Goal: Transaction & Acquisition: Purchase product/service

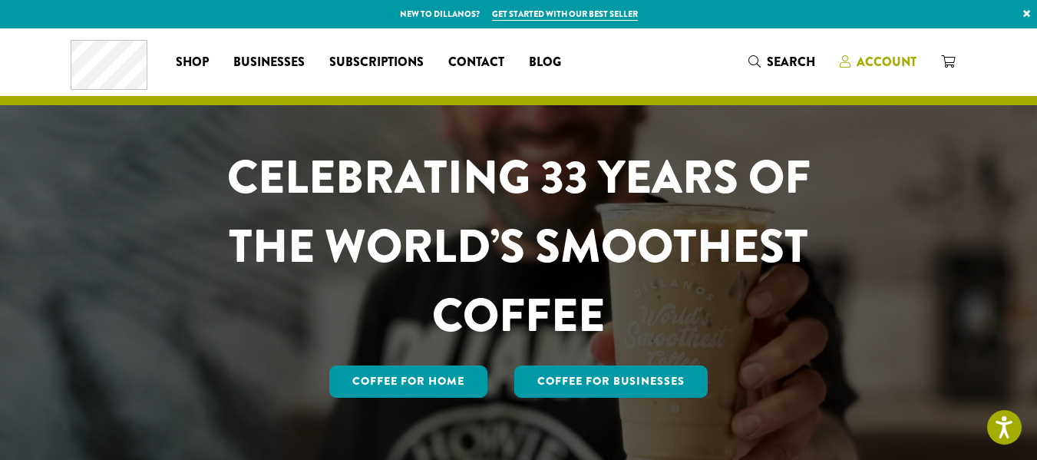
click at [916, 62] on span "Account" at bounding box center [886, 62] width 60 height 18
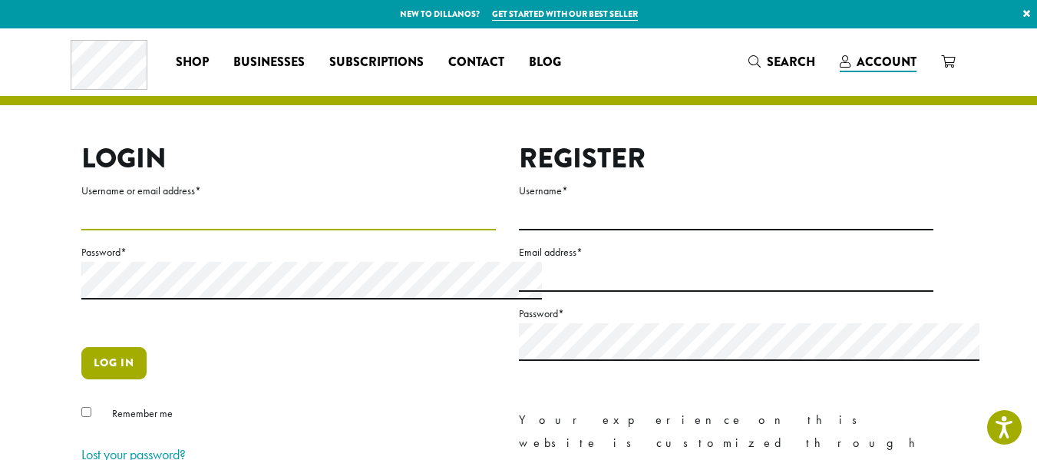
type input "**********"
click at [81, 379] on button "Log in" at bounding box center [113, 363] width 65 height 32
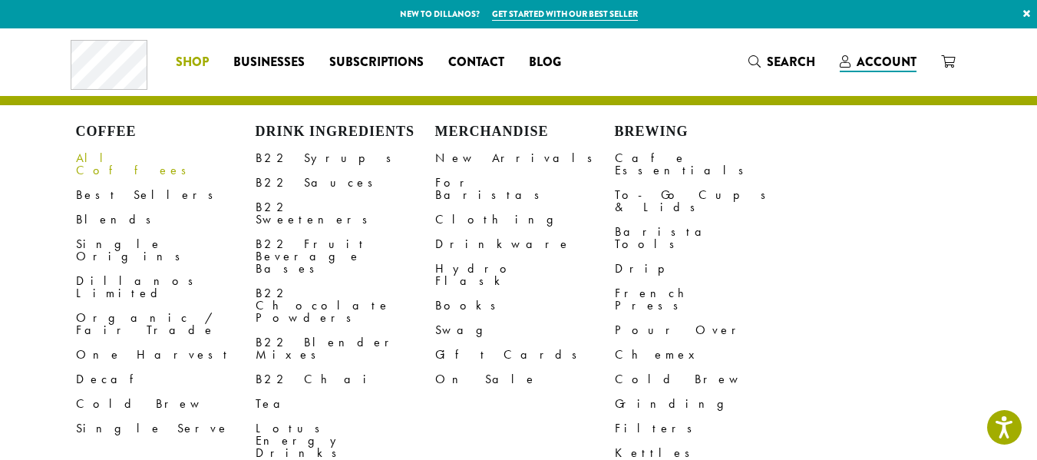
click at [76, 171] on link "All Coffees" at bounding box center [166, 164] width 180 height 37
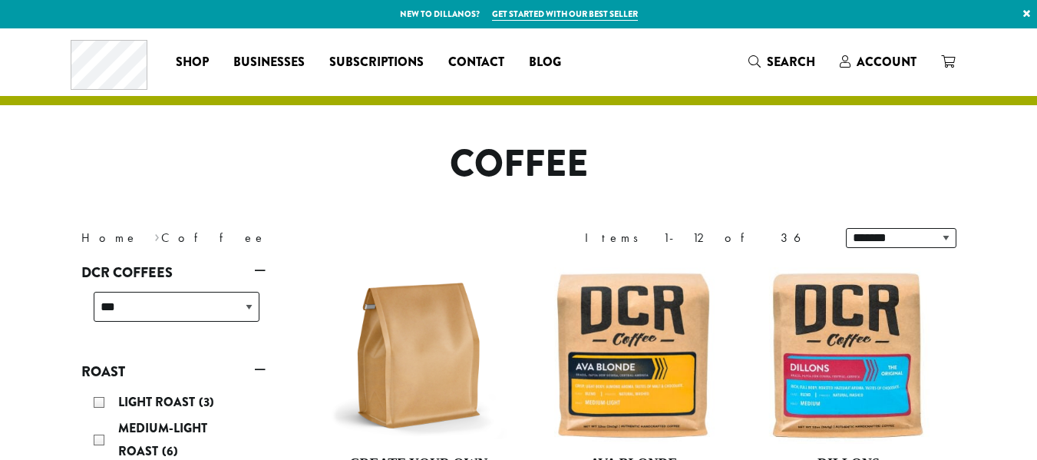
scroll to position [307, 0]
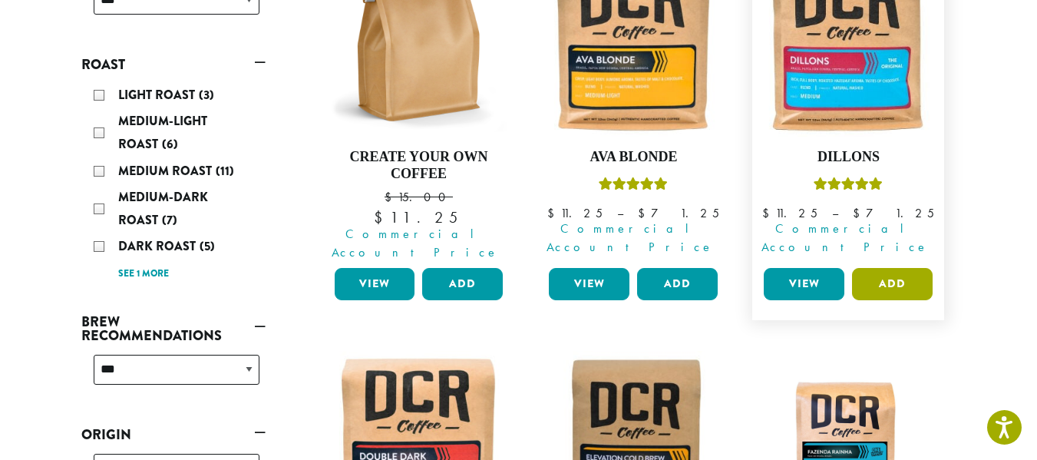
click at [932, 300] on button "Add" at bounding box center [892, 284] width 81 height 32
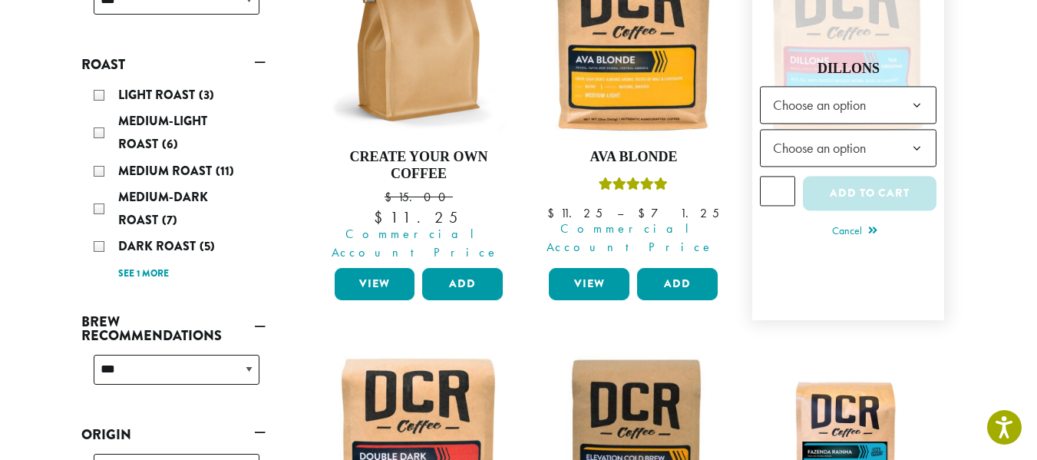
click at [935, 125] on b at bounding box center [917, 106] width 38 height 38
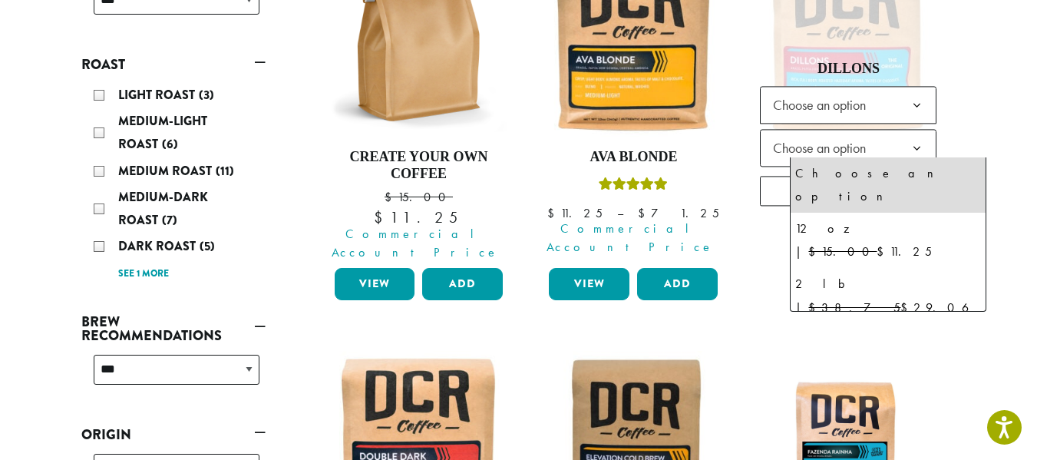
select select "**********"
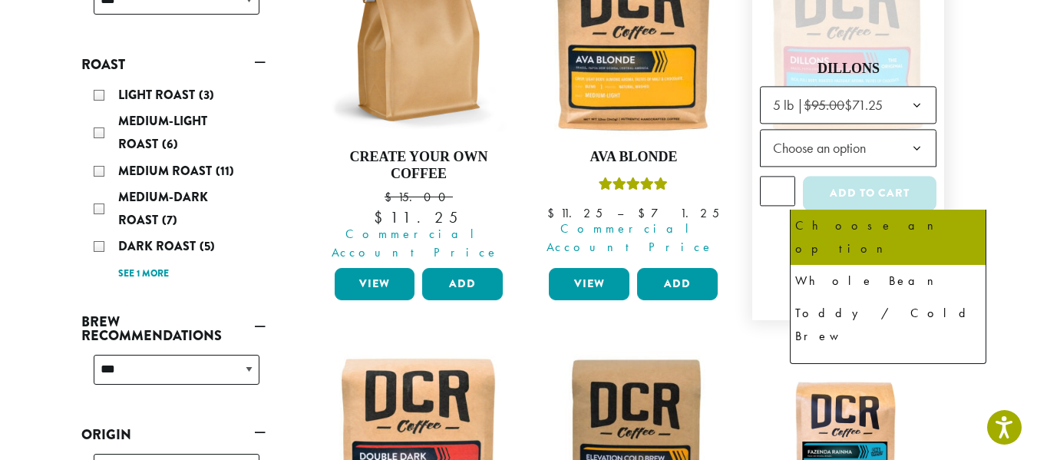
click at [936, 167] on span "Choose an option" at bounding box center [848, 149] width 176 height 38
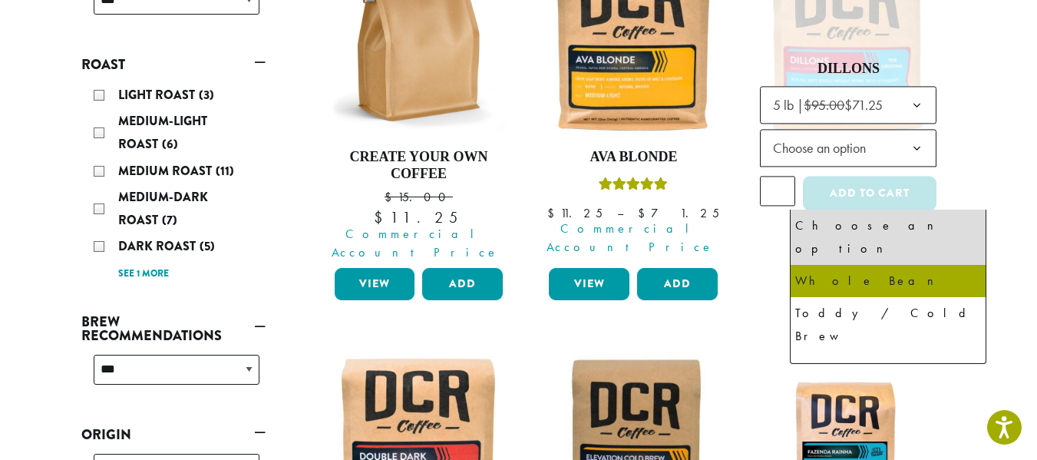
select select "**********"
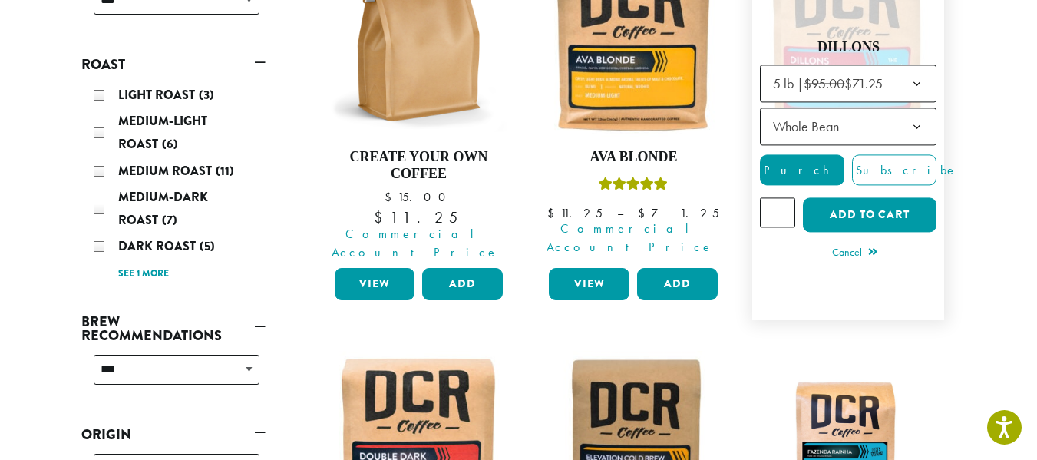
click at [795, 227] on input "*" at bounding box center [777, 212] width 35 height 29
type input "*"
click at [795, 227] on input "*" at bounding box center [777, 212] width 35 height 29
click at [908, 233] on button "Add to cart" at bounding box center [870, 215] width 134 height 35
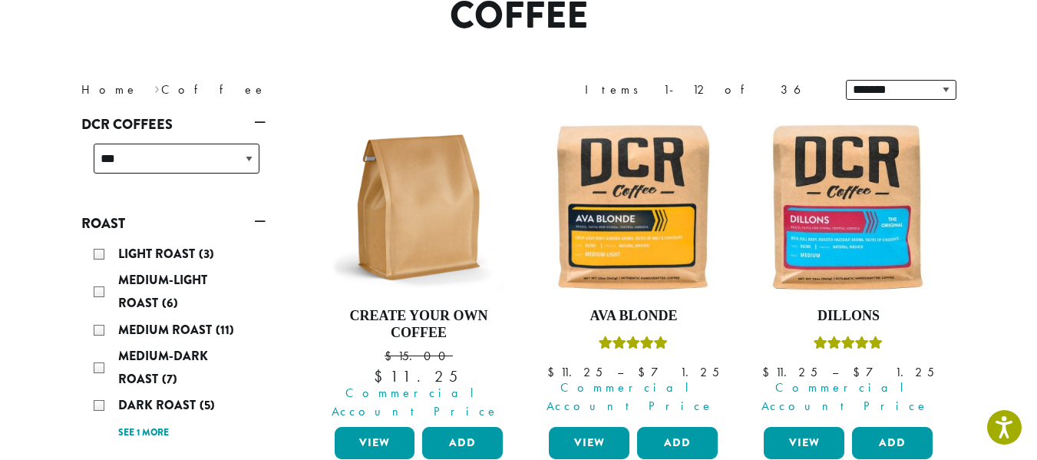
scroll to position [384, 0]
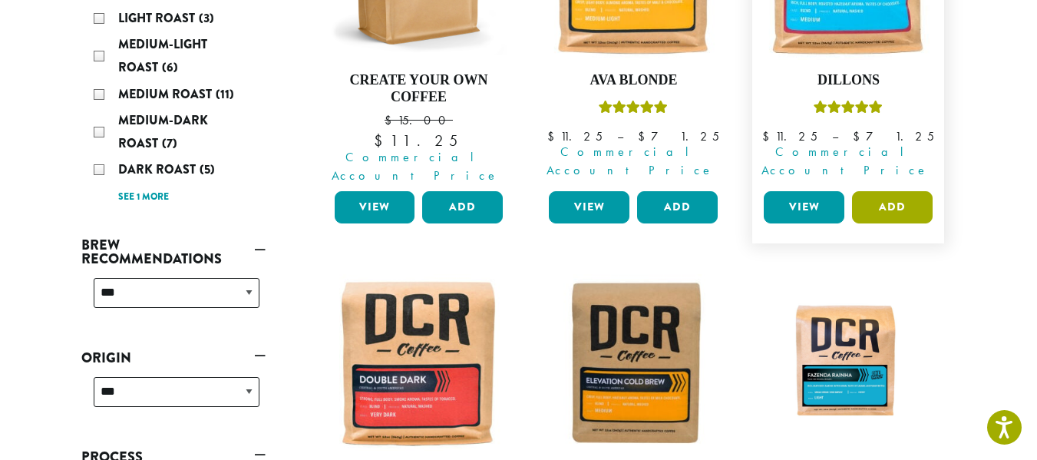
click at [932, 223] on button "Add" at bounding box center [892, 207] width 81 height 32
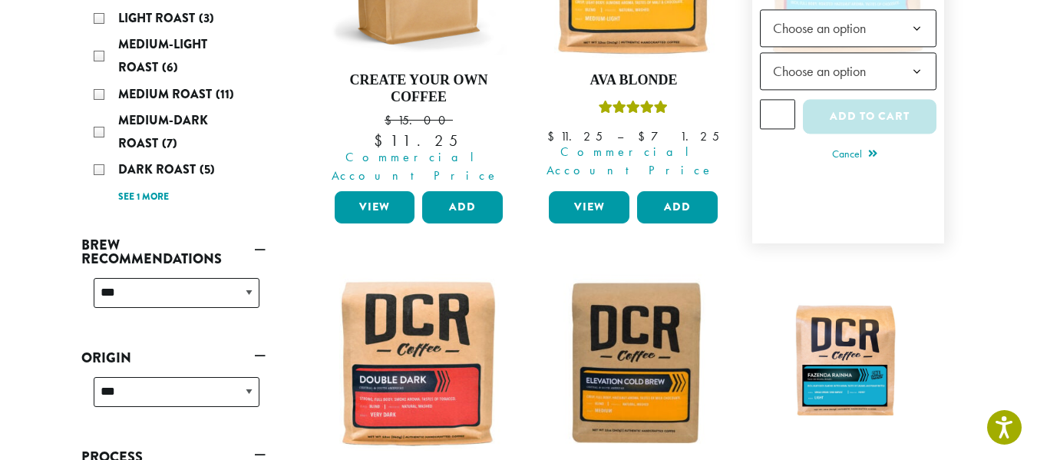
click at [935, 48] on b at bounding box center [917, 30] width 38 height 38
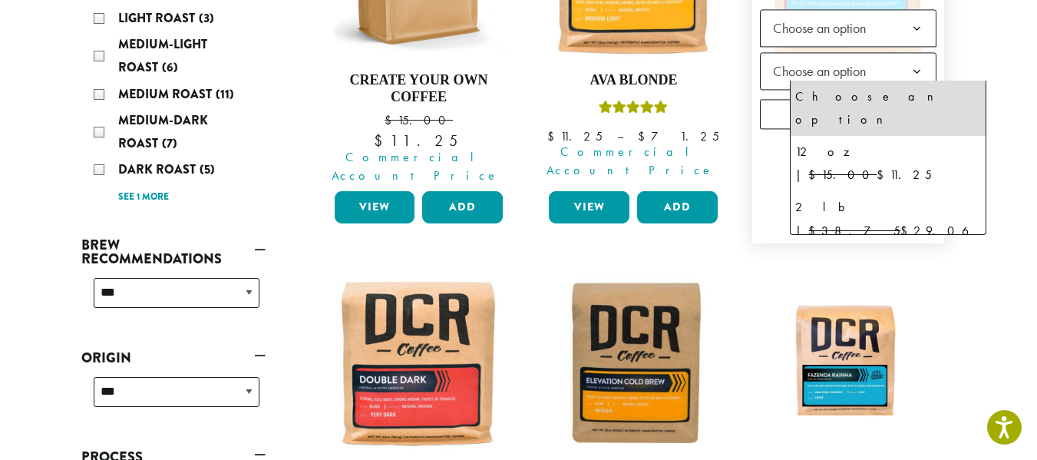
select select "**********"
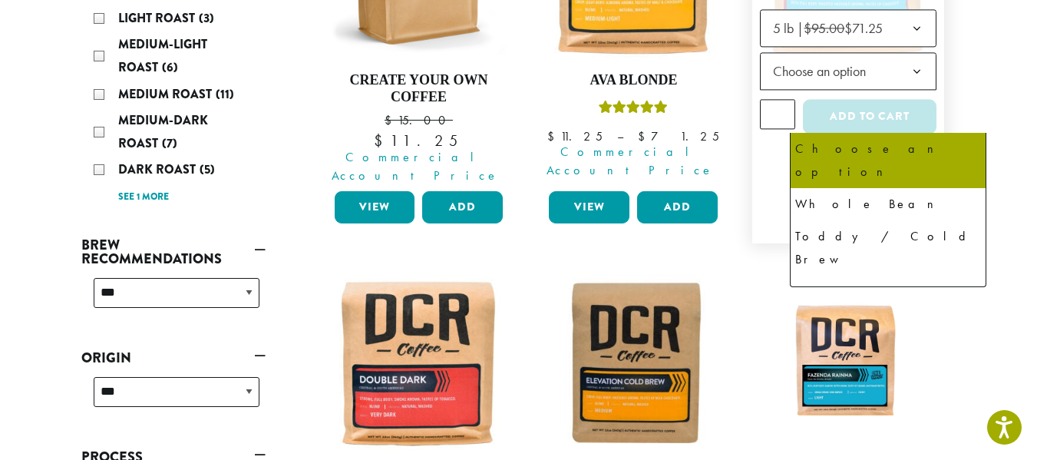
click at [936, 91] on span "Choose an option" at bounding box center [848, 72] width 176 height 38
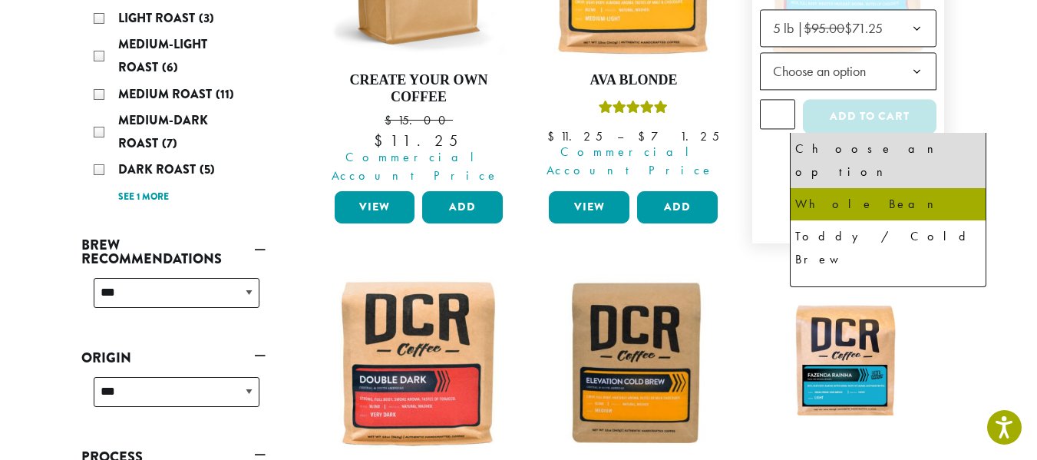
select select "**********"
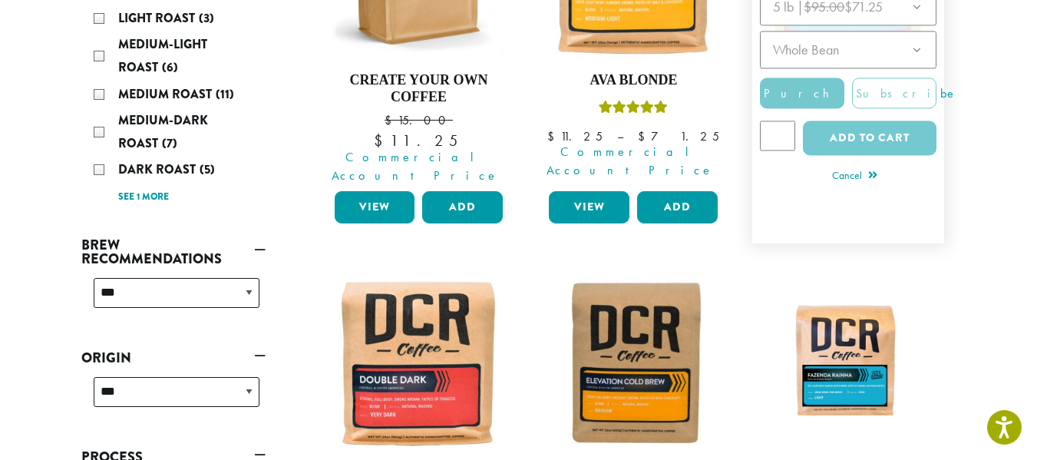
click at [823, 166] on div at bounding box center [848, 76] width 176 height 177
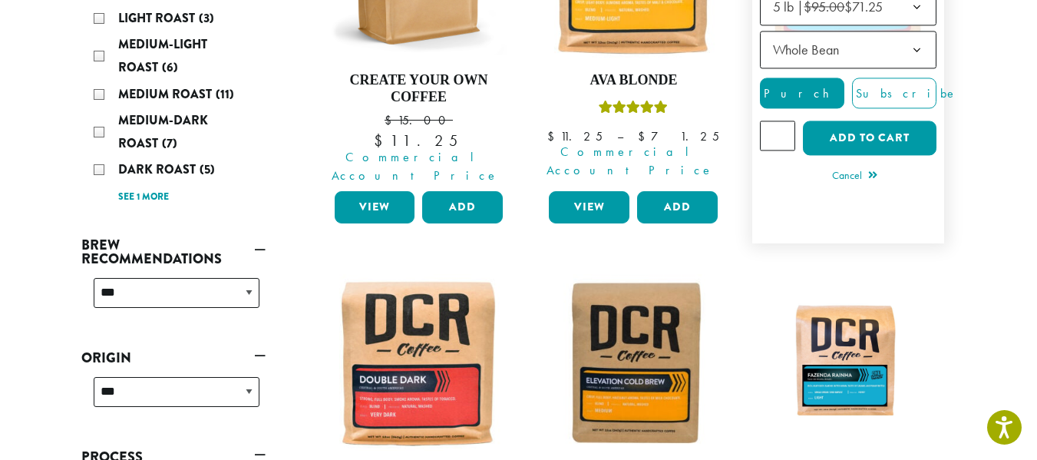
click at [795, 150] on input "*" at bounding box center [777, 135] width 35 height 29
type input "*"
click at [795, 150] on input "*" at bounding box center [777, 135] width 35 height 29
click at [901, 156] on button "Add to cart" at bounding box center [870, 138] width 134 height 35
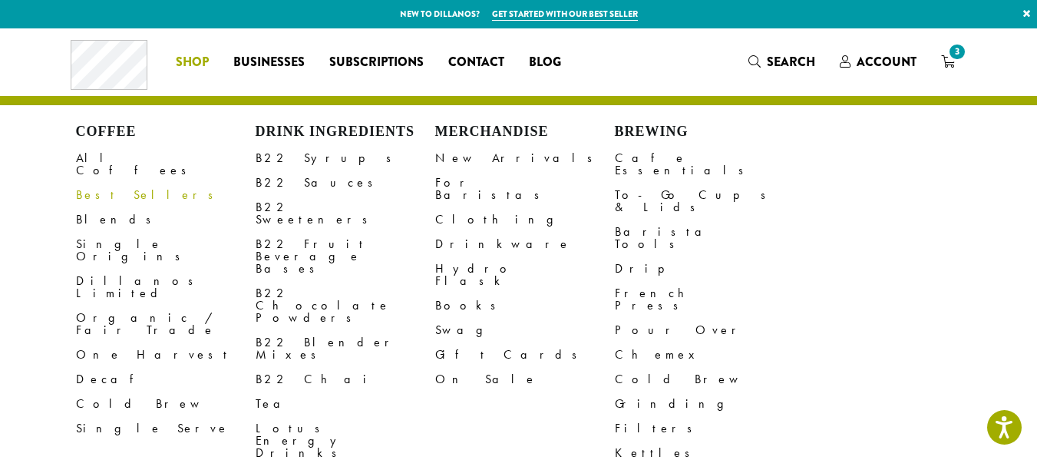
click at [76, 201] on link "Best Sellers" at bounding box center [166, 195] width 180 height 25
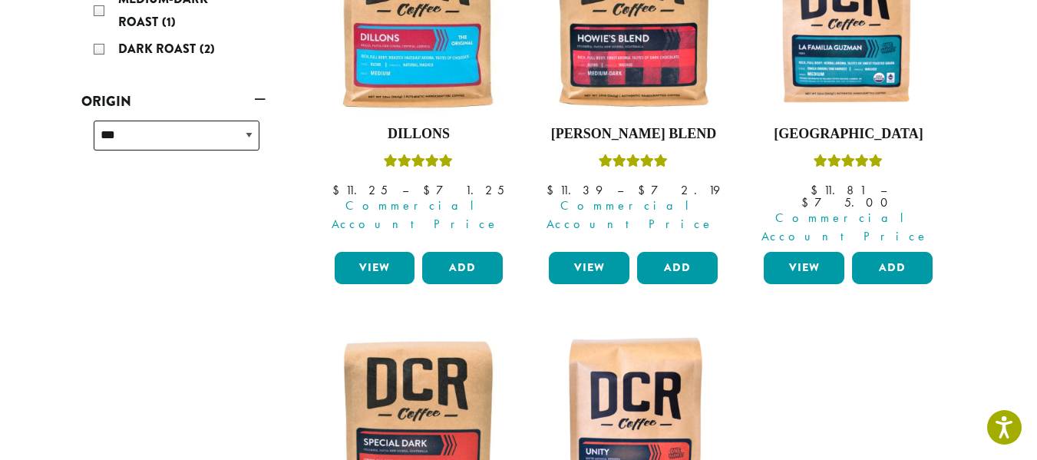
scroll to position [307, 0]
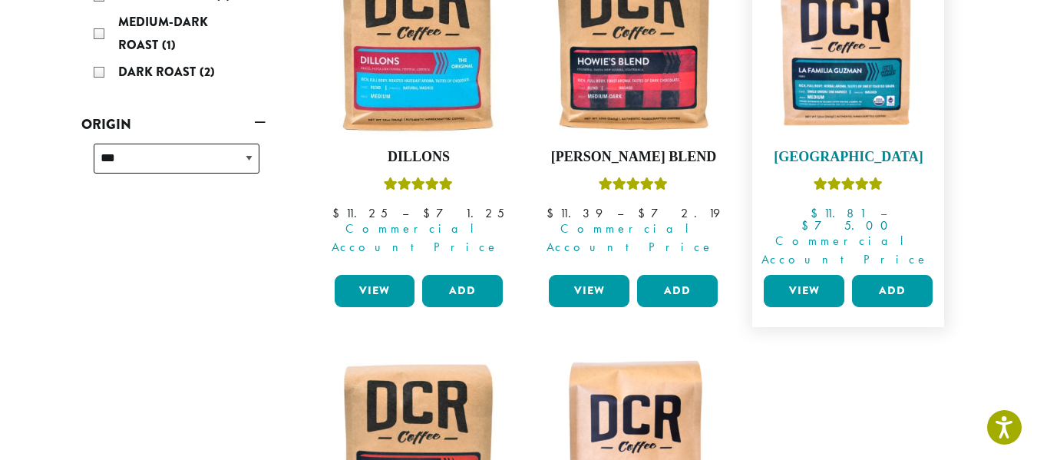
click at [899, 97] on img at bounding box center [848, 48] width 176 height 176
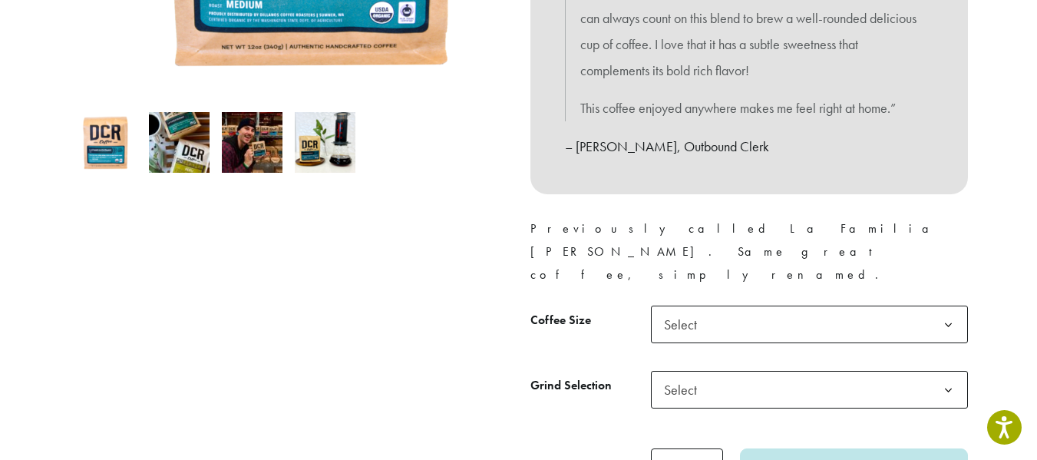
scroll to position [614, 0]
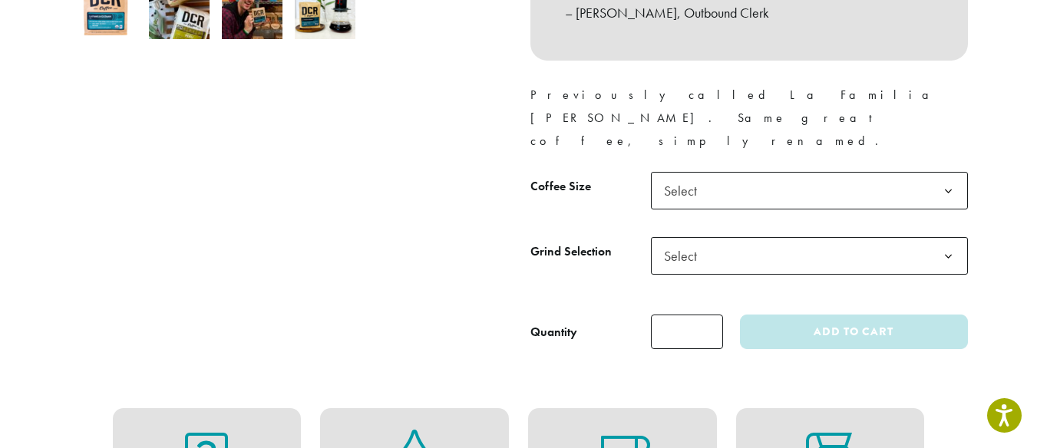
click at [967, 187] on b at bounding box center [948, 192] width 38 height 38
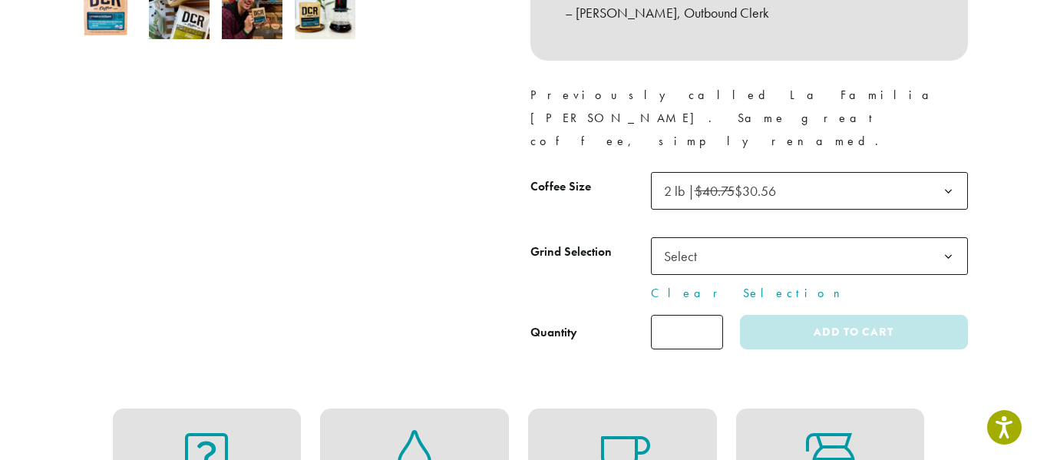
click at [938, 252] on span "Select" at bounding box center [809, 256] width 317 height 38
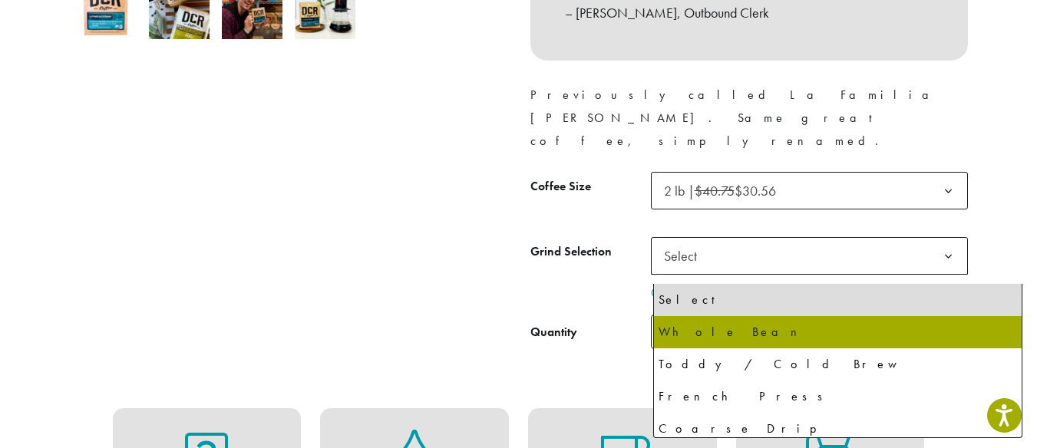
select select "**********"
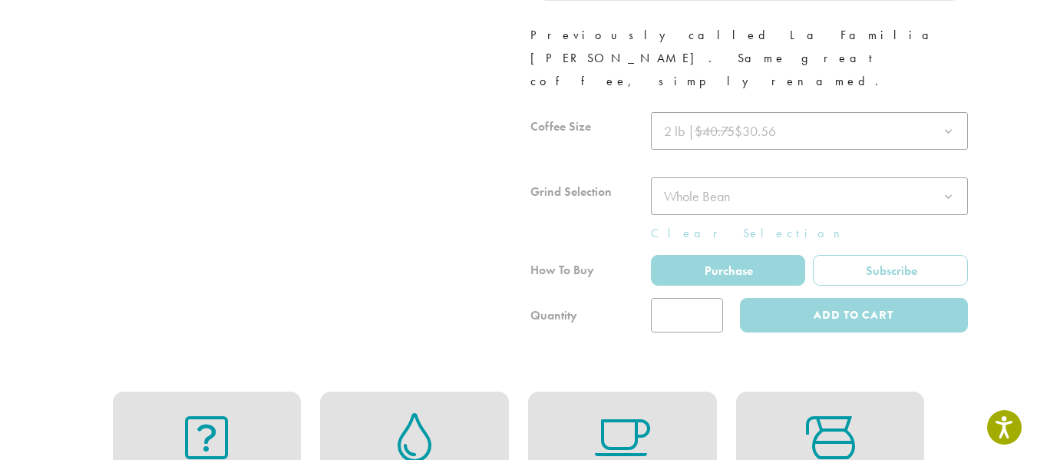
scroll to position [691, 0]
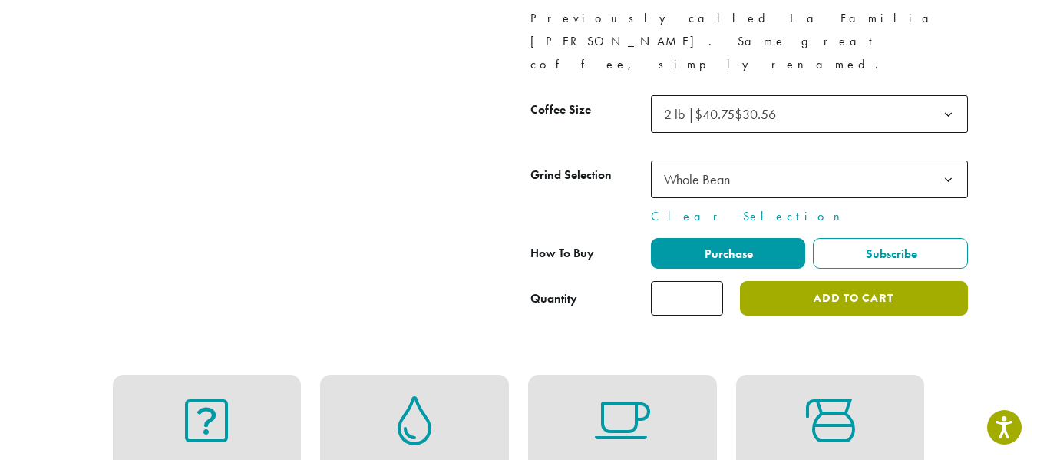
click at [899, 315] on button "Add to cart" at bounding box center [853, 298] width 227 height 35
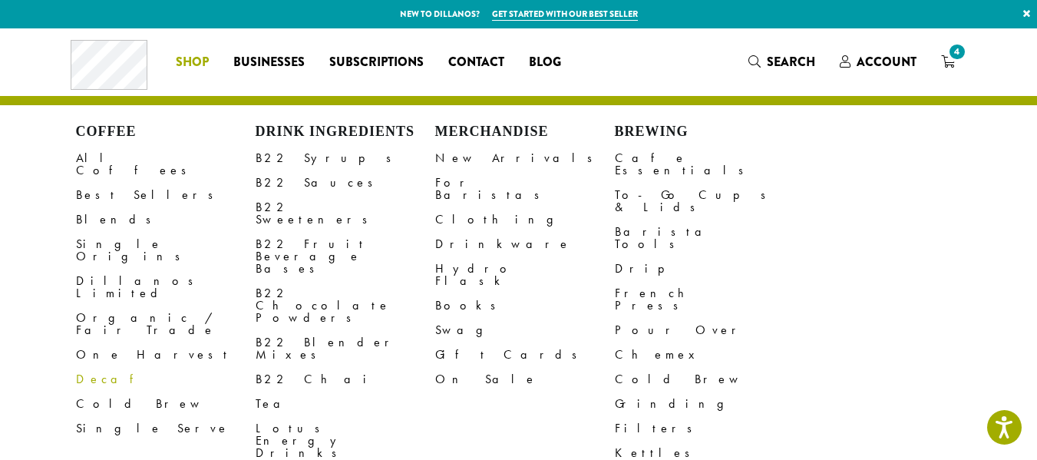
click at [76, 388] on link "Decaf" at bounding box center [166, 379] width 180 height 25
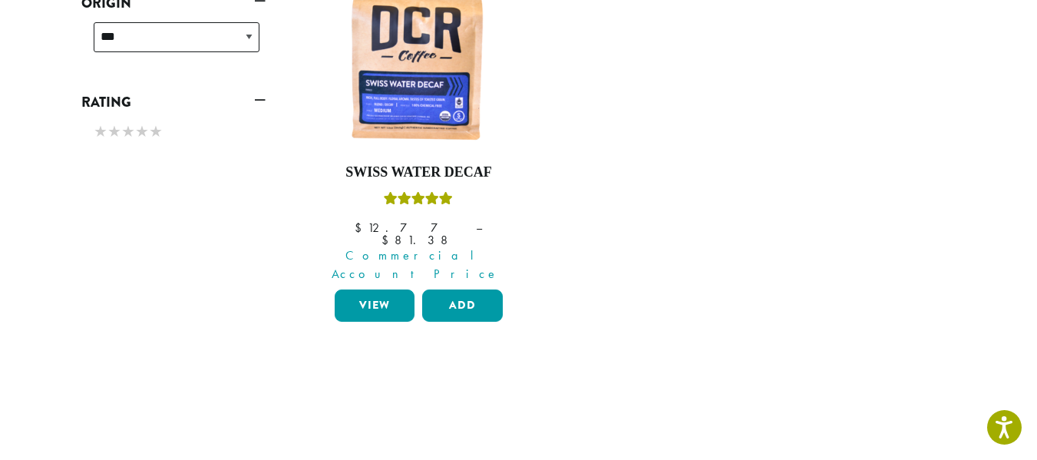
scroll to position [691, 0]
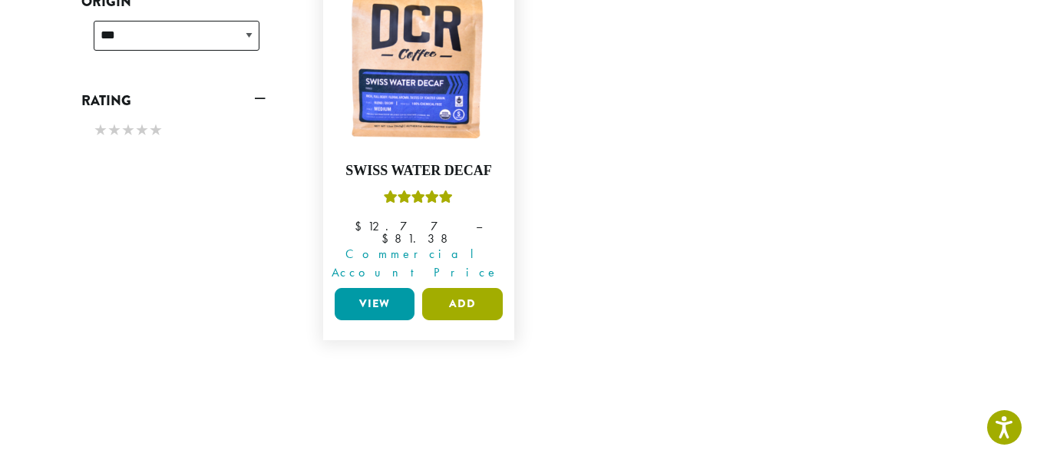
click at [457, 320] on button "Add" at bounding box center [462, 304] width 81 height 32
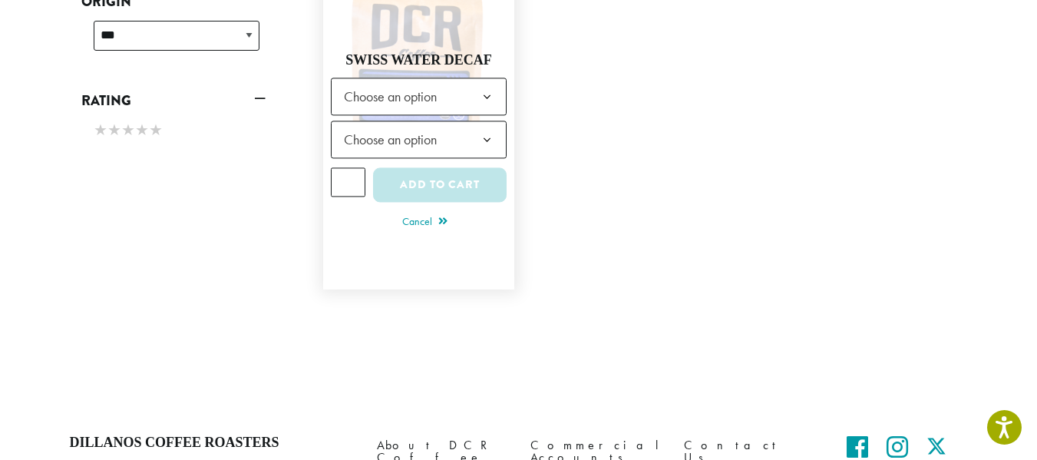
click at [470, 117] on b at bounding box center [487, 98] width 38 height 38
click at [483, 160] on b at bounding box center [487, 141] width 38 height 38
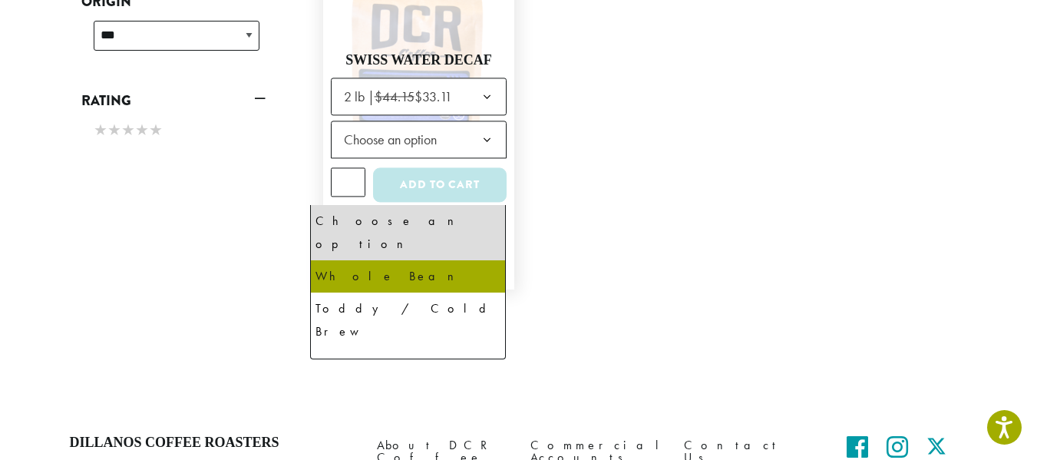
select select "**********"
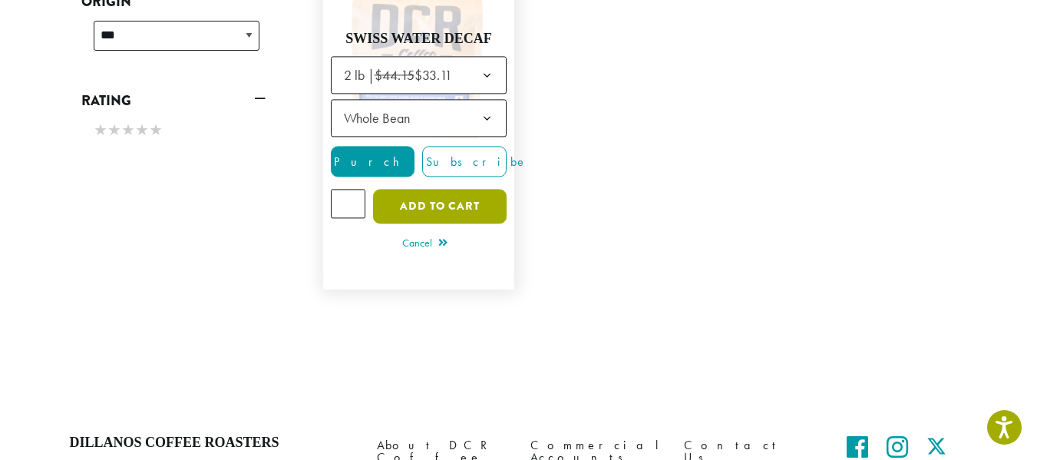
click at [430, 224] on button "Add to cart" at bounding box center [440, 207] width 134 height 35
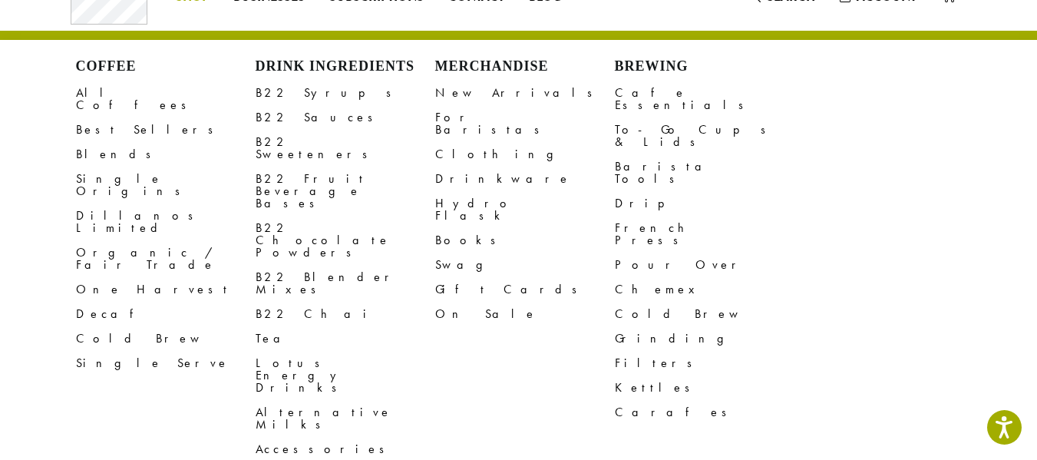
scroll to position [153, 0]
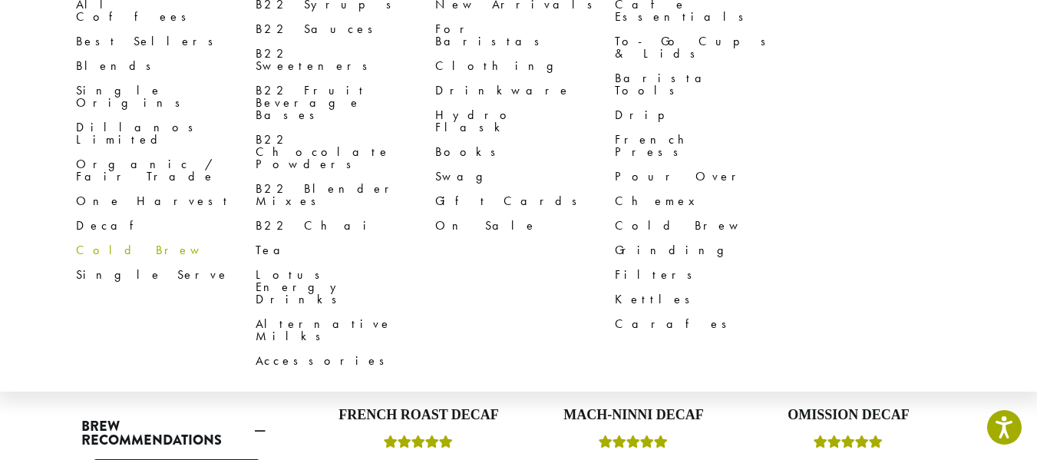
click at [76, 262] on link "Cold Brew" at bounding box center [166, 250] width 180 height 25
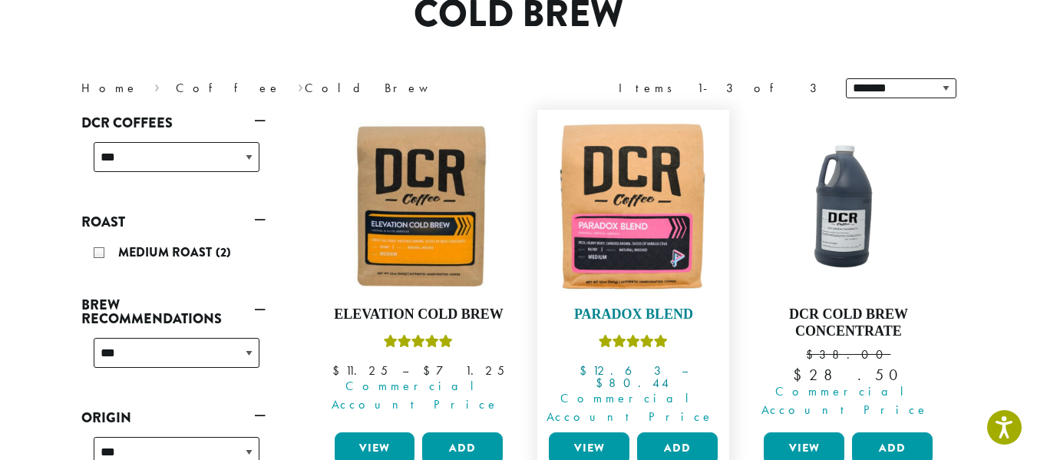
scroll to position [384, 0]
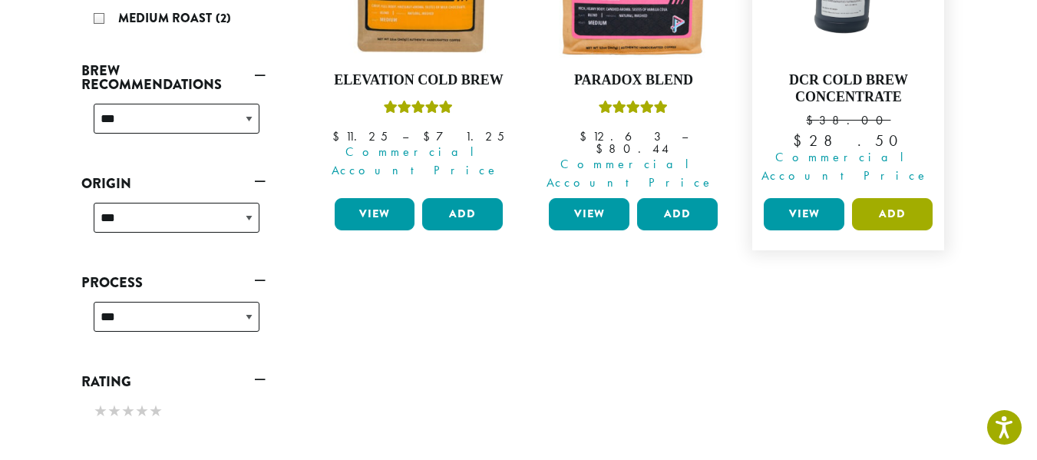
click at [932, 230] on button "Add" at bounding box center [892, 214] width 81 height 32
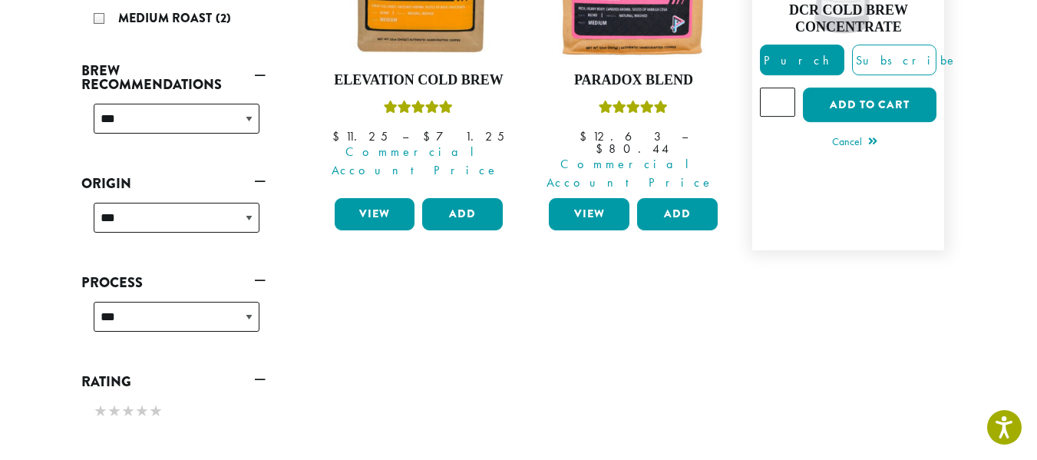
scroll to position [230, 0]
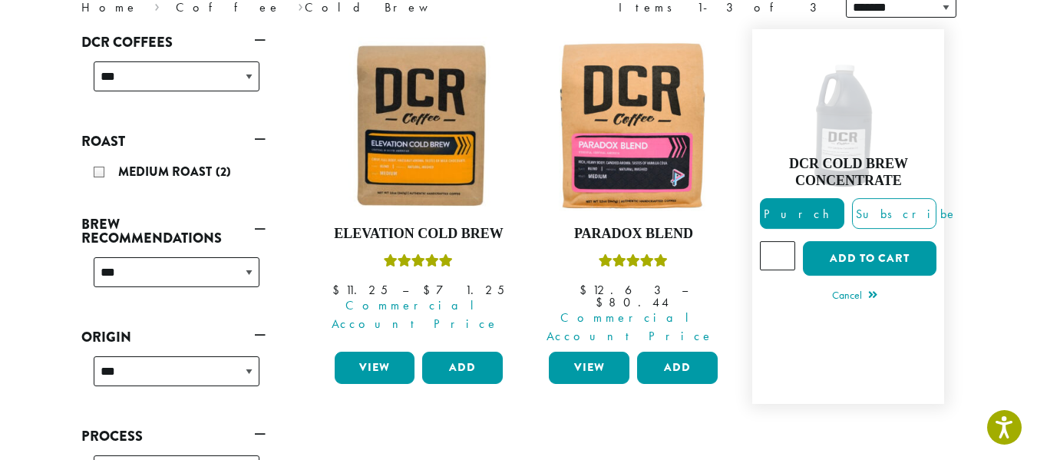
click at [795, 270] on input "*" at bounding box center [777, 255] width 35 height 29
type input "*"
click at [795, 270] on input "*" at bounding box center [777, 255] width 35 height 29
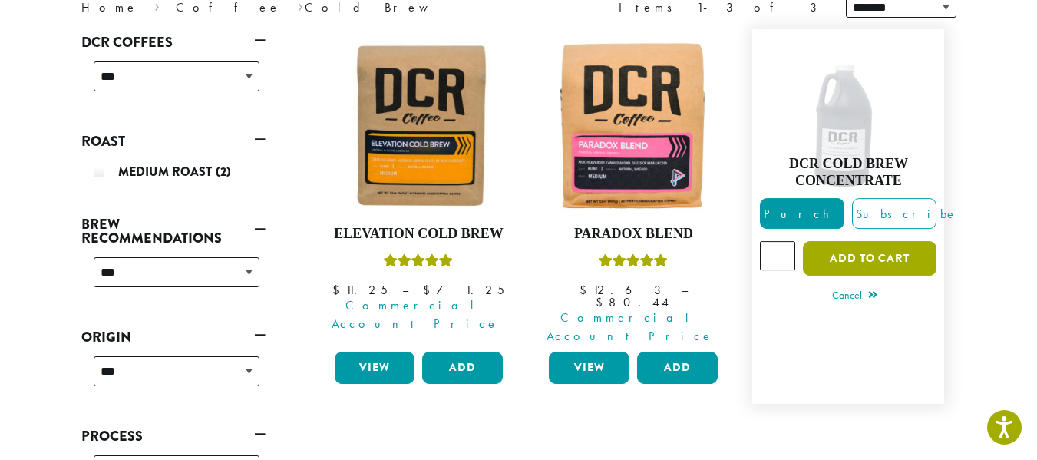
click at [924, 275] on button "Add to cart" at bounding box center [870, 258] width 134 height 35
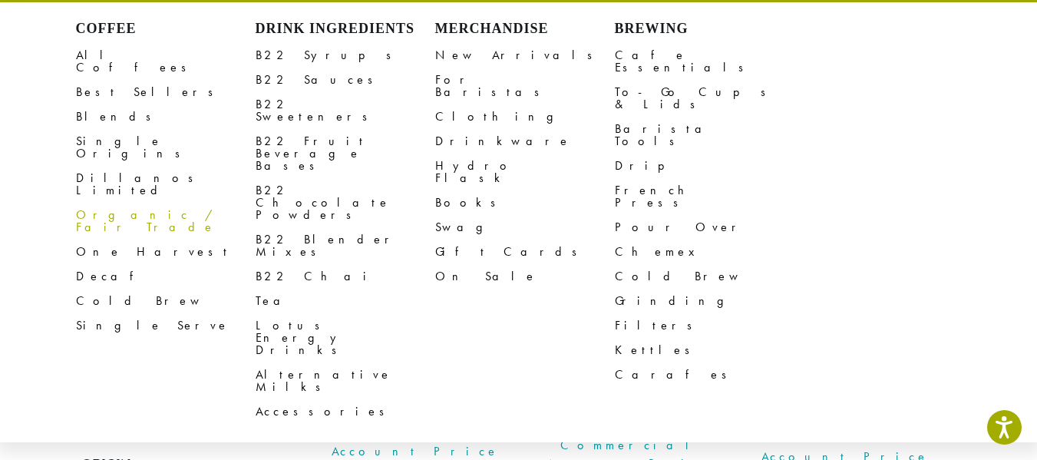
scroll to position [77, 0]
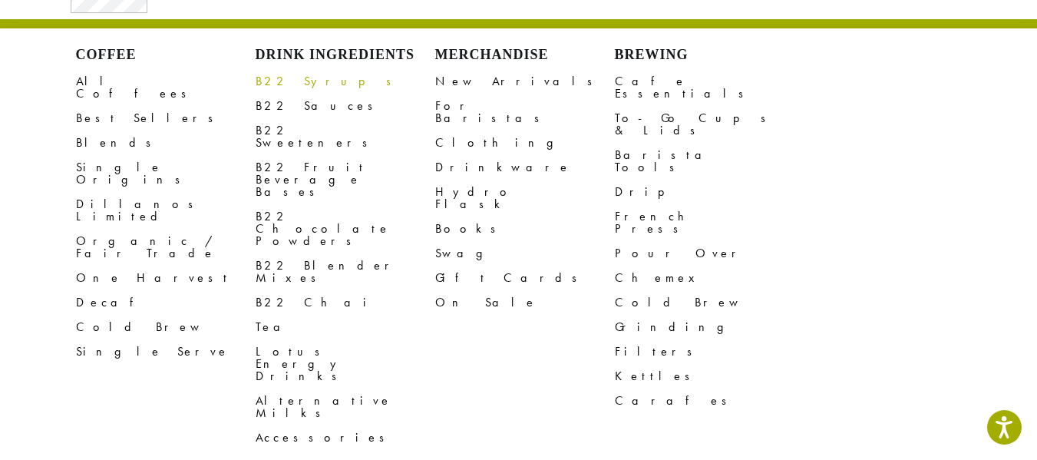
click at [272, 93] on link "B22 Syrups" at bounding box center [346, 81] width 180 height 25
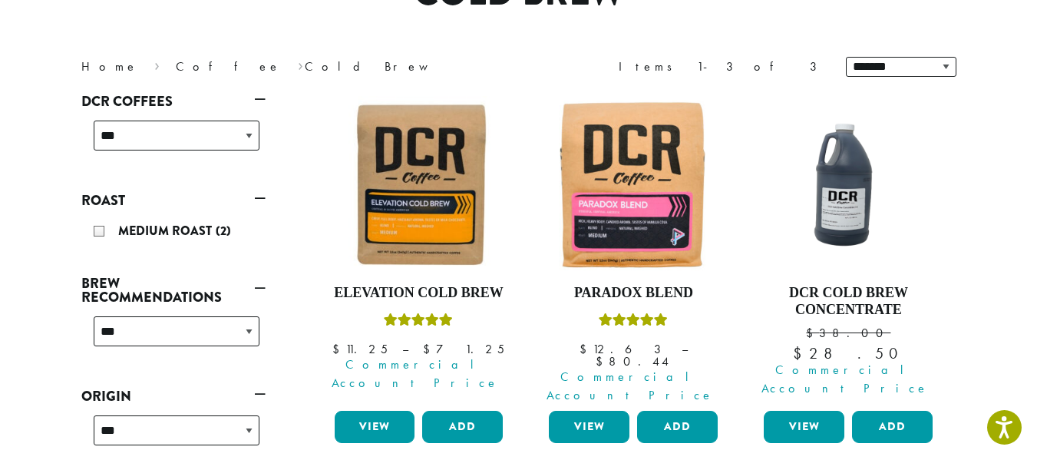
scroll to position [307, 0]
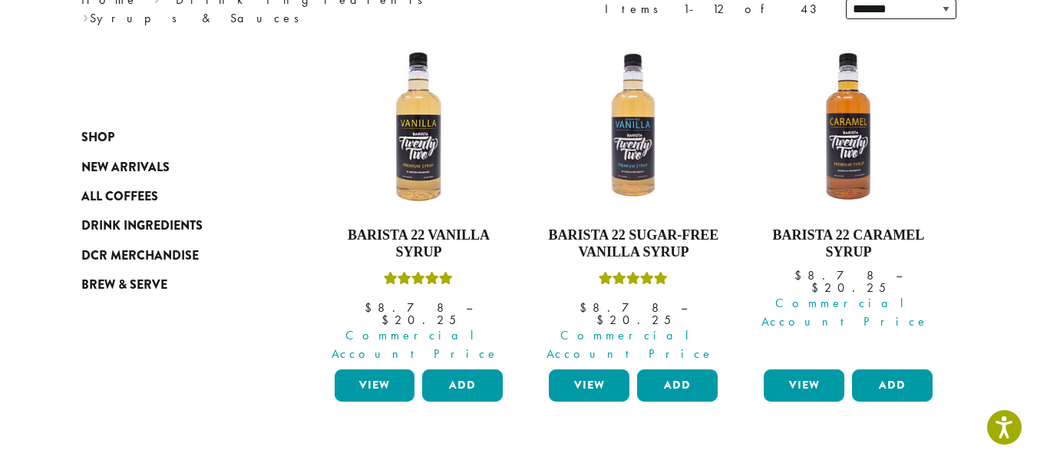
scroll to position [230, 0]
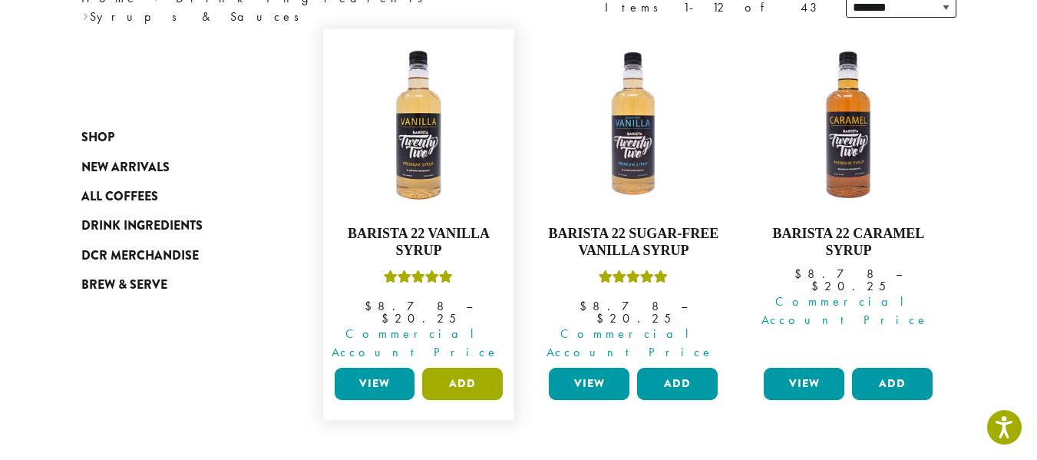
click at [445, 400] on button "Add" at bounding box center [462, 384] width 81 height 32
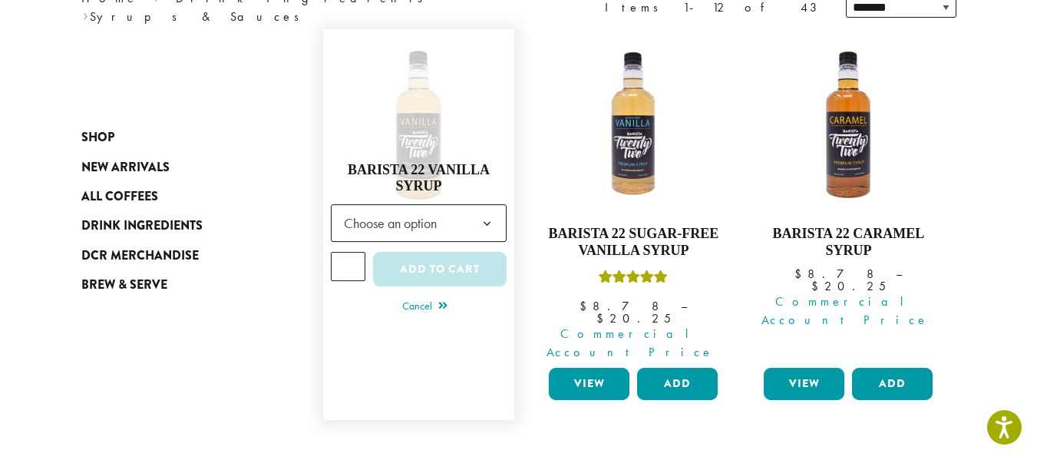
click at [483, 239] on b at bounding box center [487, 224] width 38 height 38
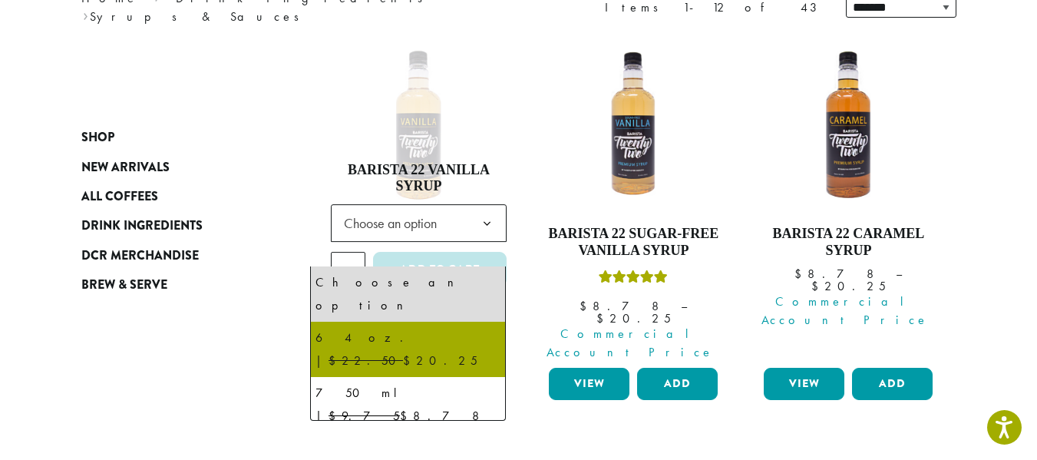
select select "*****"
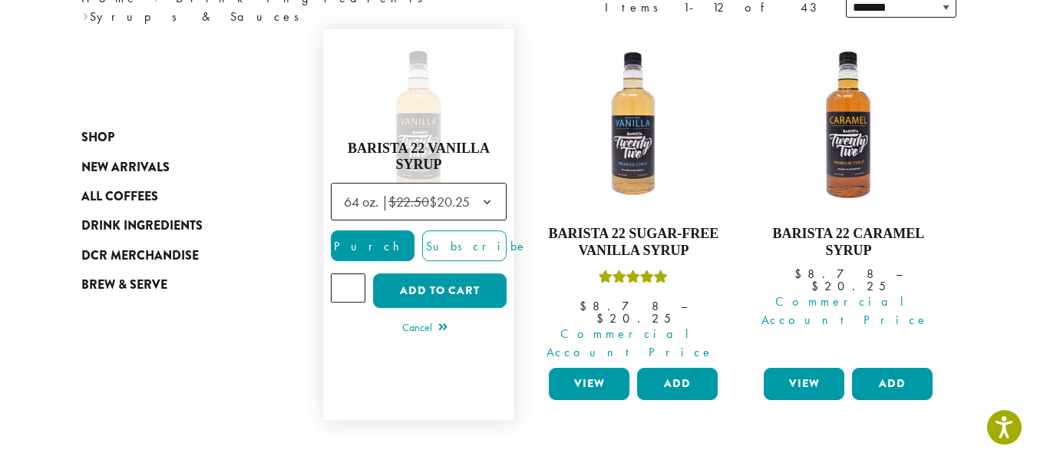
type input "*"
click at [335, 302] on input "*" at bounding box center [348, 287] width 35 height 29
click at [421, 308] on button "Add to cart" at bounding box center [440, 290] width 134 height 35
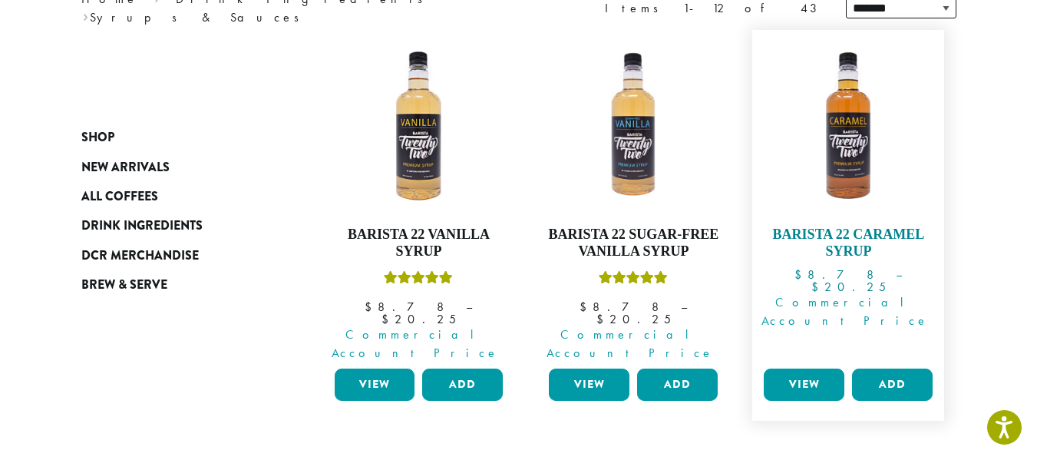
scroll to position [230, 0]
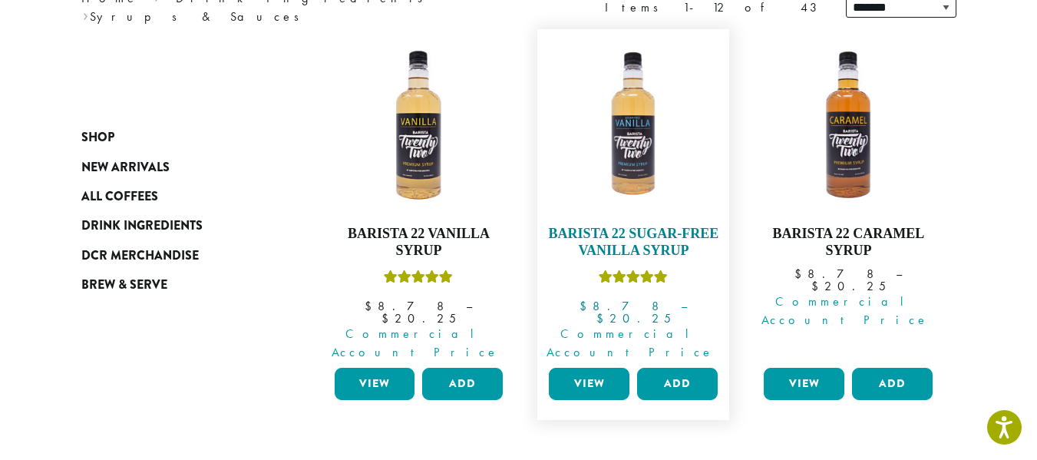
click at [652, 188] on img at bounding box center [633, 125] width 176 height 176
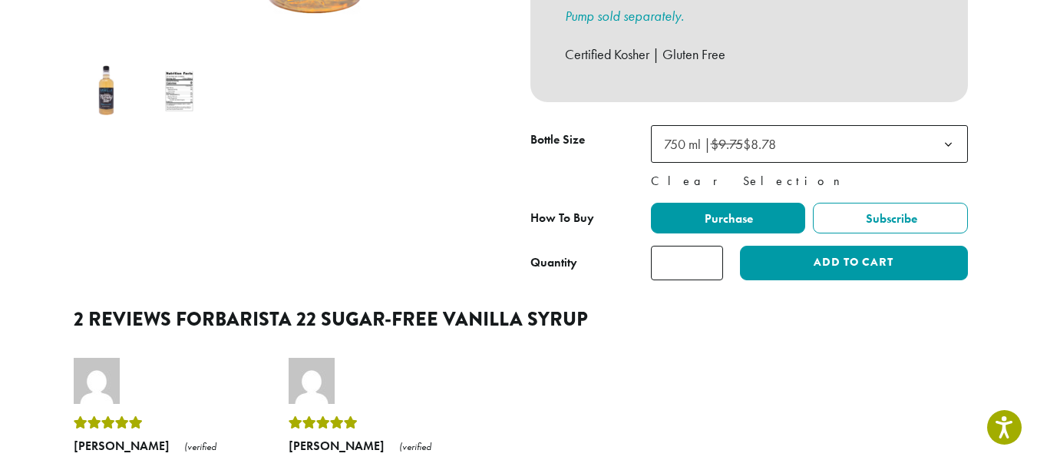
scroll to position [537, 0]
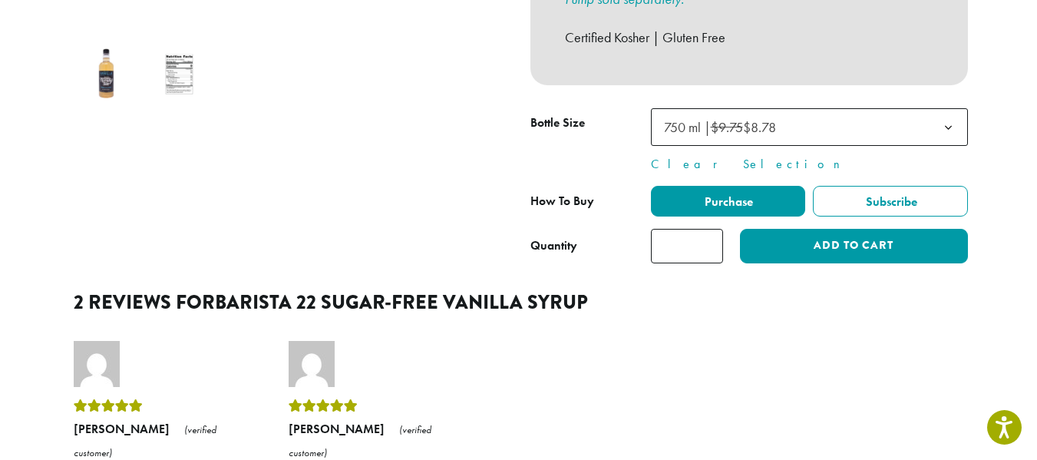
click at [967, 147] on b at bounding box center [948, 128] width 38 height 38
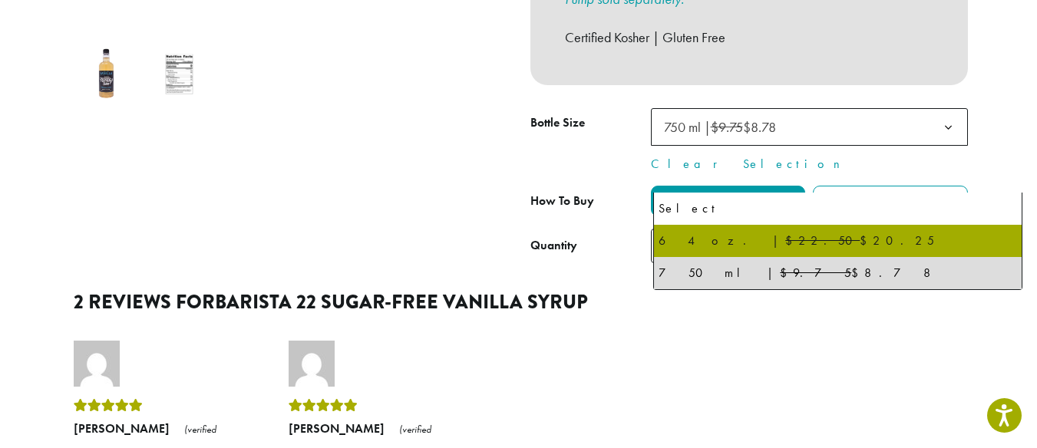
select select "*****"
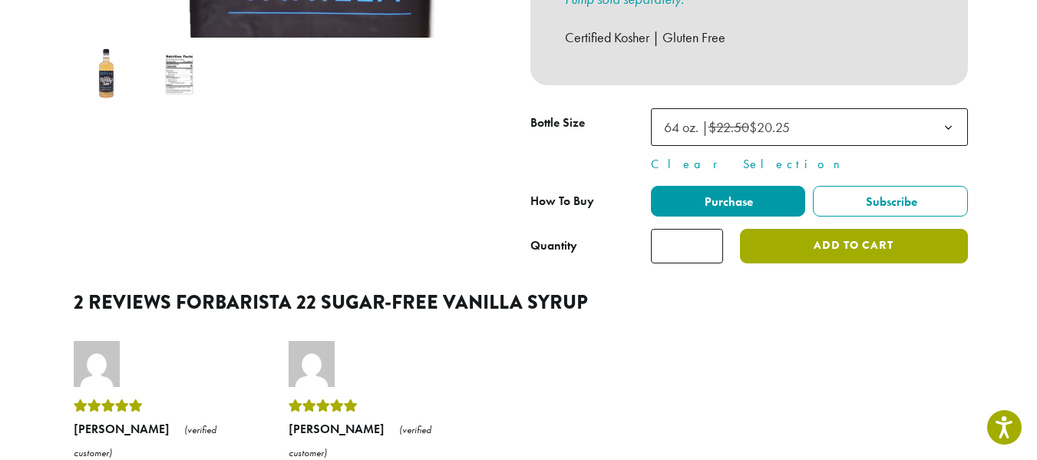
click at [898, 263] on button "Add to cart" at bounding box center [853, 246] width 227 height 35
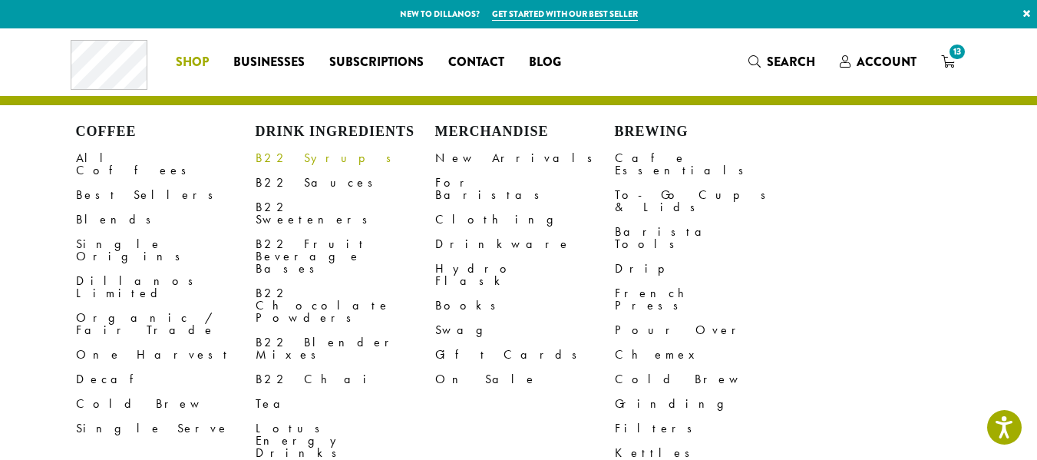
click at [272, 170] on link "B22 Syrups" at bounding box center [346, 158] width 180 height 25
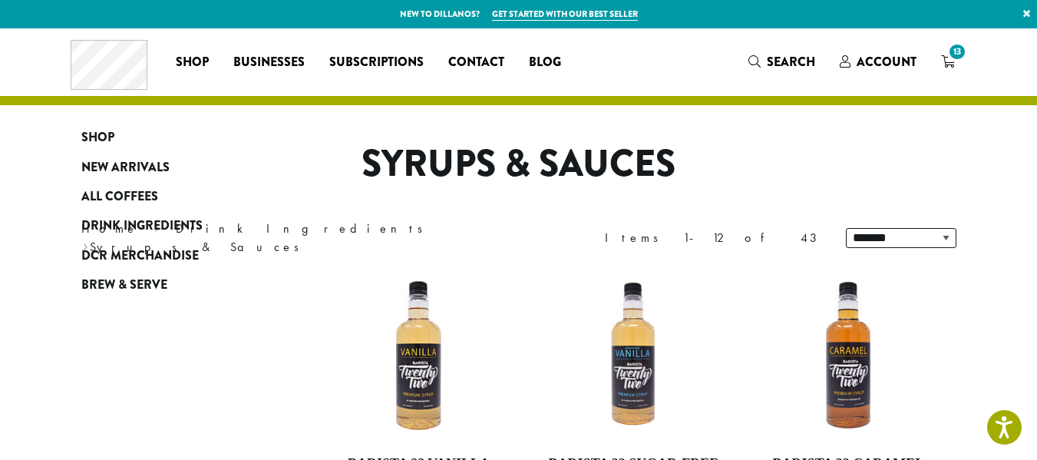
scroll to position [307, 0]
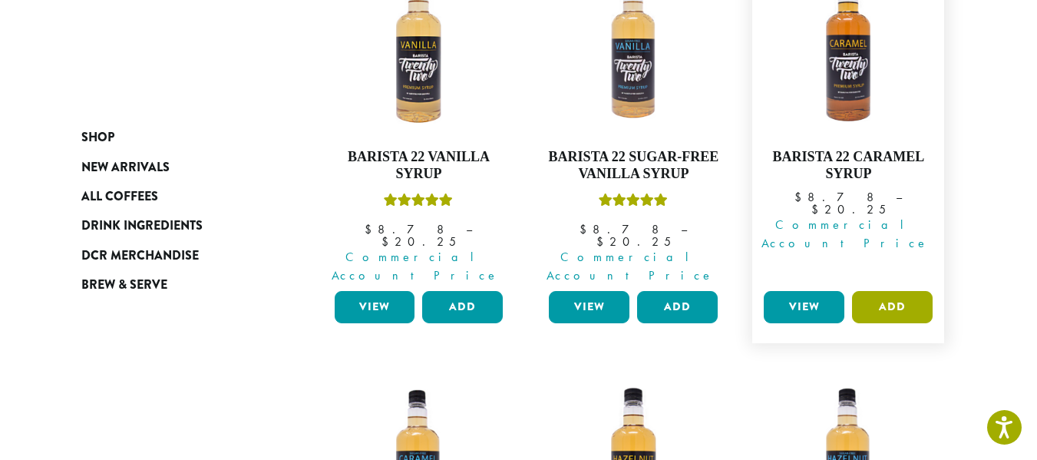
click at [932, 323] on button "Add" at bounding box center [892, 307] width 81 height 32
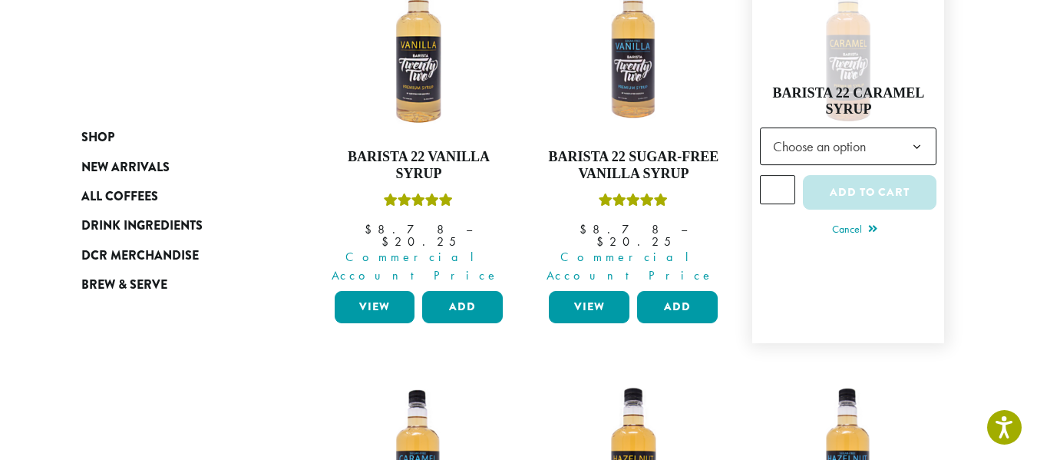
click at [935, 166] on b at bounding box center [917, 147] width 38 height 38
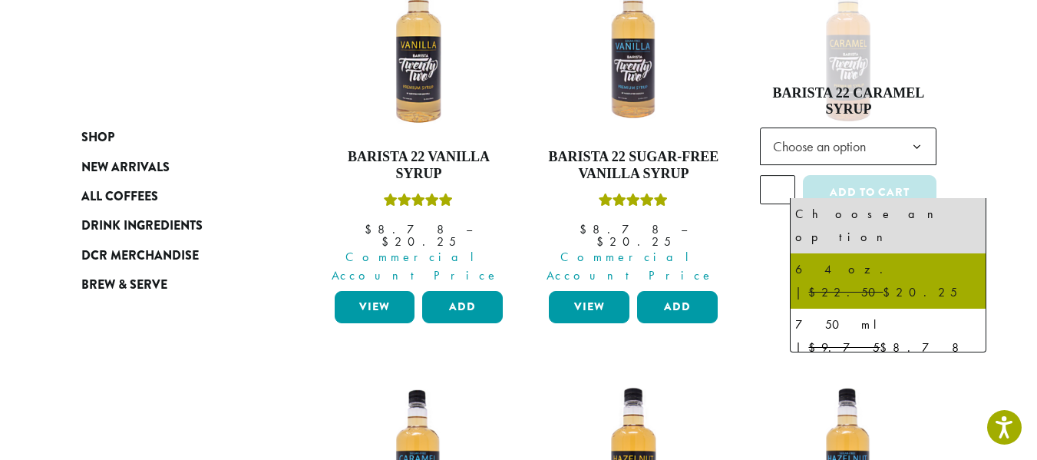
select select "*****"
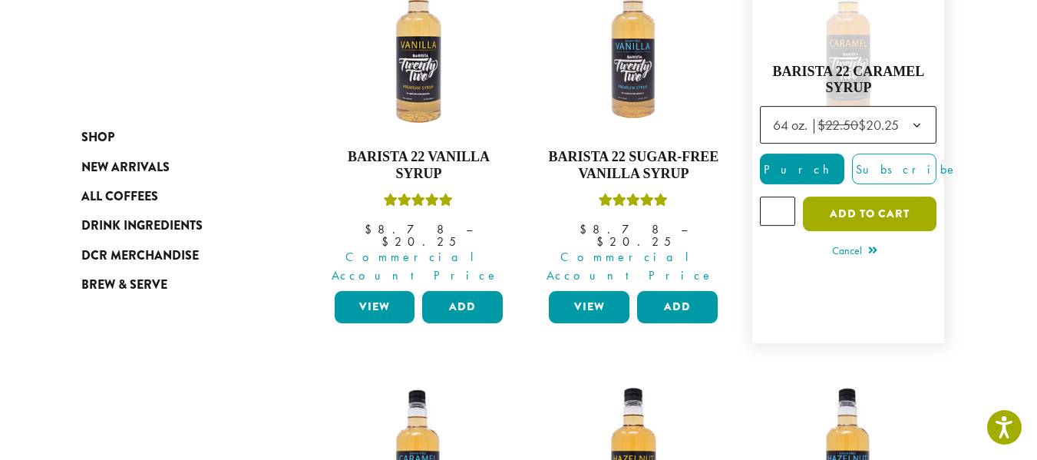
click at [899, 231] on button "Add to cart" at bounding box center [870, 213] width 134 height 35
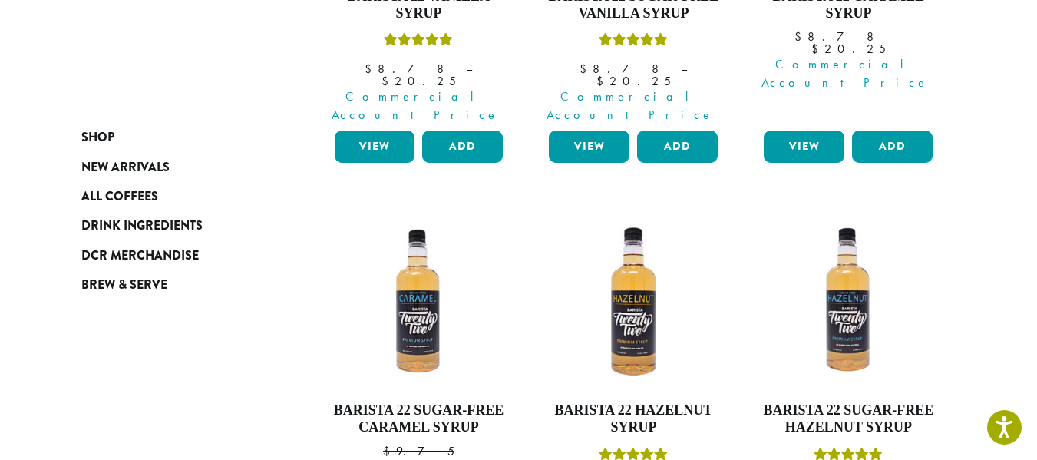
scroll to position [614, 0]
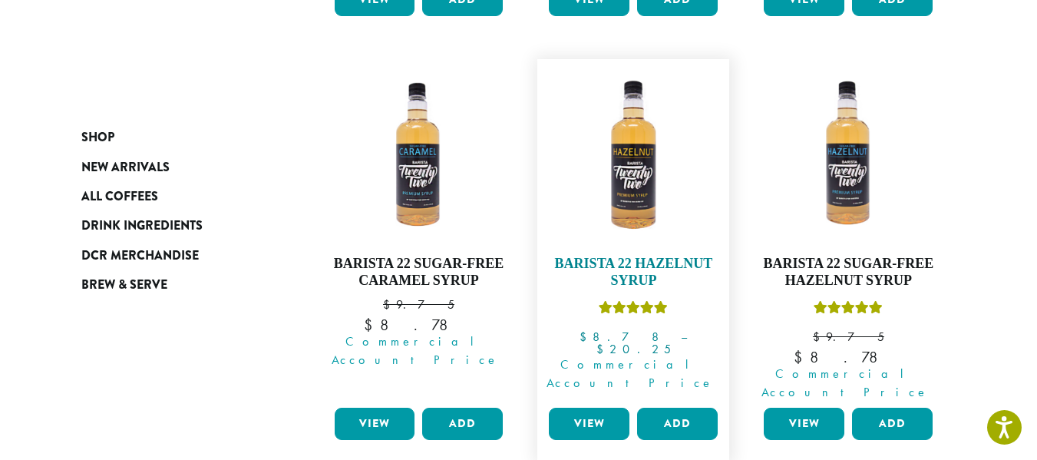
click at [651, 242] on img at bounding box center [633, 155] width 176 height 176
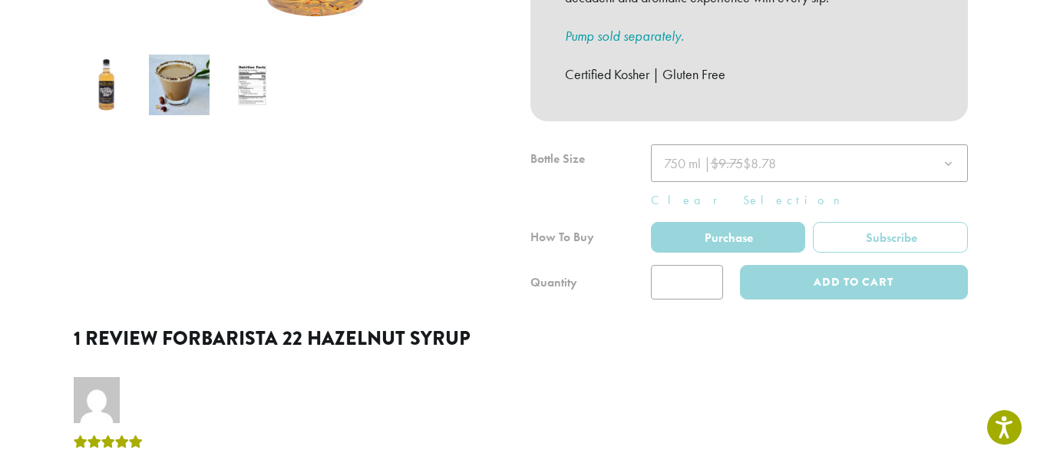
scroll to position [614, 0]
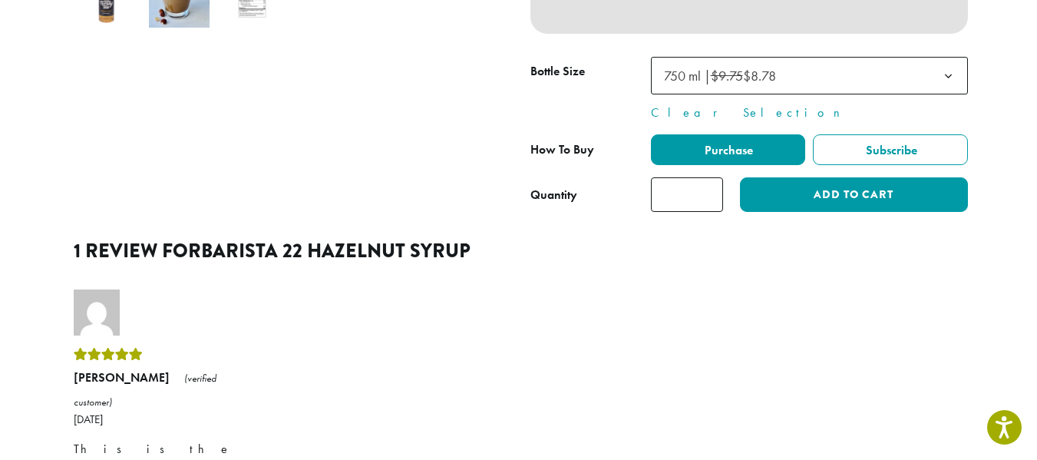
click at [967, 95] on b at bounding box center [948, 77] width 38 height 38
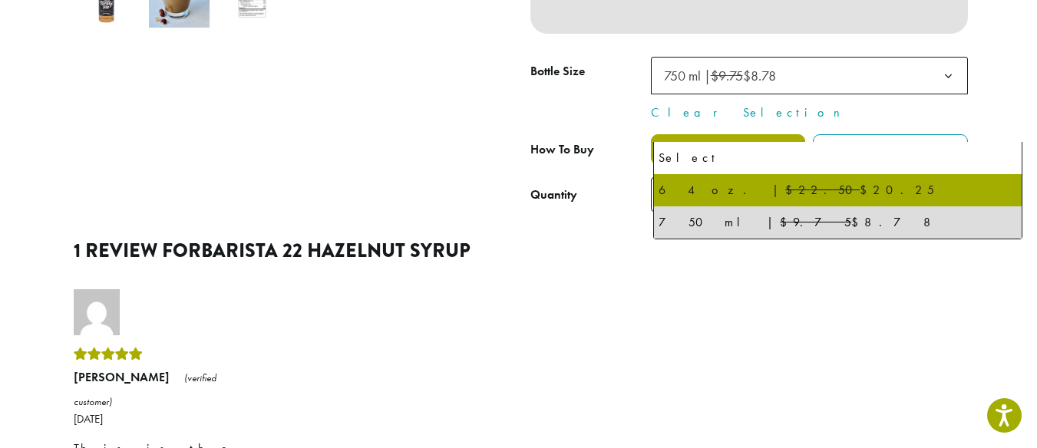
select select "*****"
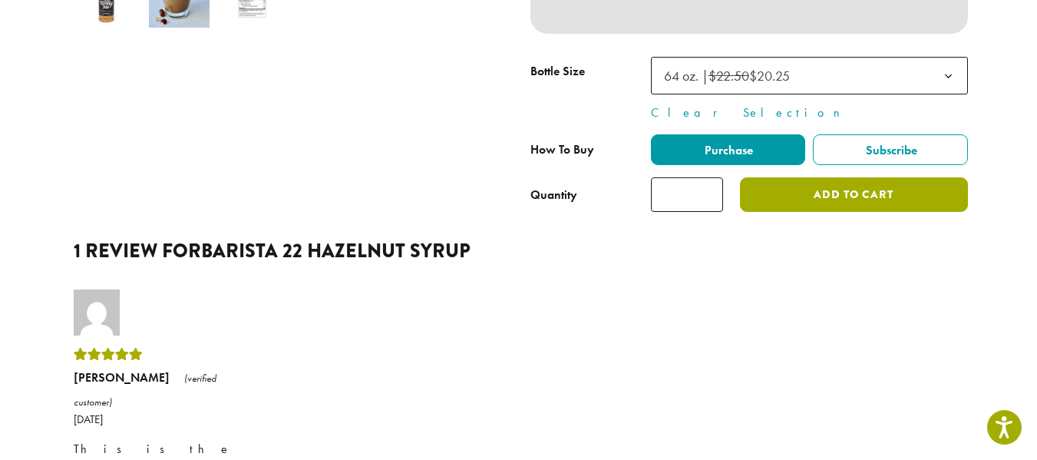
click at [888, 212] on button "Add to cart" at bounding box center [853, 194] width 227 height 35
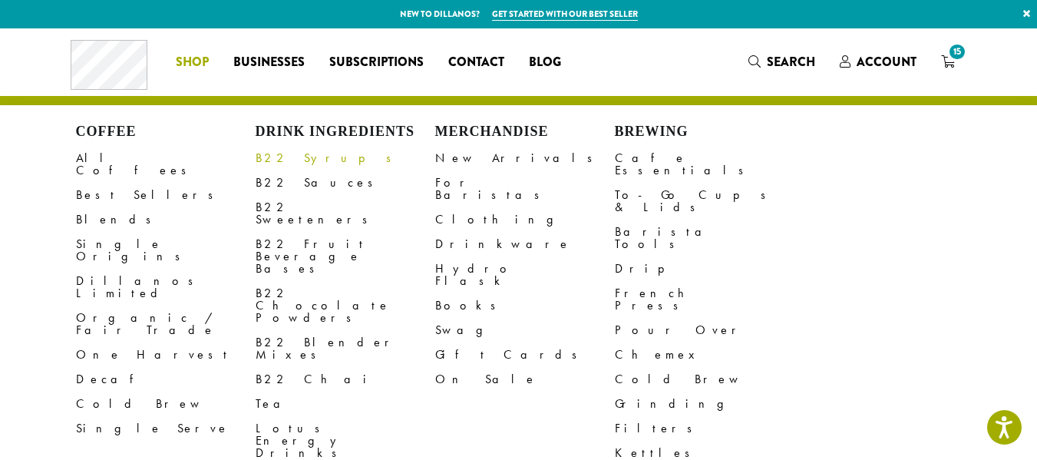
click at [263, 170] on link "B22 Syrups" at bounding box center [346, 158] width 180 height 25
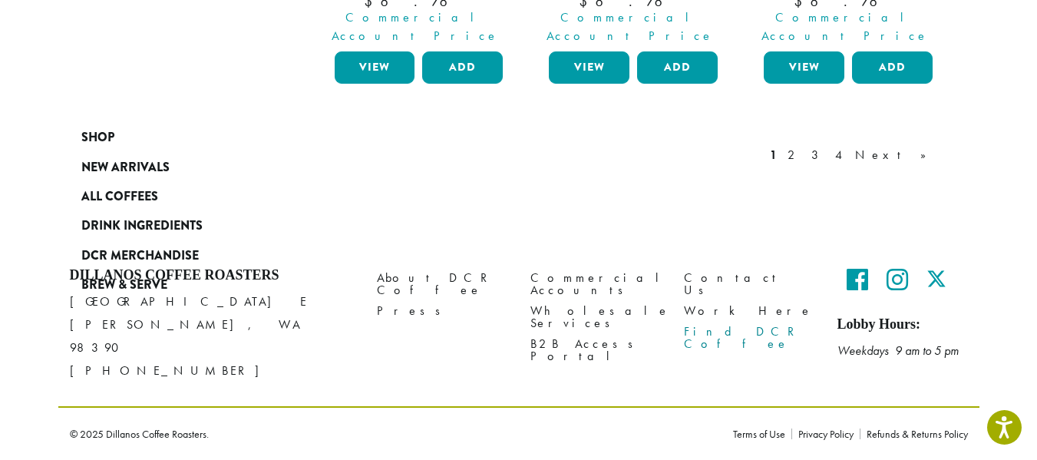
scroll to position [1868, 0]
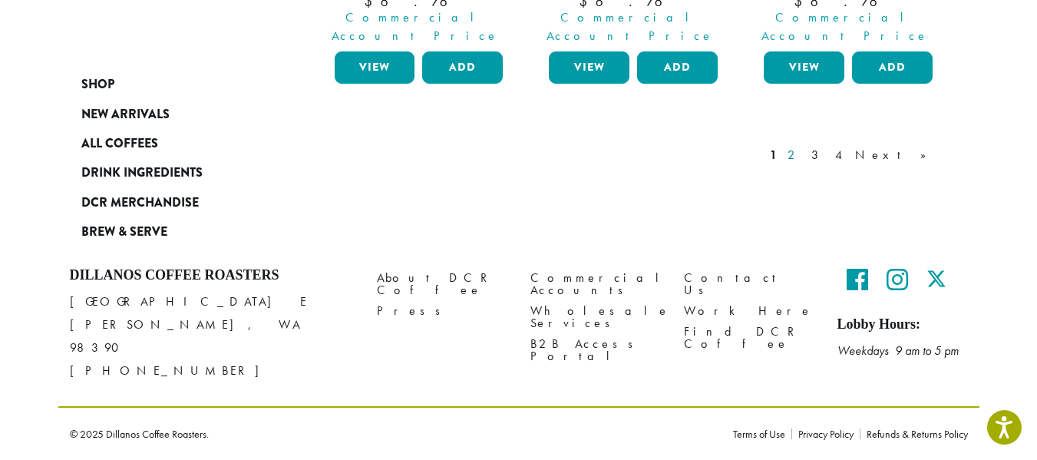
click at [803, 164] on link "2" at bounding box center [793, 155] width 19 height 18
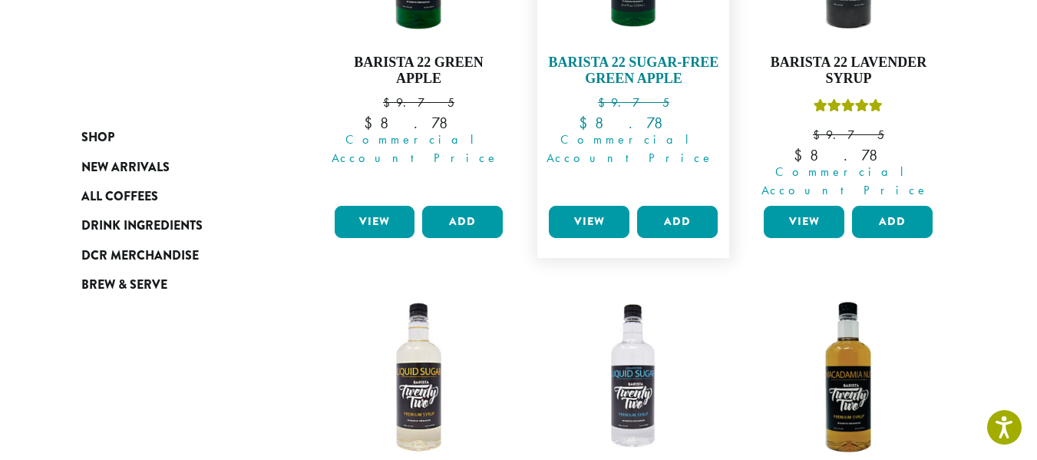
scroll to position [1353, 0]
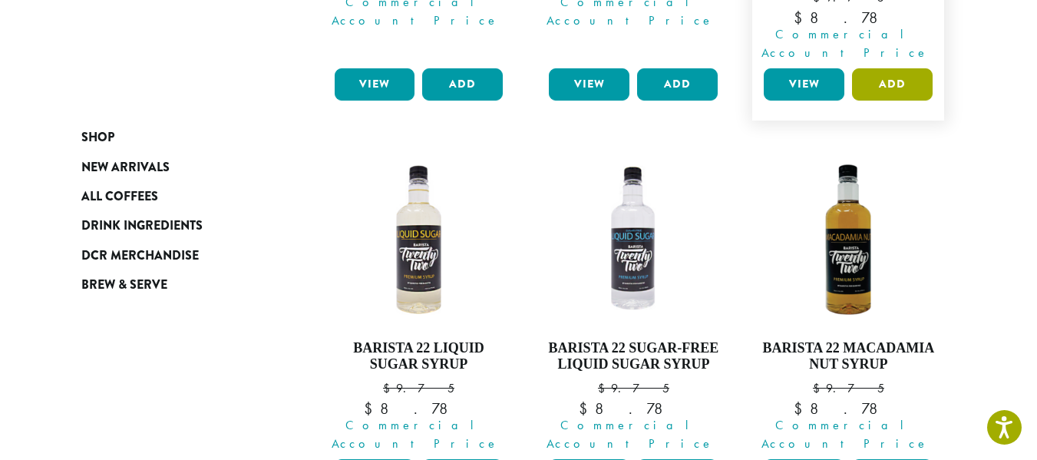
click at [932, 101] on button "Add" at bounding box center [892, 84] width 81 height 32
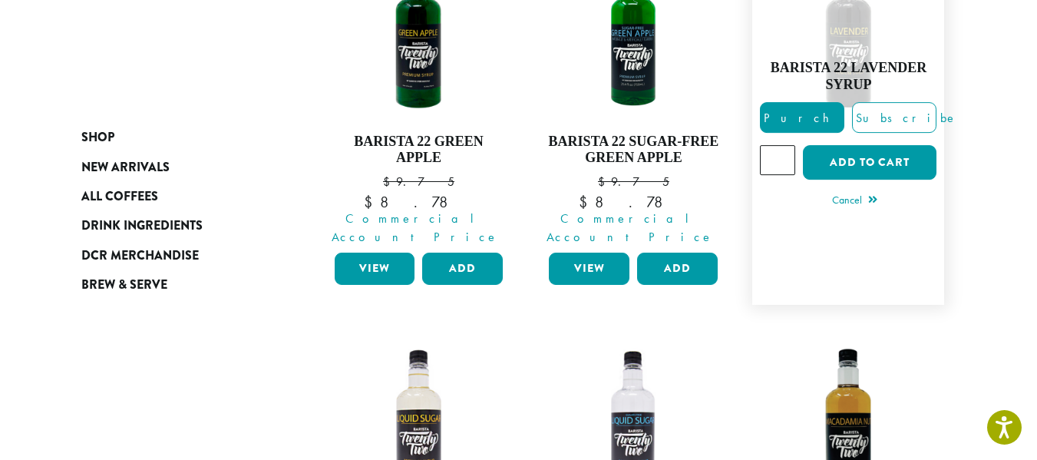
scroll to position [1123, 0]
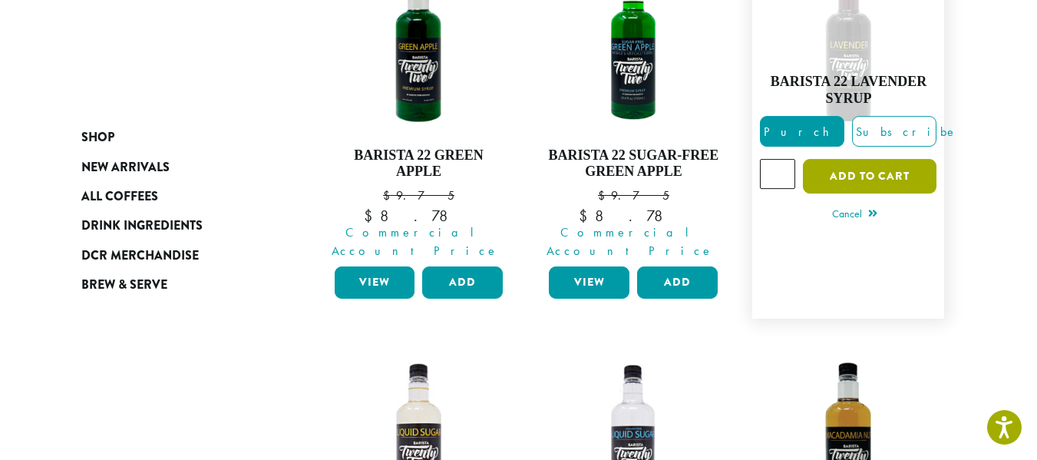
click at [909, 193] on button "Add to cart" at bounding box center [870, 176] width 134 height 35
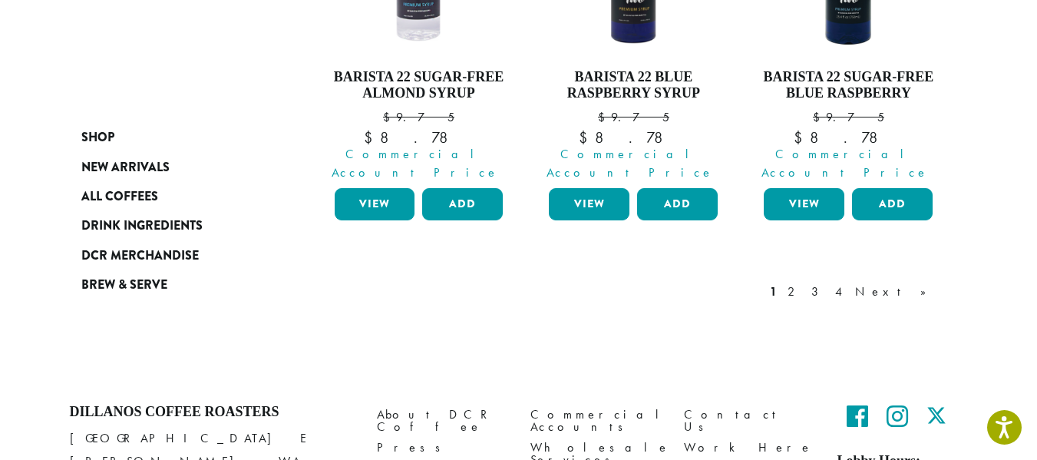
scroll to position [1638, 0]
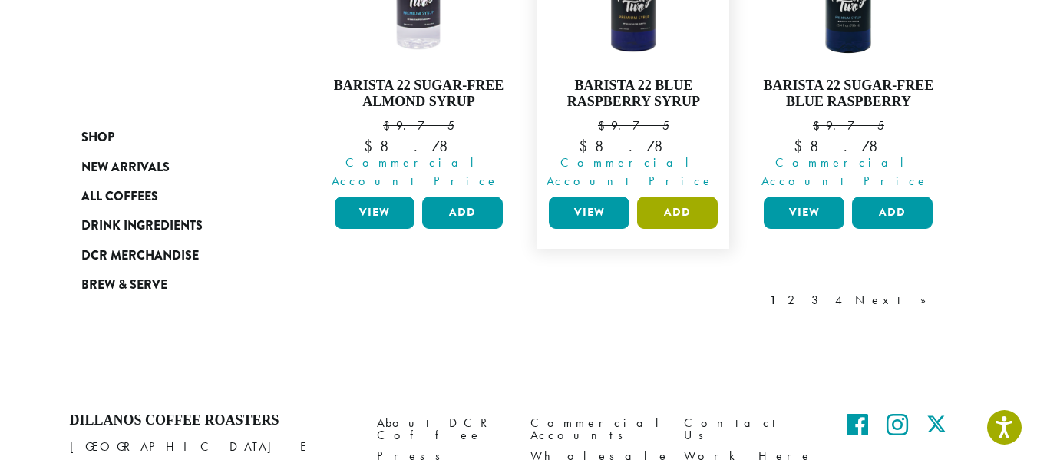
click at [698, 229] on button "Add" at bounding box center [677, 212] width 81 height 32
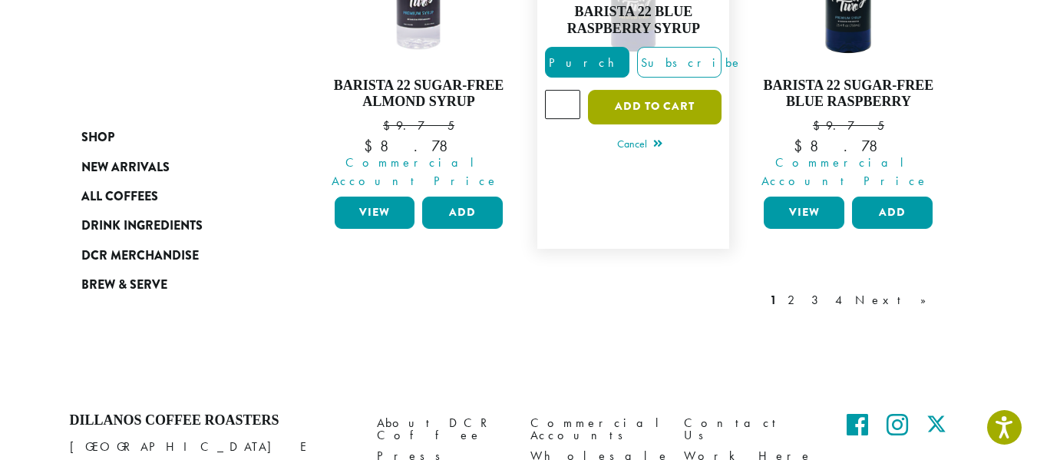
click at [668, 124] on button "Add to cart" at bounding box center [655, 107] width 134 height 35
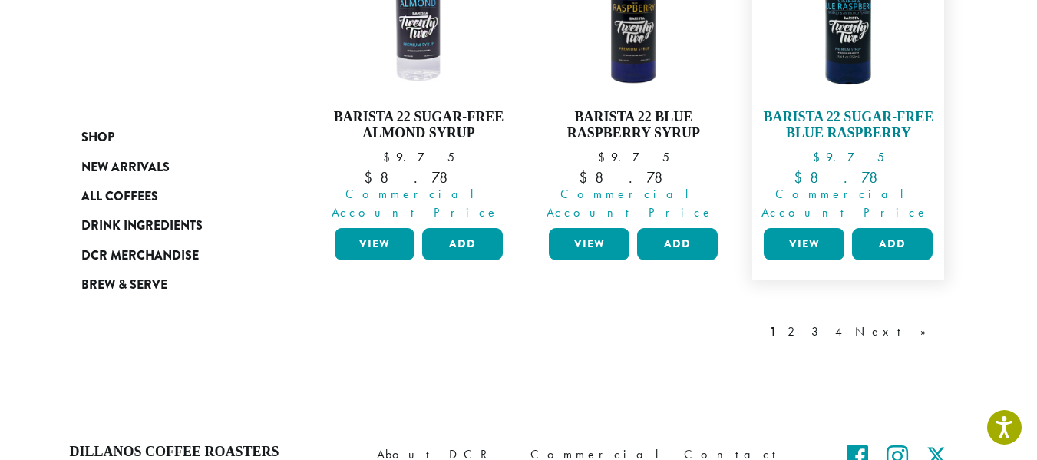
scroll to position [1868, 0]
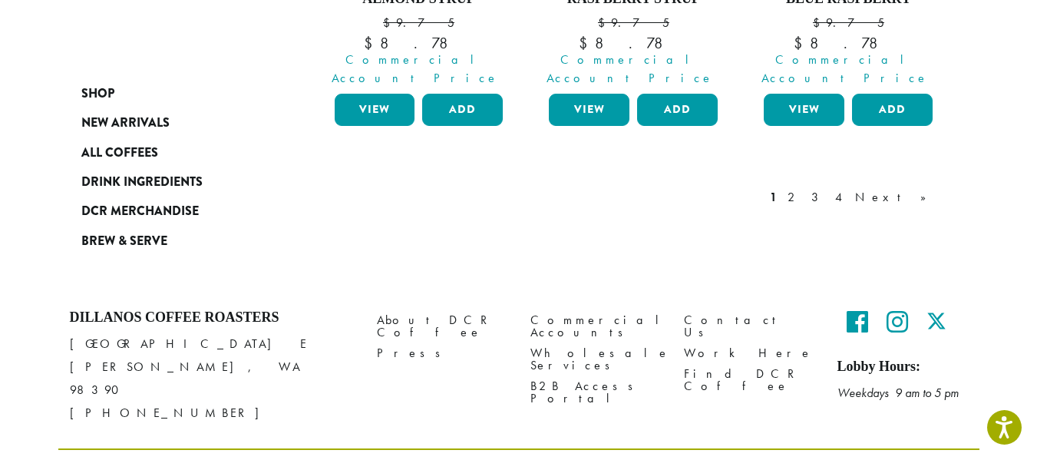
click at [803, 206] on link "2" at bounding box center [793, 197] width 19 height 18
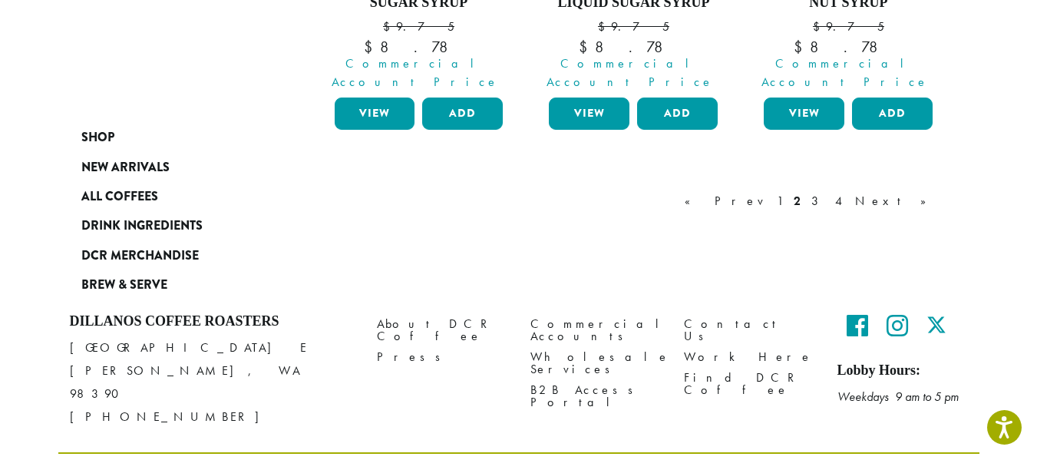
scroll to position [1736, 0]
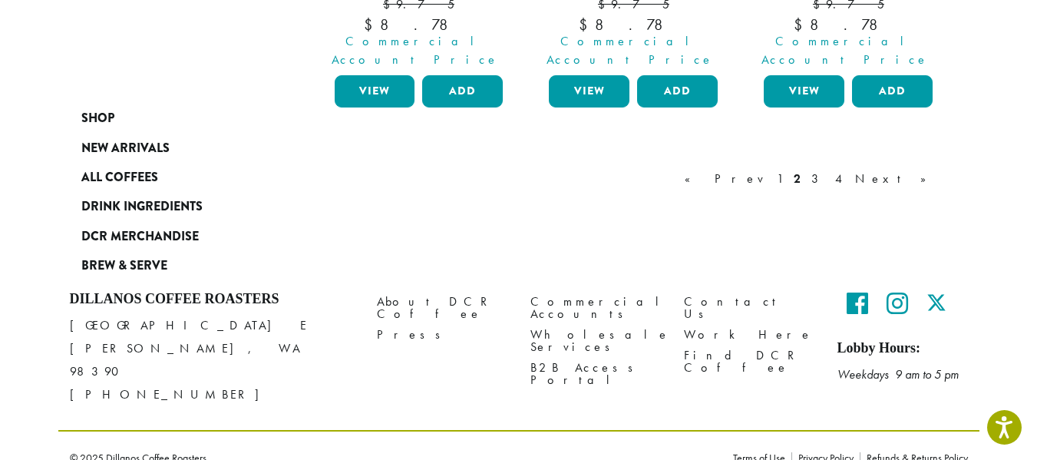
click at [827, 188] on link "3" at bounding box center [817, 179] width 19 height 18
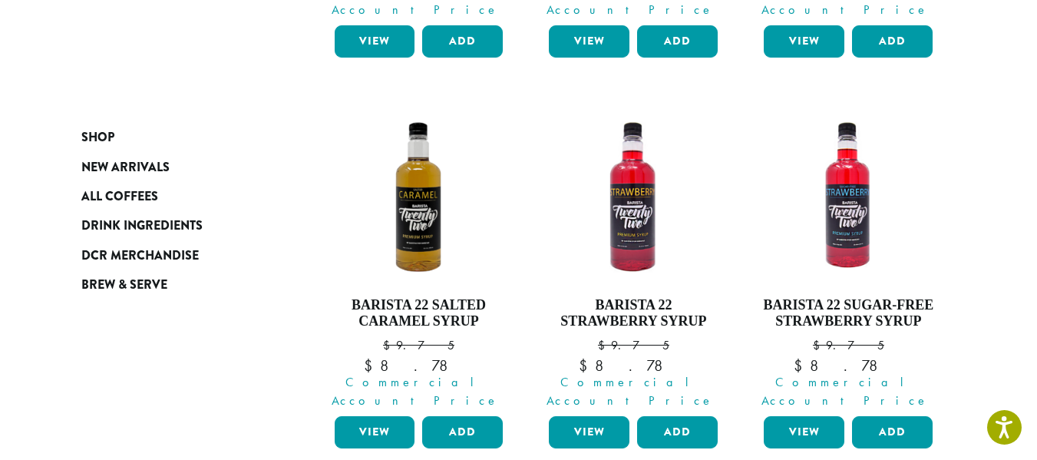
scroll to position [1583, 0]
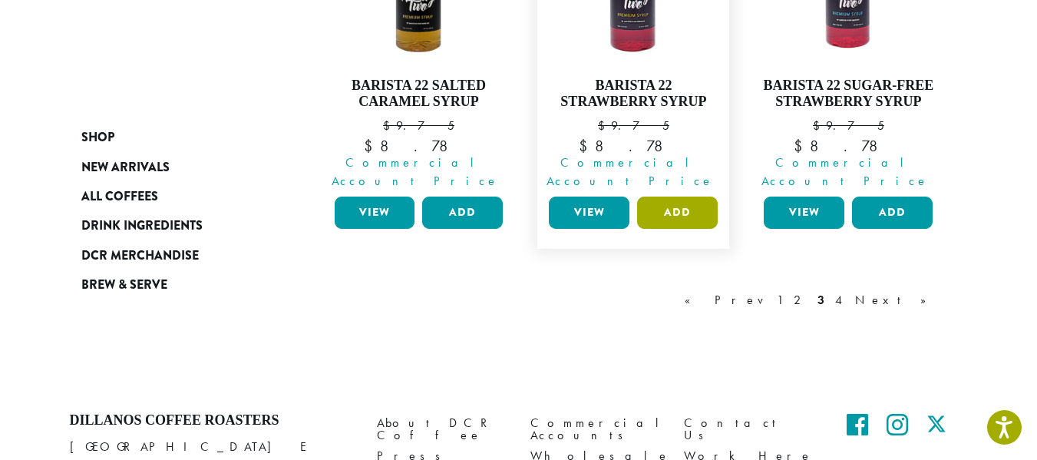
click at [694, 229] on button "Add" at bounding box center [677, 212] width 81 height 32
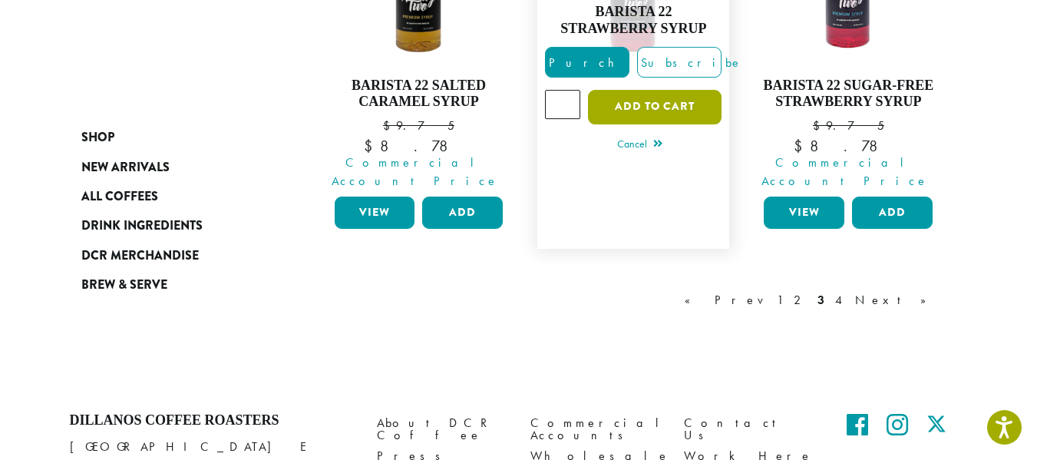
click at [666, 124] on button "Add to cart" at bounding box center [655, 107] width 134 height 35
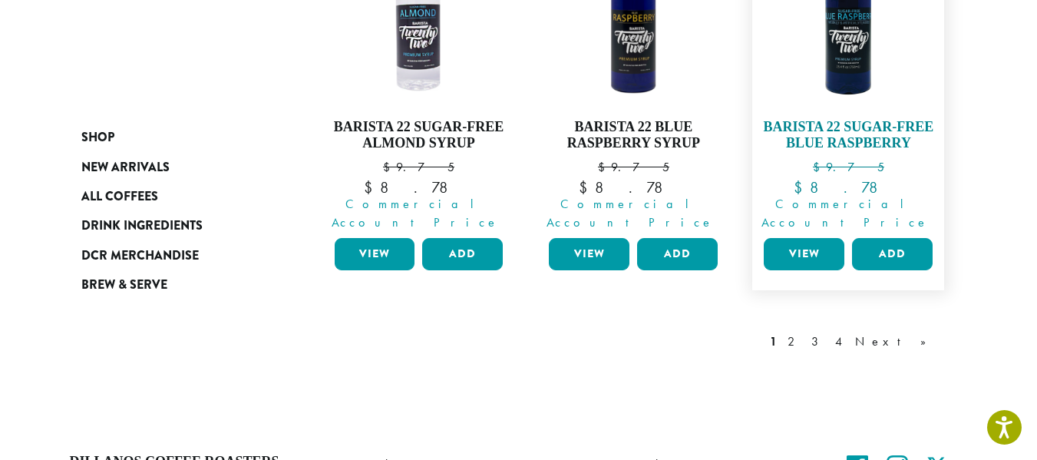
scroll to position [2013, 0]
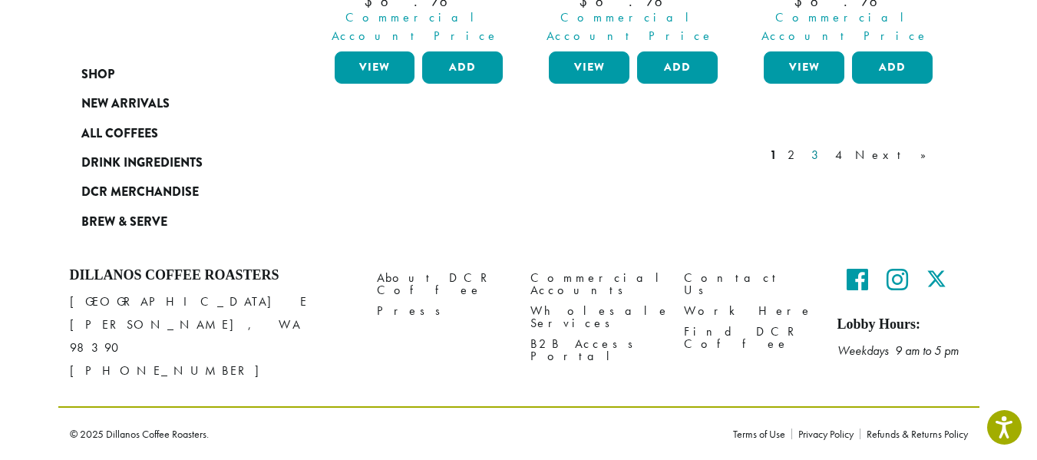
click at [827, 146] on link "3" at bounding box center [817, 155] width 19 height 18
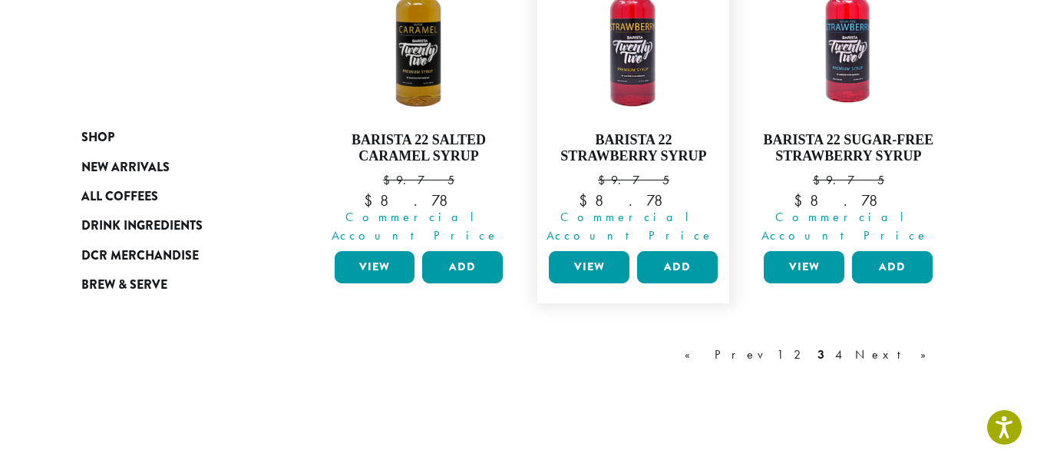
scroll to position [1736, 0]
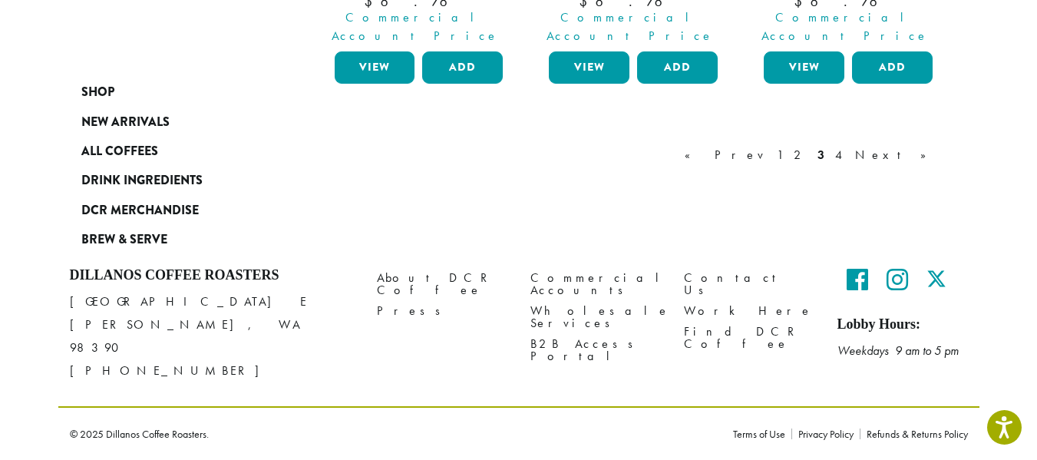
click at [847, 164] on link "4" at bounding box center [839, 155] width 15 height 18
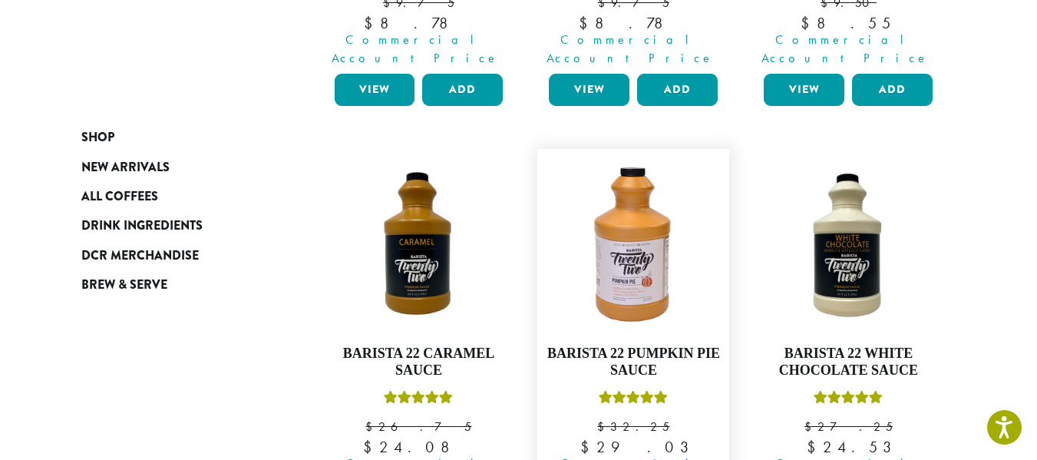
scroll to position [279, 0]
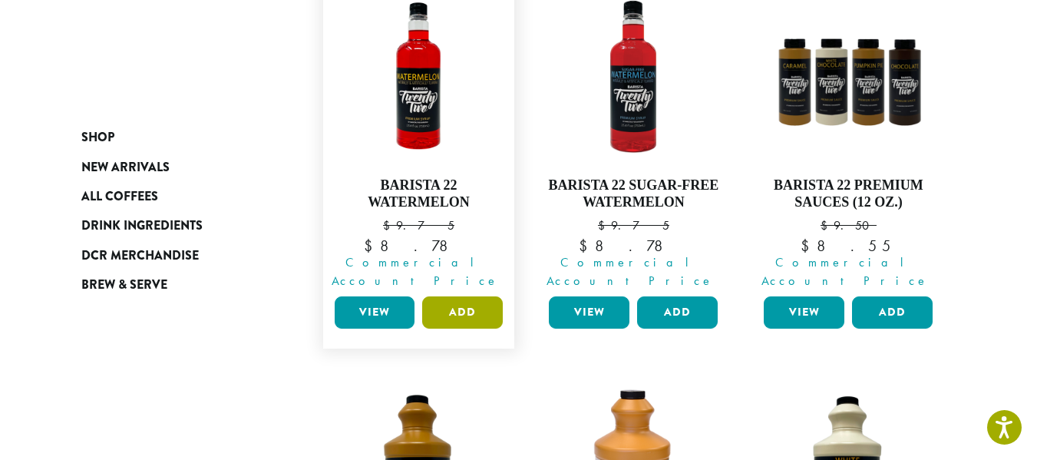
click at [467, 328] on button "Add" at bounding box center [462, 312] width 81 height 32
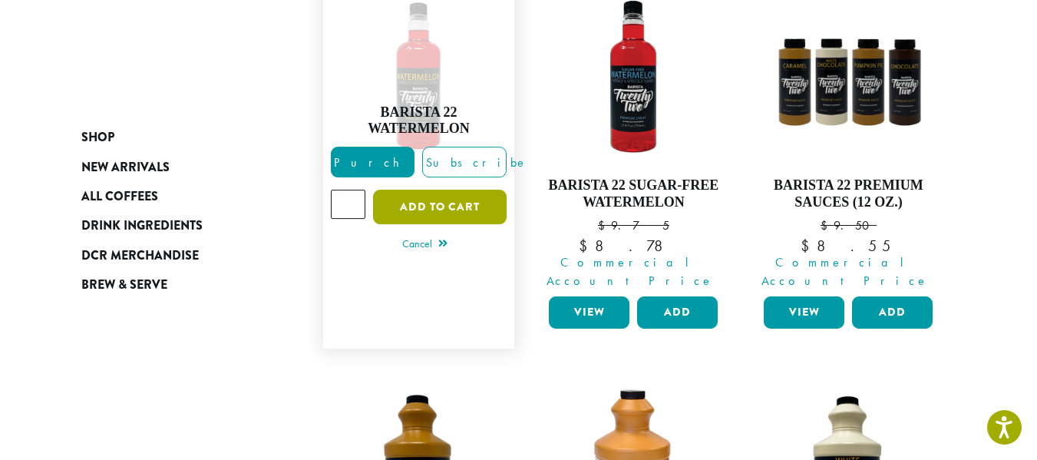
click at [426, 224] on button "Add to cart" at bounding box center [440, 207] width 134 height 35
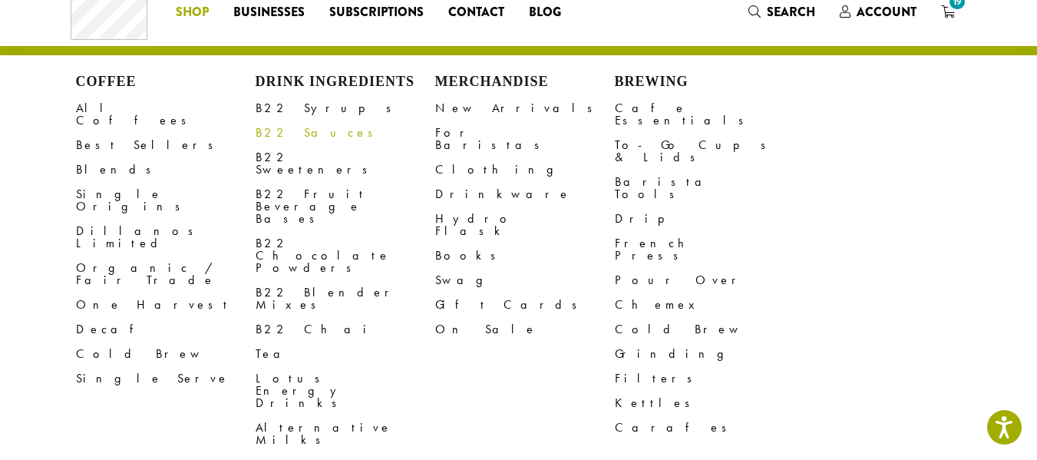
scroll to position [77, 0]
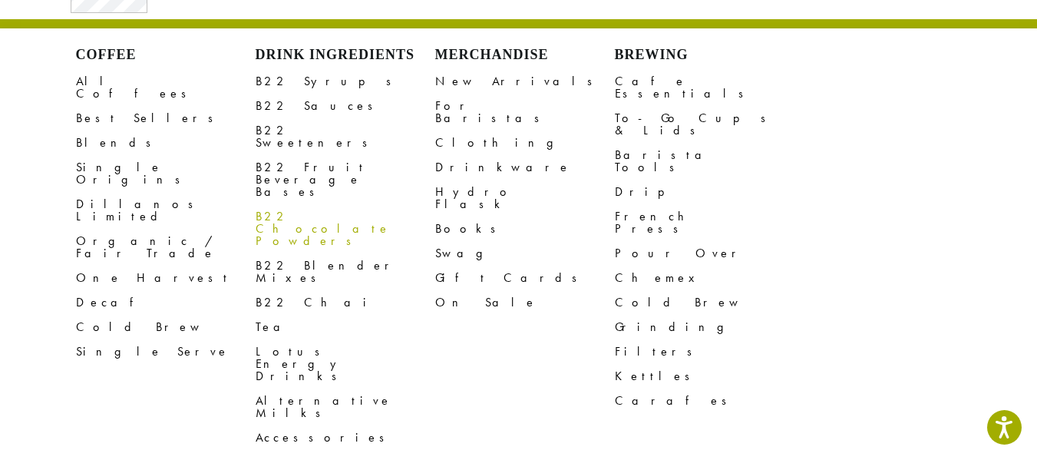
click at [278, 216] on link "B22 Chocolate Powders" at bounding box center [346, 228] width 180 height 49
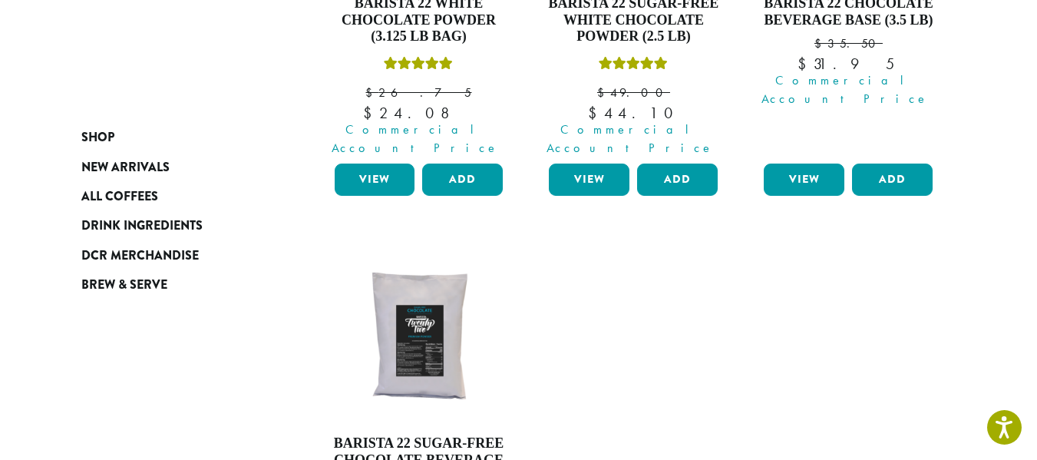
scroll to position [384, 0]
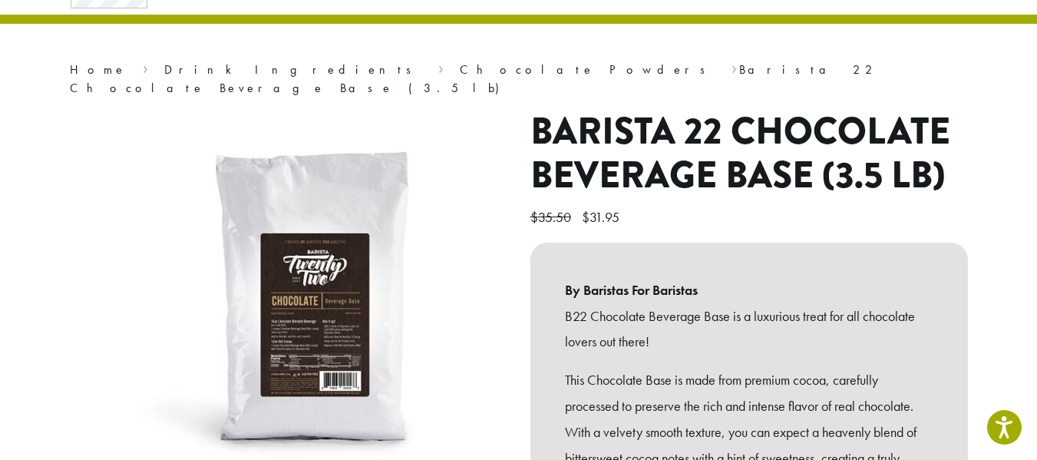
scroll to position [307, 0]
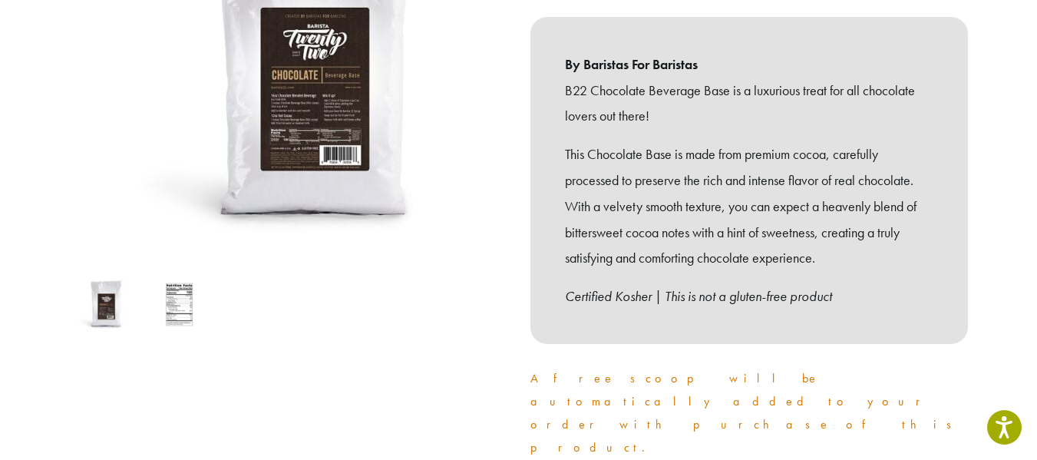
click at [279, 99] on img at bounding box center [315, 76] width 384 height 384
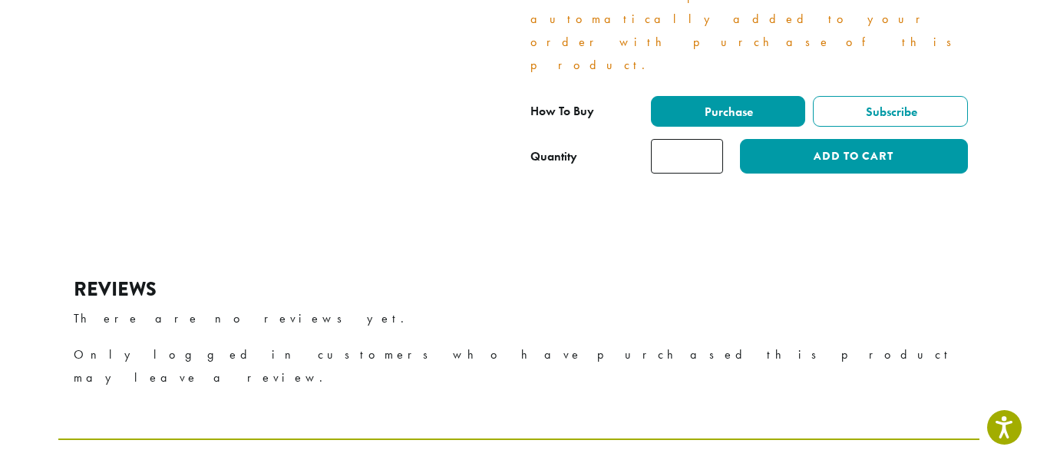
scroll to position [691, 0]
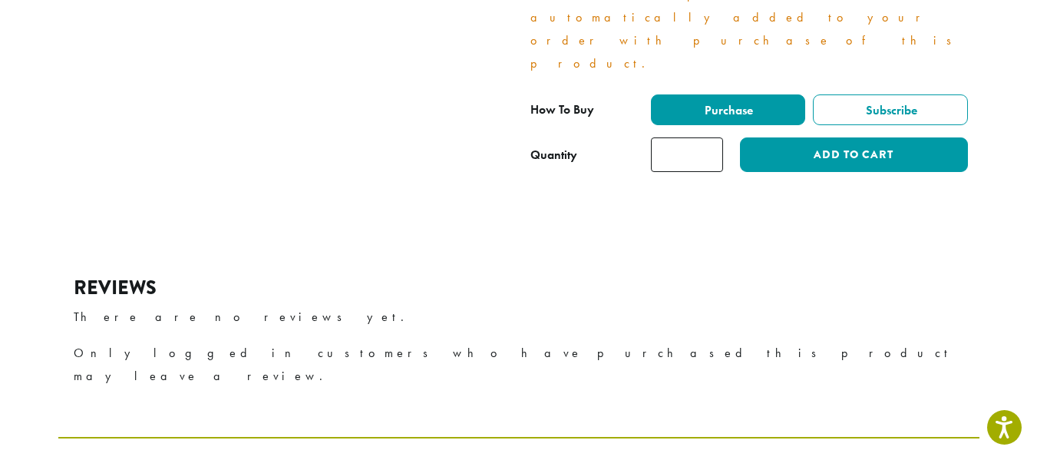
type input "*"
click at [723, 172] on input "*" at bounding box center [687, 154] width 72 height 35
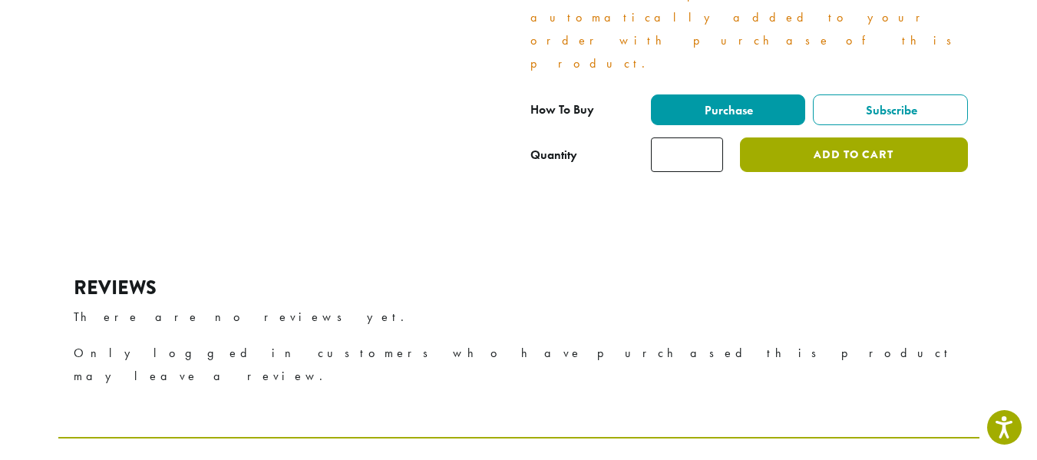
click at [889, 172] on button "Add to cart" at bounding box center [853, 154] width 227 height 35
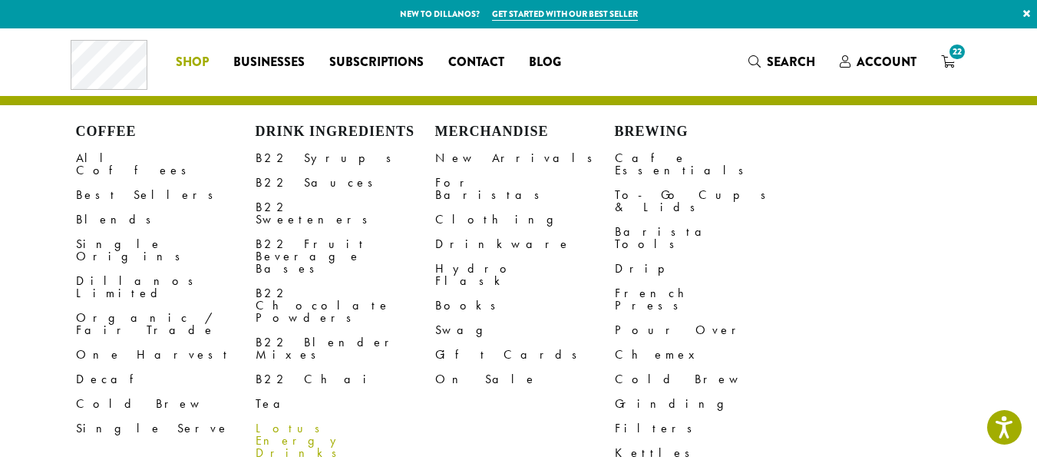
click at [293, 416] on link "Lotus Energy Drinks" at bounding box center [346, 440] width 180 height 49
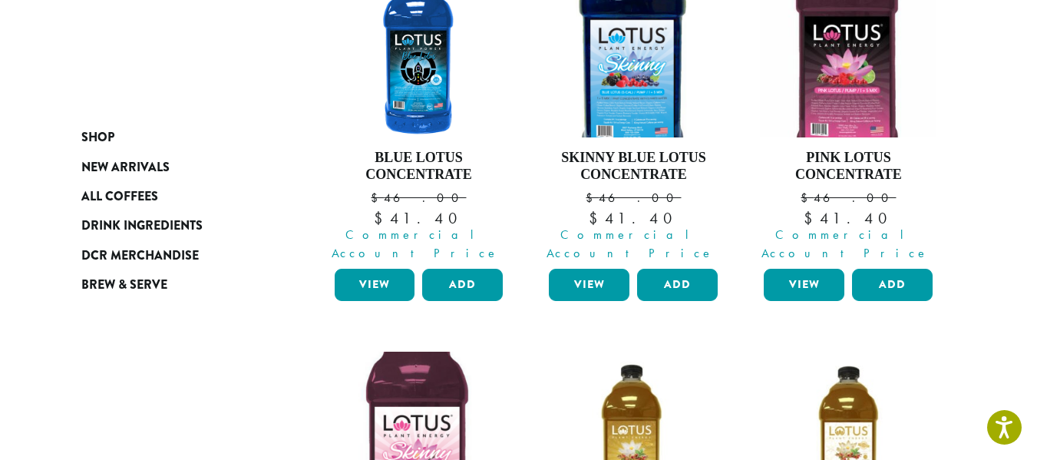
scroll to position [307, 0]
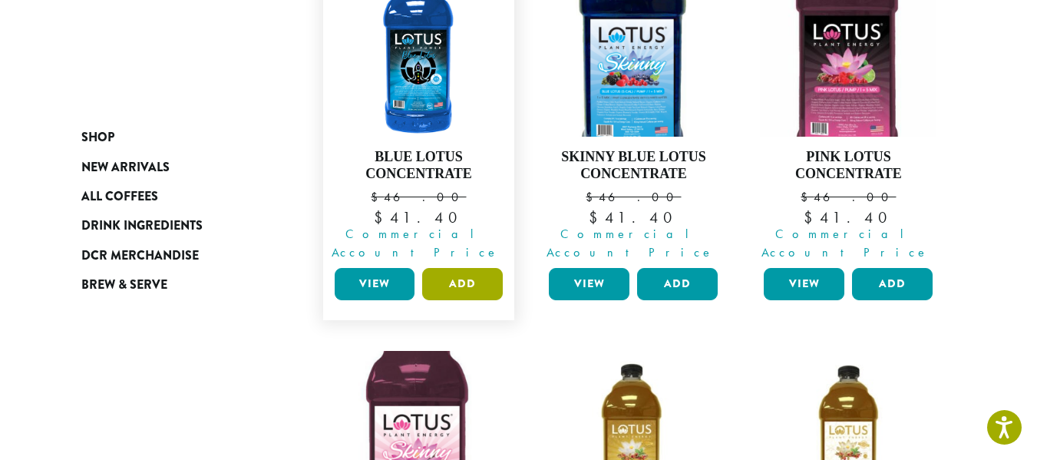
click at [456, 300] on button "Add" at bounding box center [462, 284] width 81 height 32
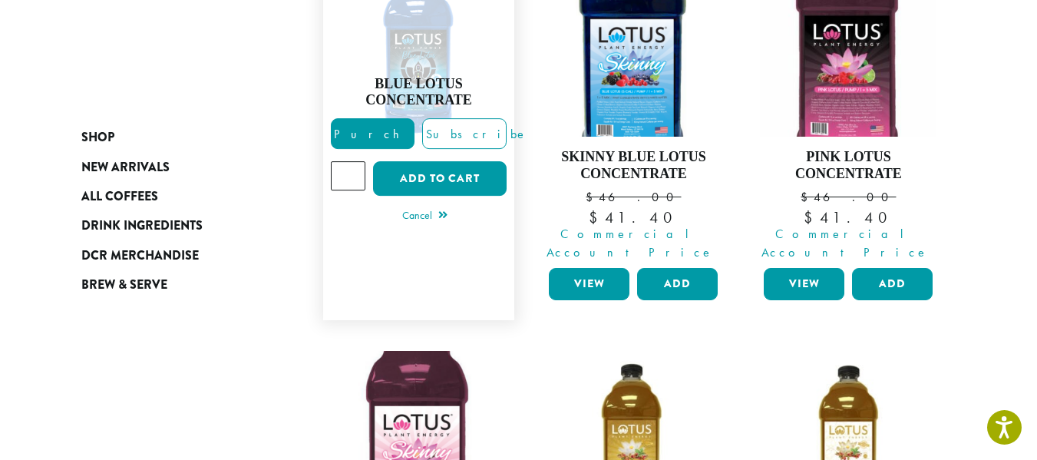
type input "*"
click at [337, 190] on input "*" at bounding box center [348, 175] width 35 height 29
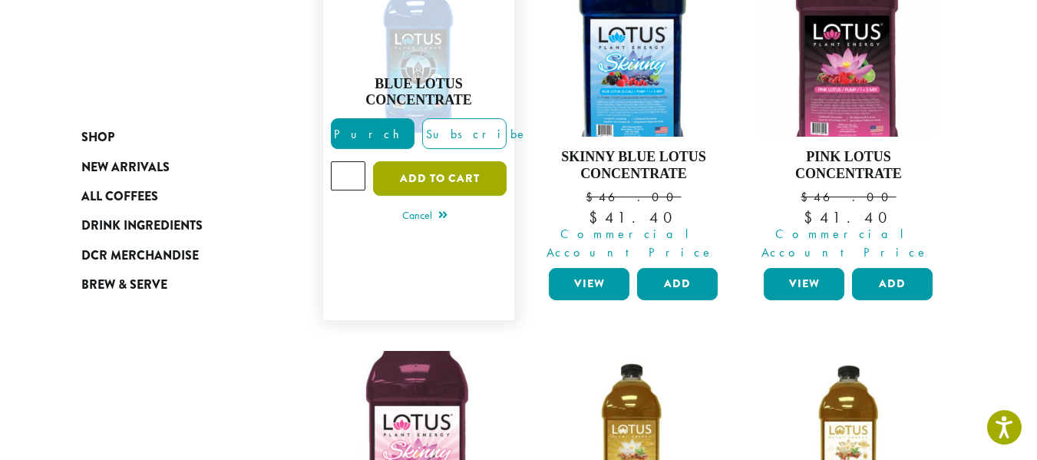
click at [415, 196] on button "Add to cart" at bounding box center [440, 178] width 134 height 35
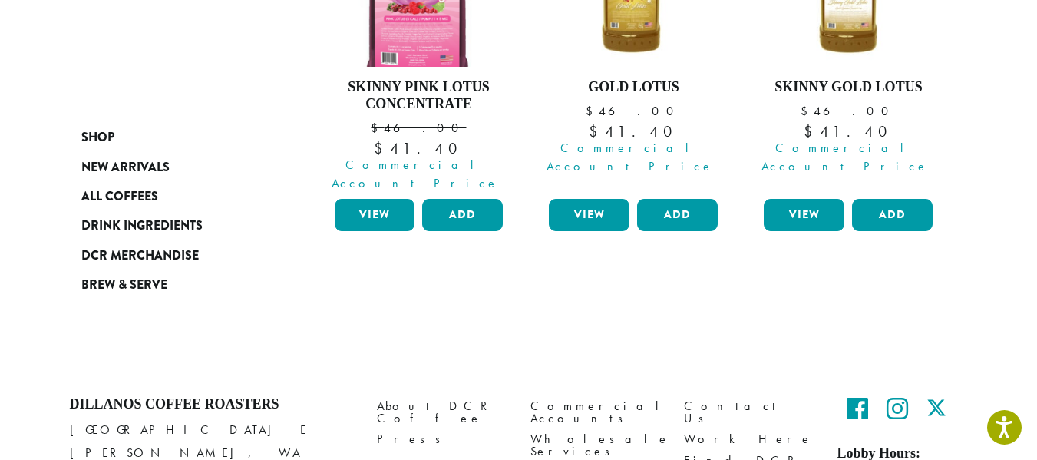
scroll to position [1016, 0]
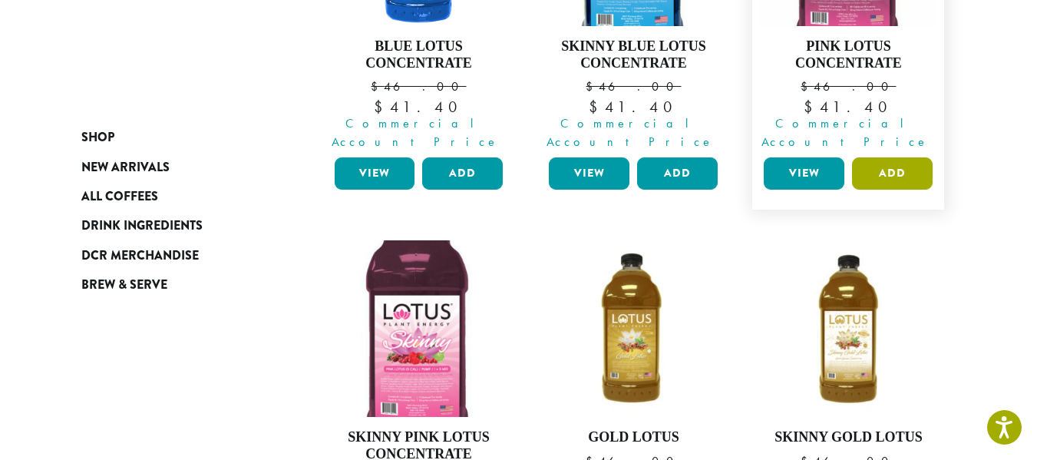
scroll to position [537, 0]
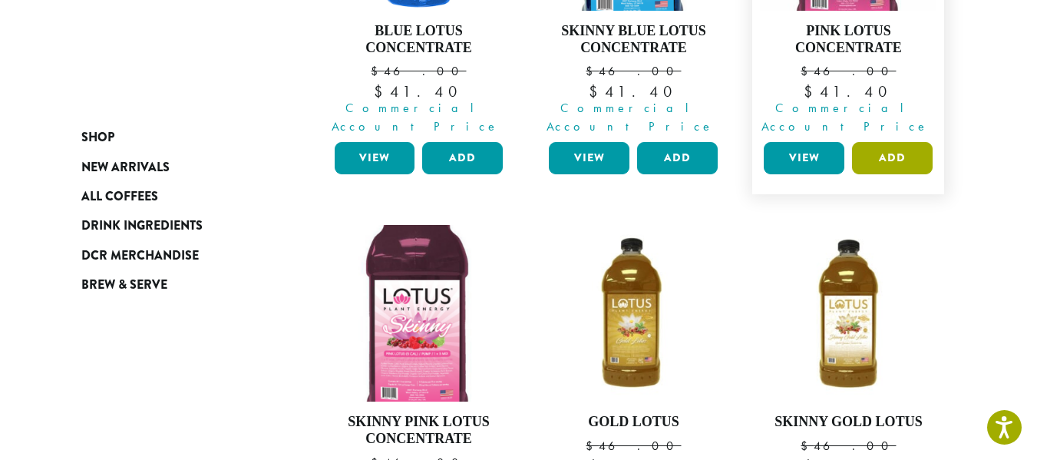
click at [929, 174] on button "Add" at bounding box center [892, 158] width 81 height 32
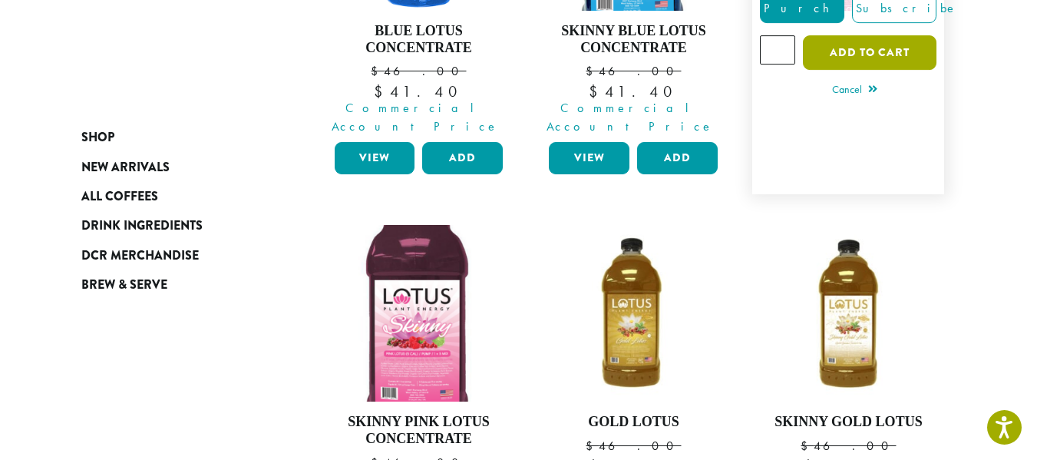
click at [920, 70] on button "Add to cart" at bounding box center [870, 52] width 134 height 35
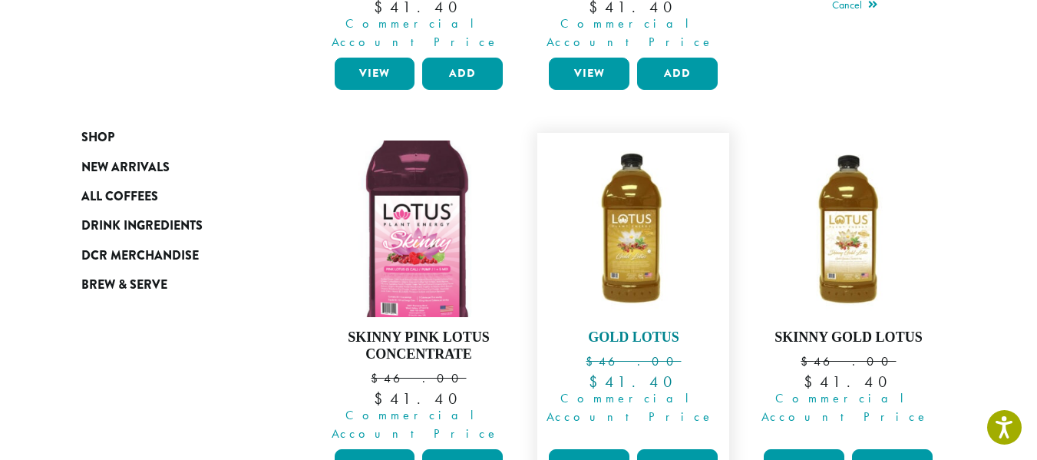
scroll to position [597, 0]
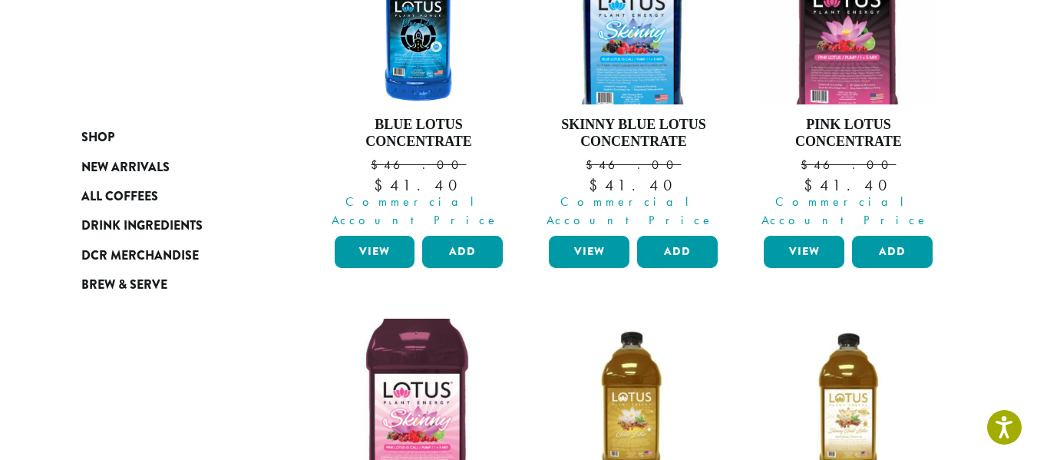
scroll to position [479, 0]
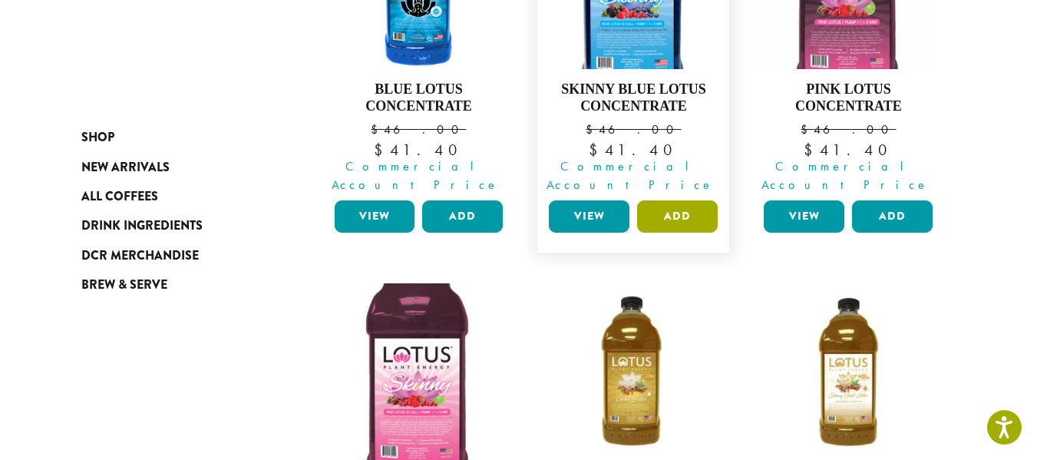
click button "Add"
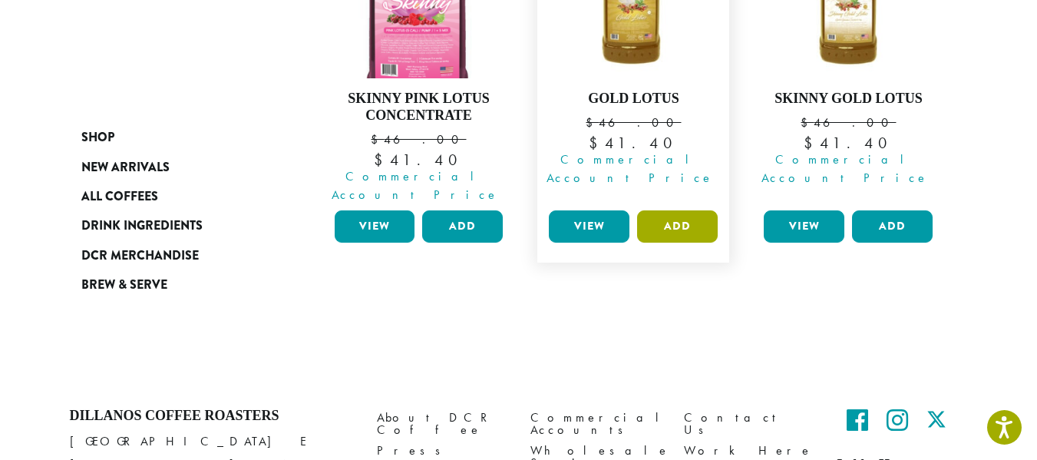
scroll to position [862, 0]
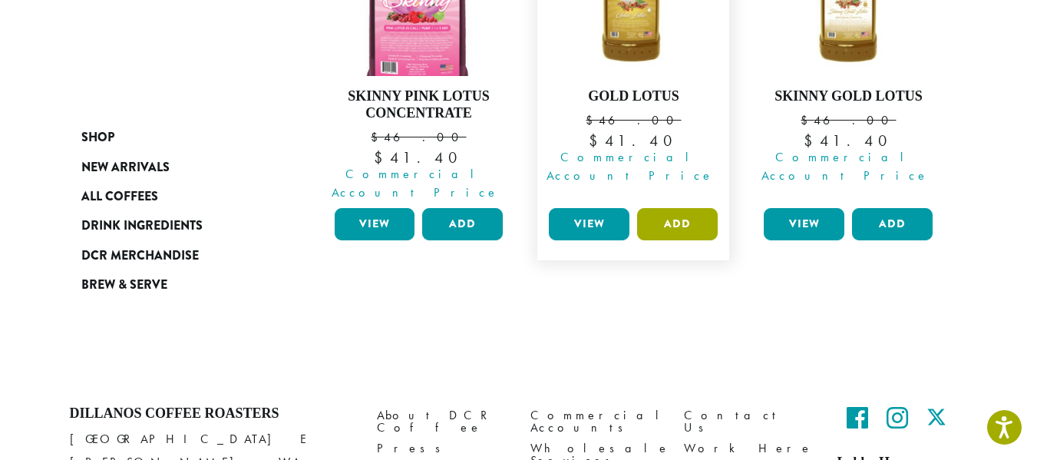
click button "Add"
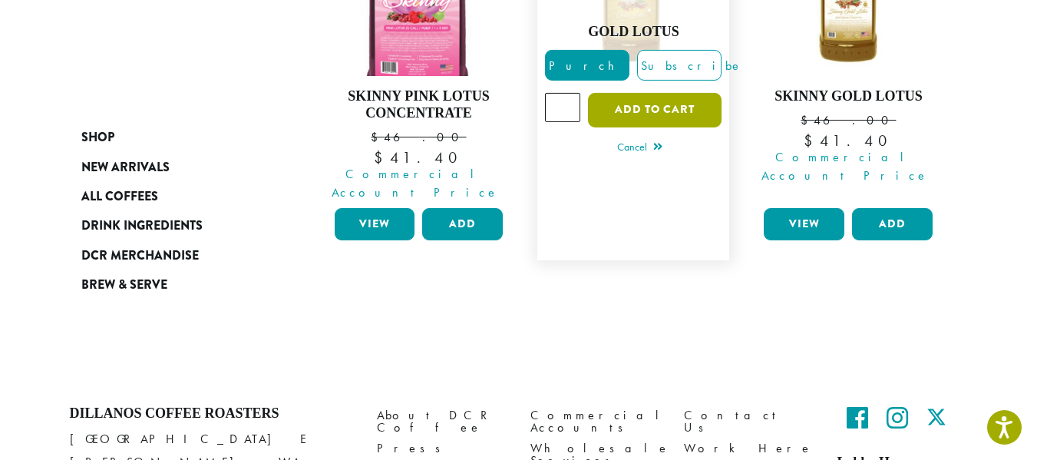
scroll to position [769, 0]
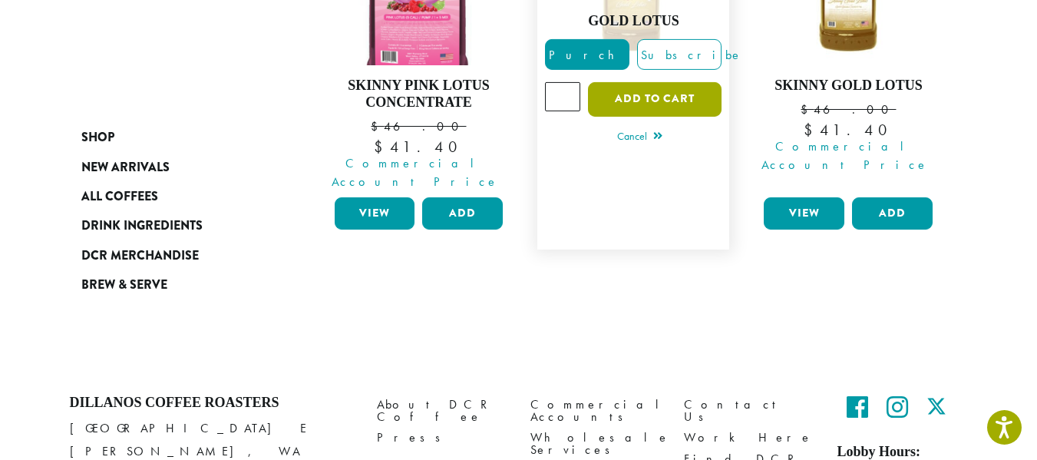
click button "Add to cart"
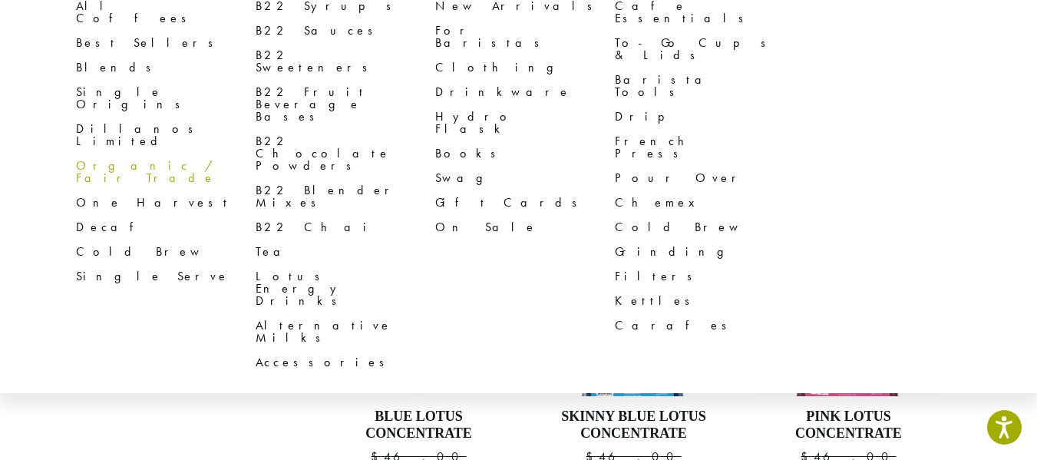
scroll to position [153, 0]
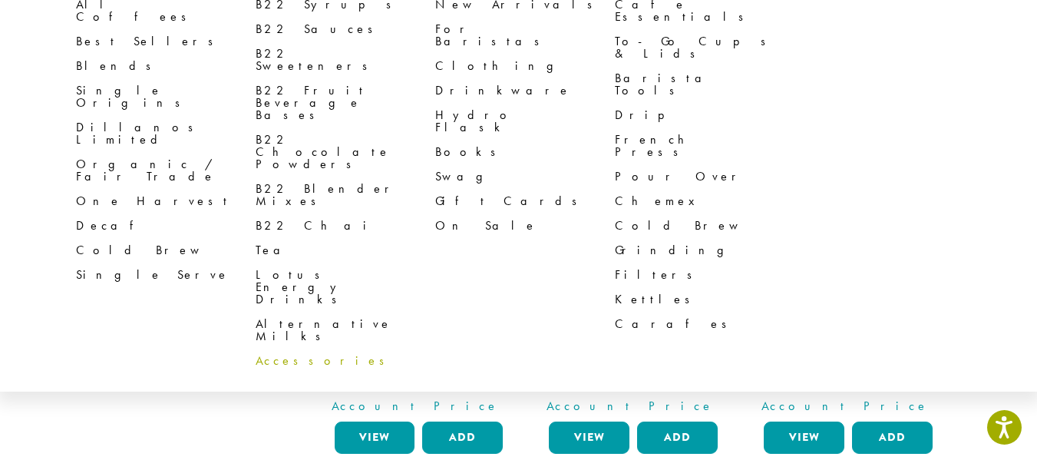
click at [258, 348] on link "Accessories" at bounding box center [346, 360] width 180 height 25
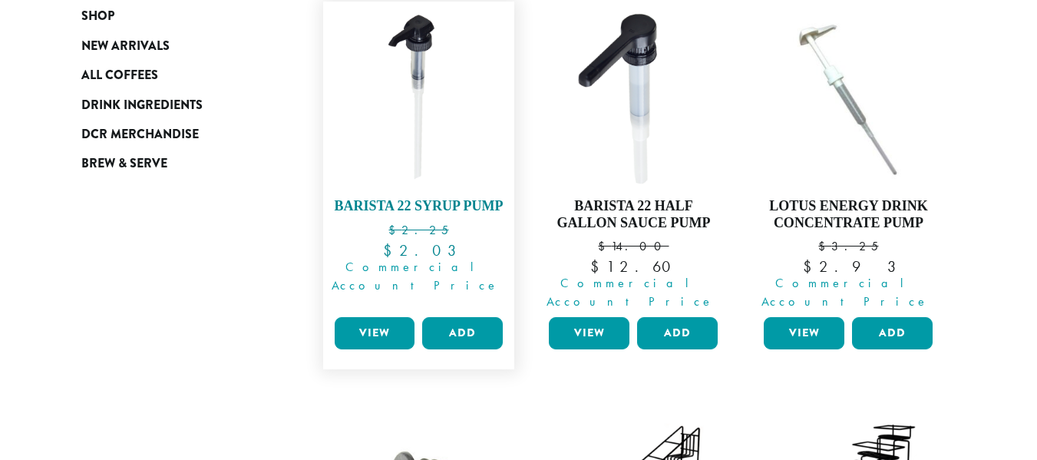
scroll to position [307, 0]
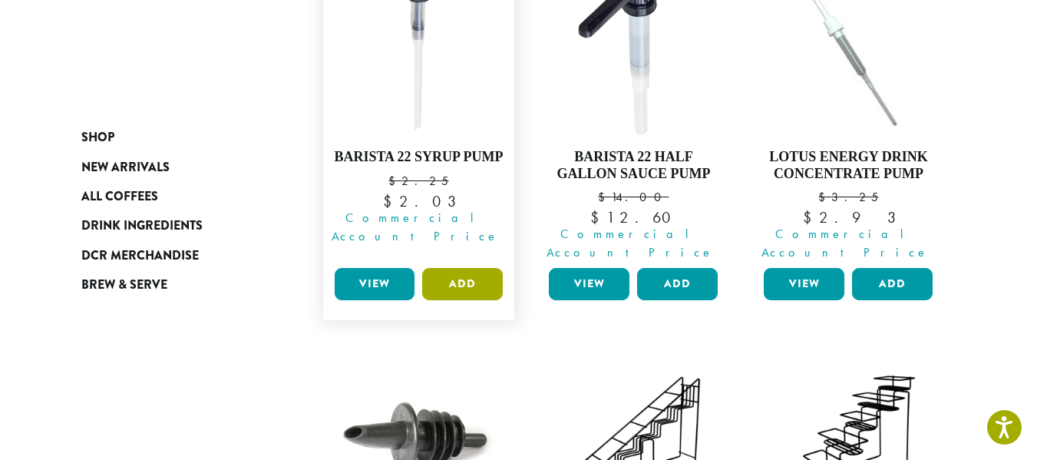
click at [463, 300] on button "Add" at bounding box center [462, 284] width 81 height 32
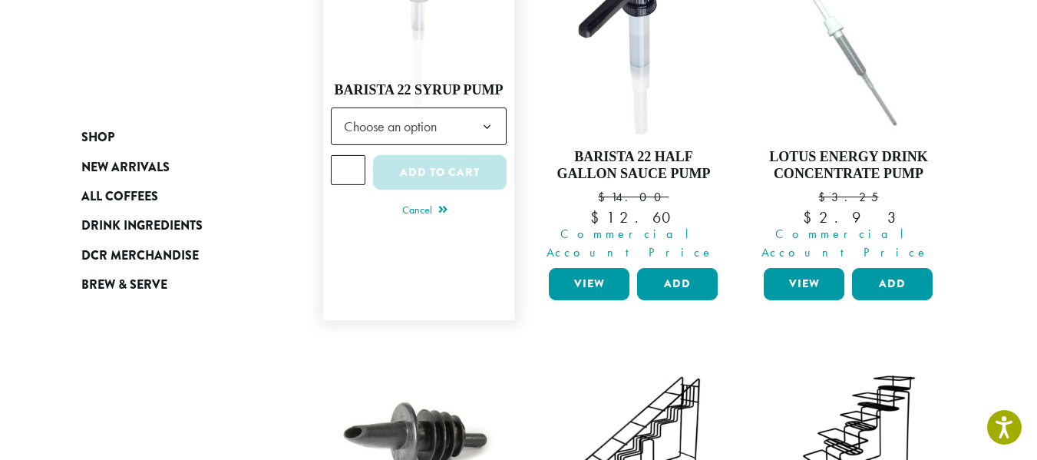
click at [337, 184] on input "*" at bounding box center [348, 169] width 35 height 29
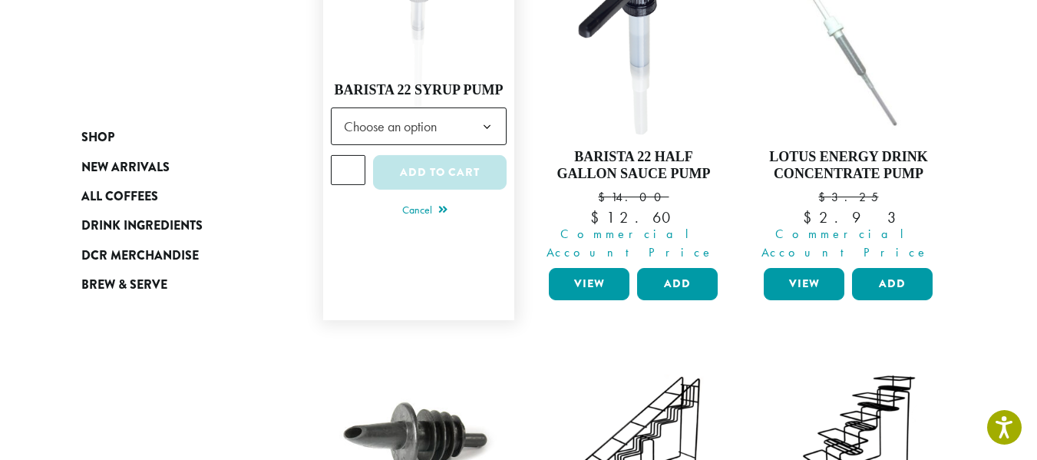
click at [337, 184] on input "*" at bounding box center [348, 169] width 35 height 29
type input "**"
click at [337, 184] on input "**" at bounding box center [348, 169] width 35 height 29
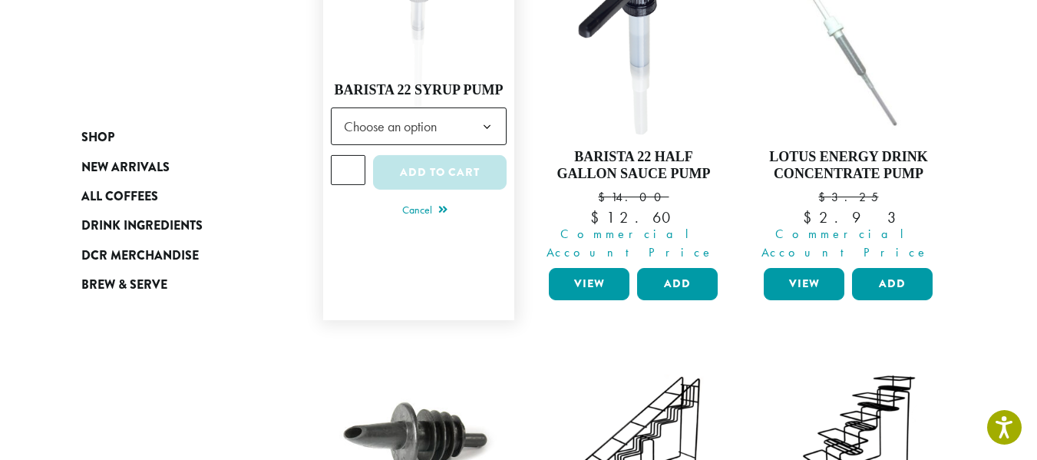
click at [484, 146] on b at bounding box center [487, 127] width 38 height 38
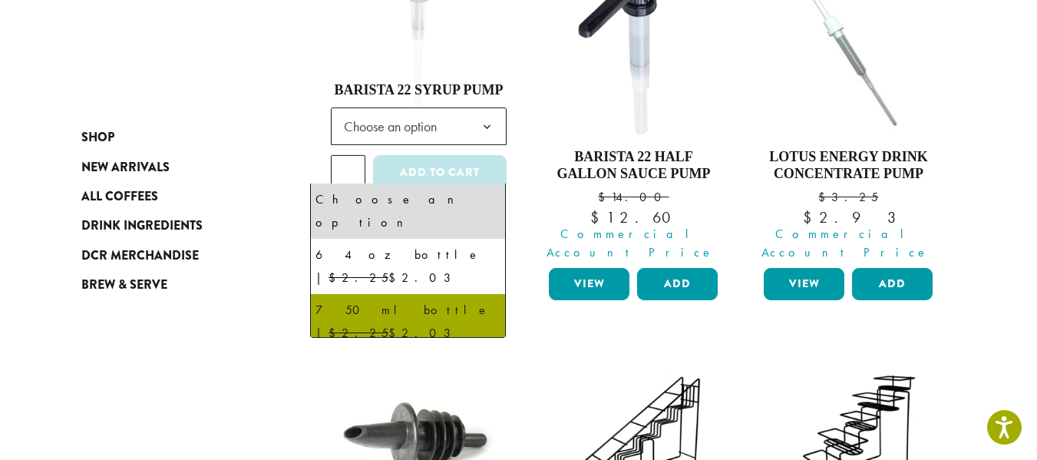
select select "**********"
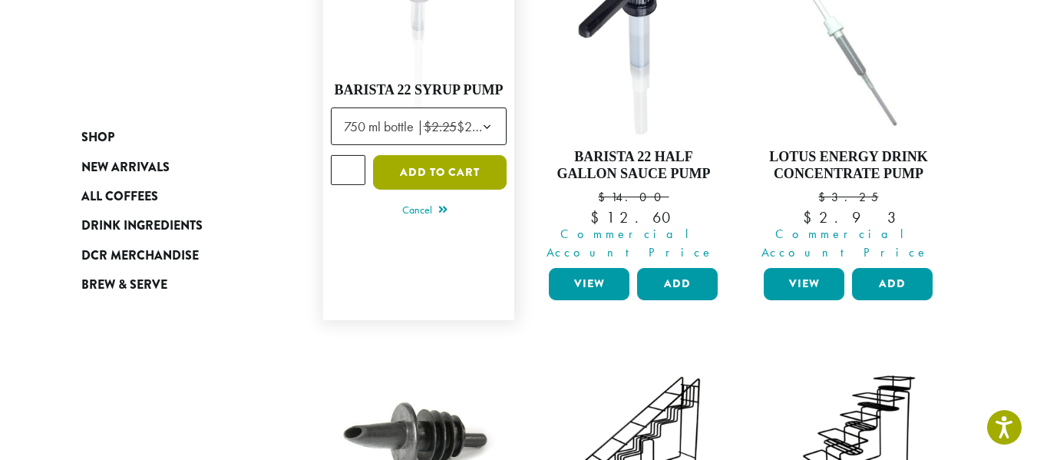
click at [437, 190] on button "Add to cart" at bounding box center [440, 172] width 134 height 35
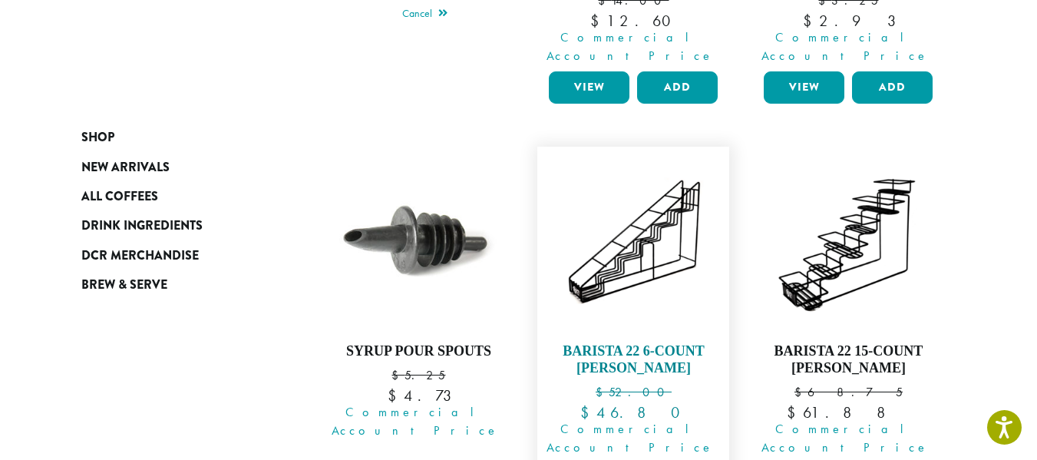
scroll to position [691, 0]
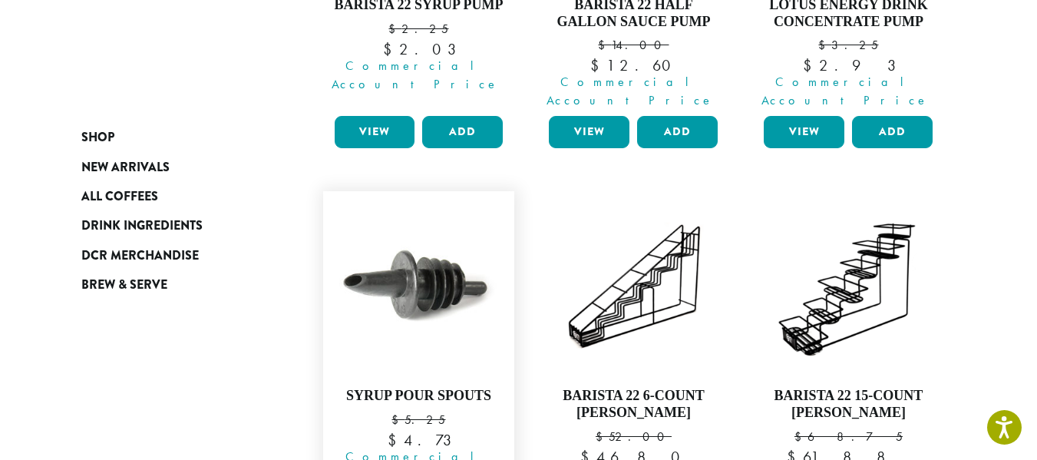
scroll to position [460, 0]
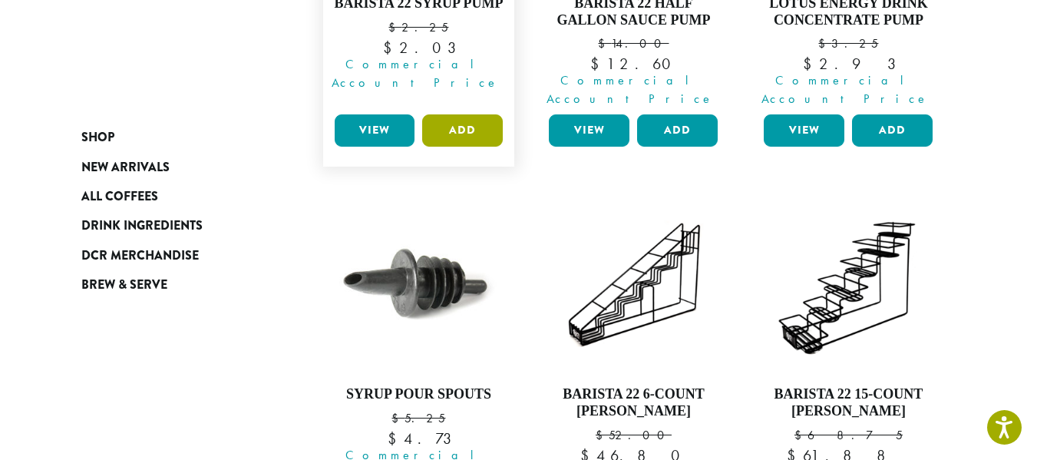
click at [457, 147] on button "Add" at bounding box center [462, 130] width 81 height 32
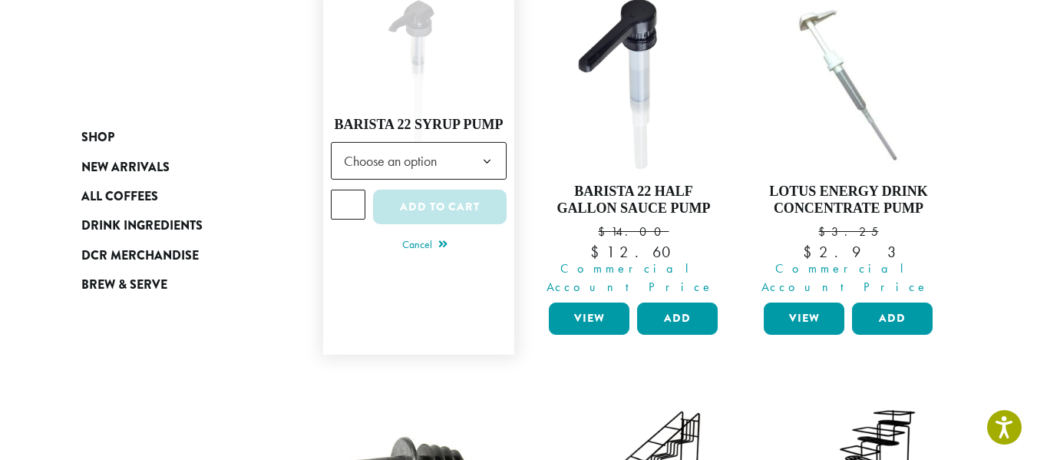
scroll to position [230, 0]
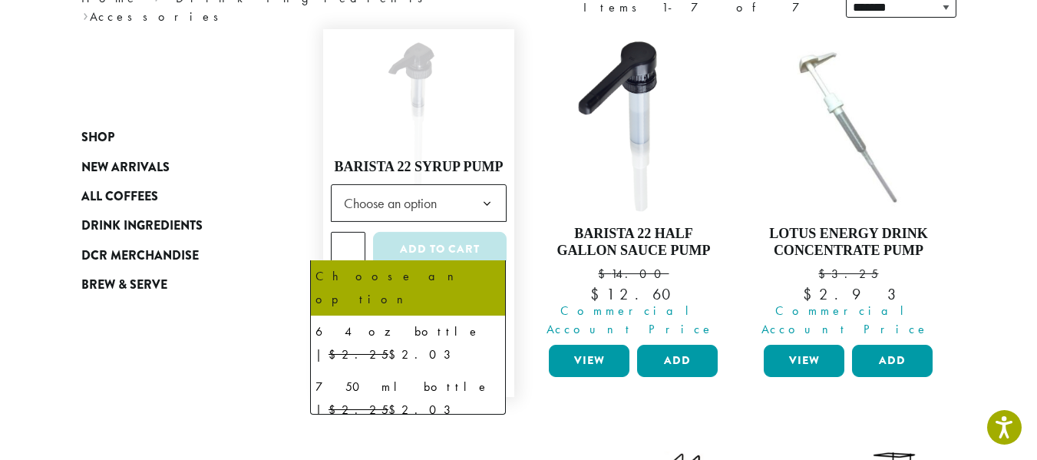
click at [491, 223] on b at bounding box center [487, 204] width 38 height 38
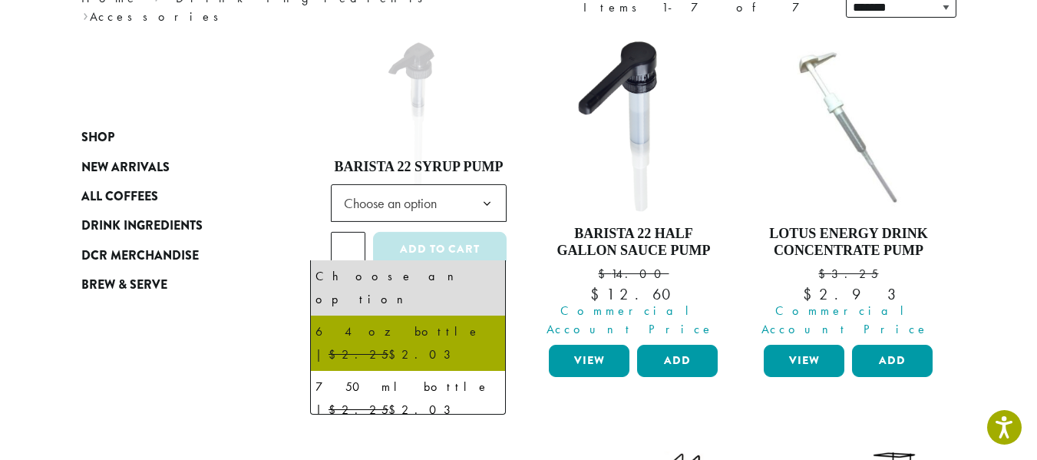
select select "**********"
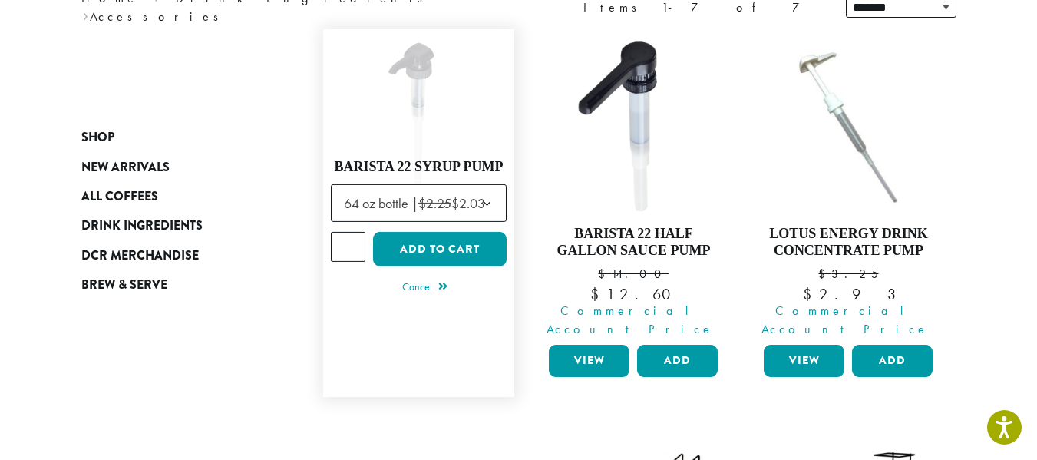
click at [334, 261] on input "*" at bounding box center [348, 246] width 35 height 29
click at [335, 261] on input "*" at bounding box center [348, 246] width 35 height 29
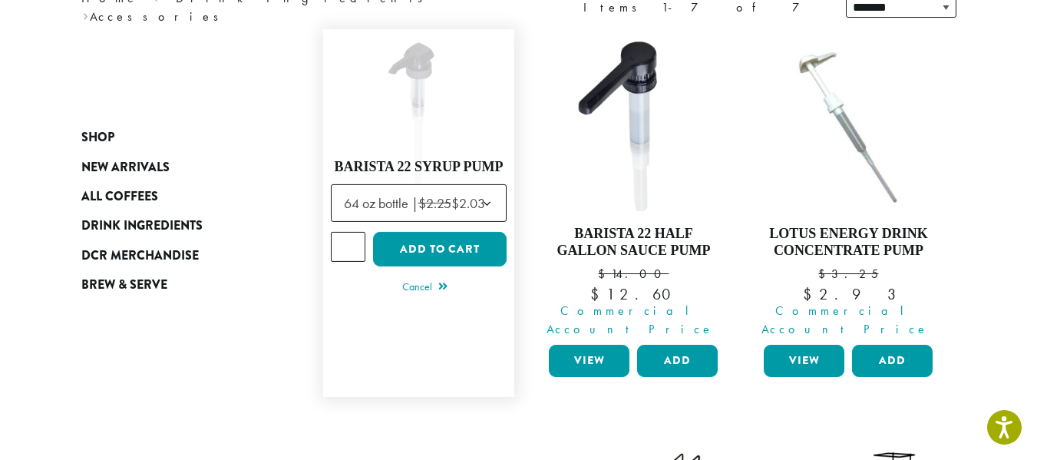
click at [335, 261] on input "*" at bounding box center [348, 246] width 35 height 29
type input "*"
click at [337, 261] on input "*" at bounding box center [348, 246] width 35 height 29
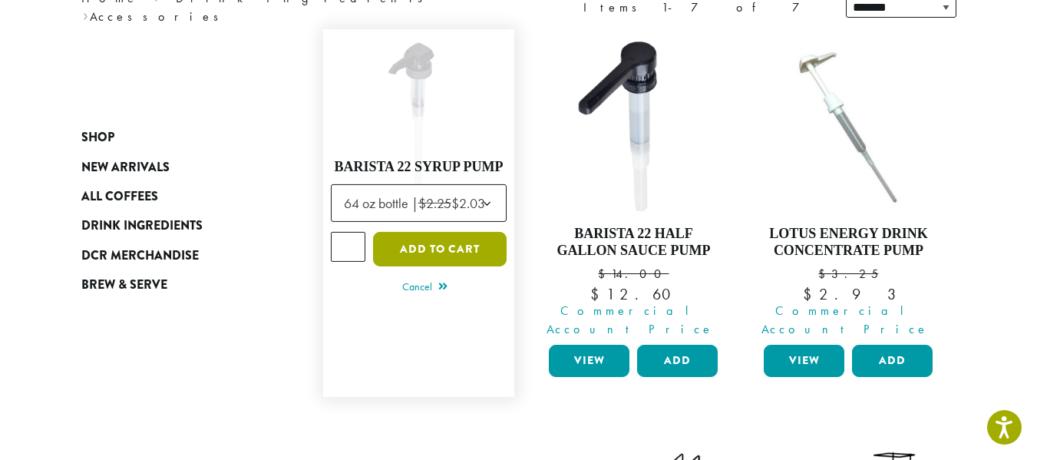
click at [420, 266] on button "Add to cart" at bounding box center [440, 249] width 134 height 35
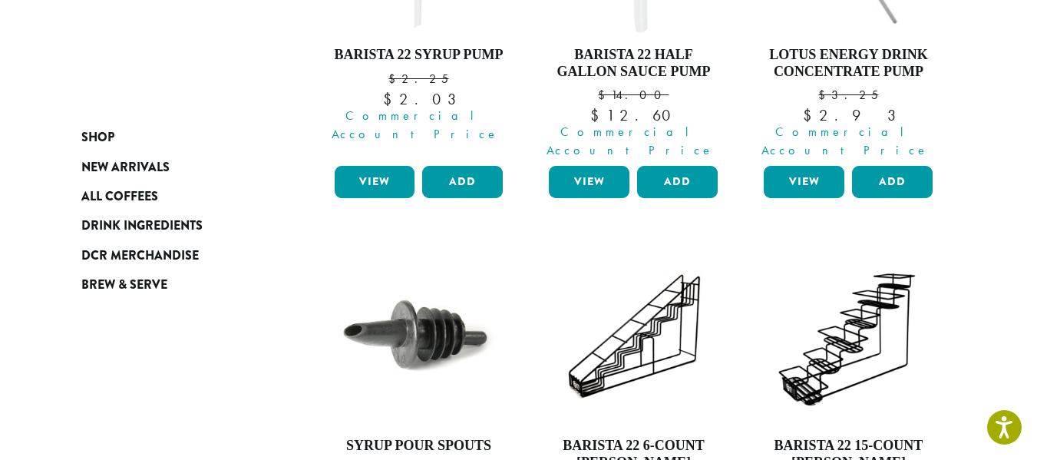
scroll to position [556, 0]
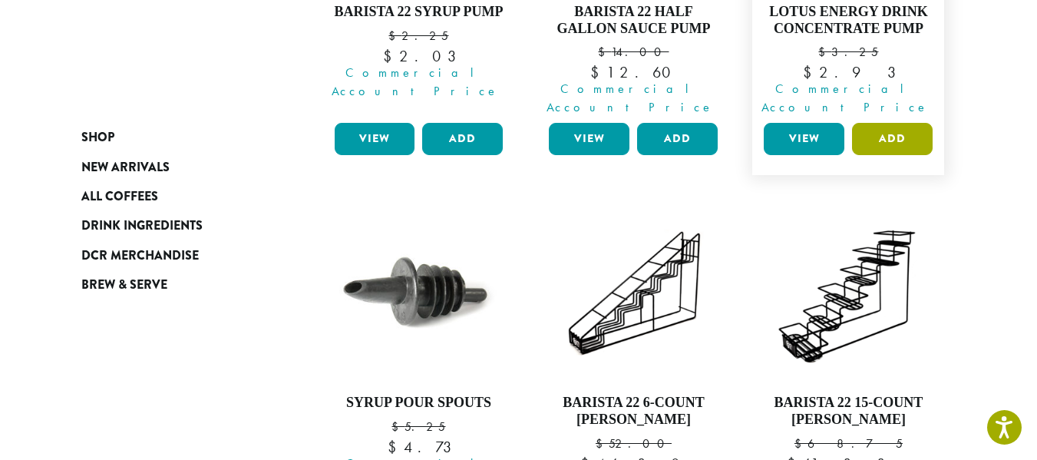
click at [932, 155] on button "Add" at bounding box center [892, 139] width 81 height 32
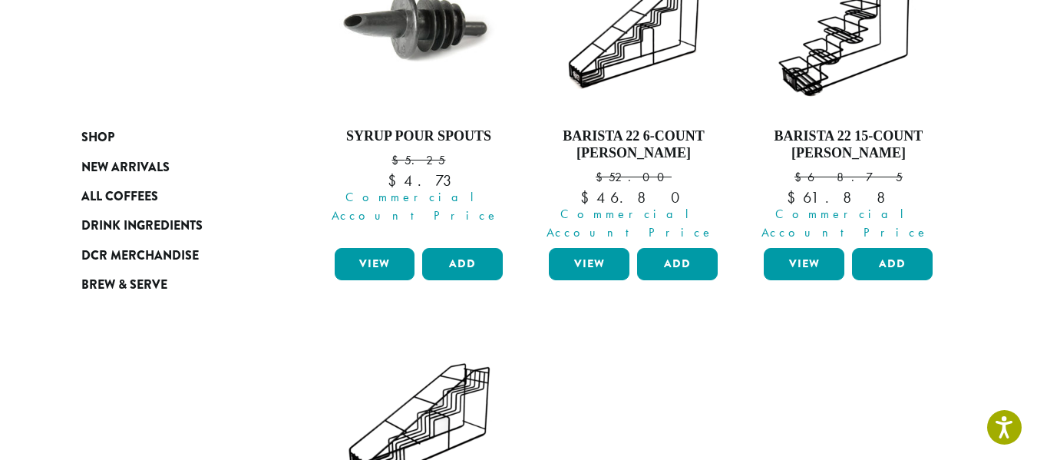
scroll to position [693, 0]
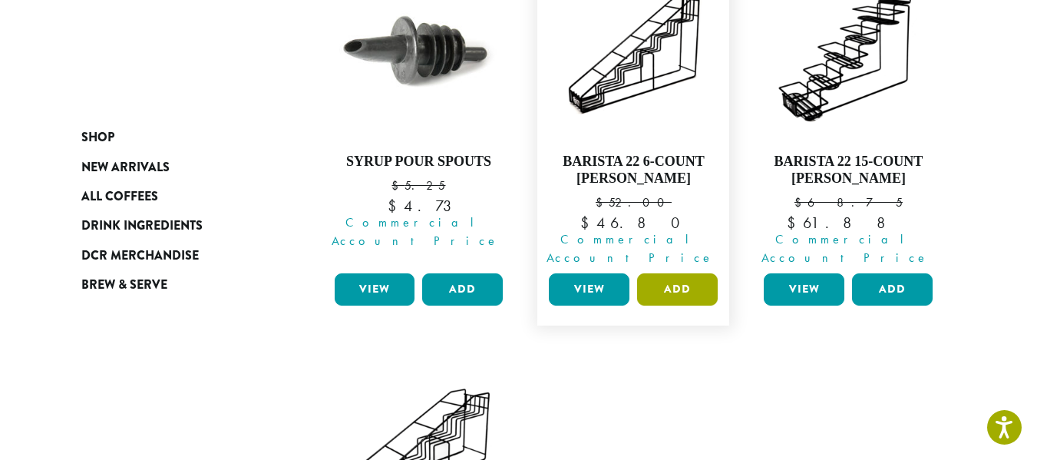
click at [687, 305] on button "Add" at bounding box center [677, 289] width 81 height 32
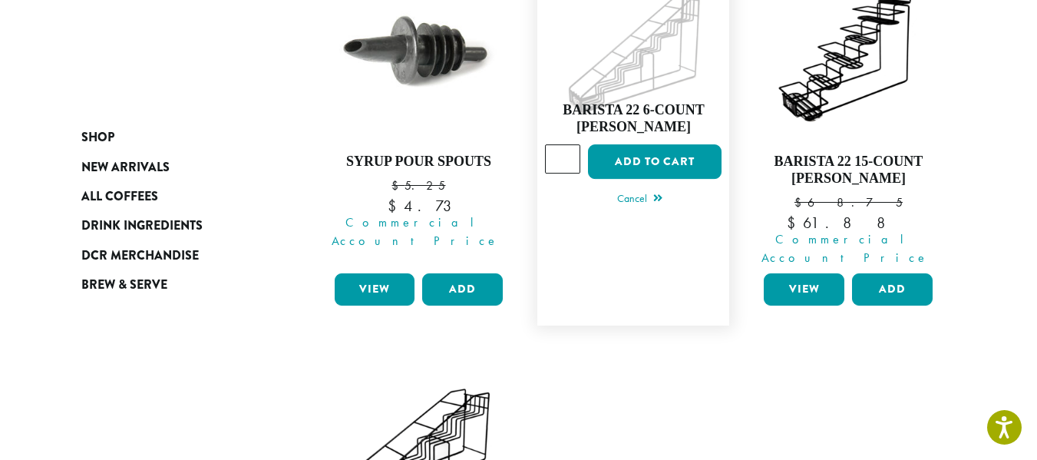
click at [576, 173] on input "*" at bounding box center [562, 158] width 35 height 29
type input "*"
click at [576, 173] on input "*" at bounding box center [562, 158] width 35 height 29
click at [684, 179] on button "Add to cart" at bounding box center [655, 161] width 134 height 35
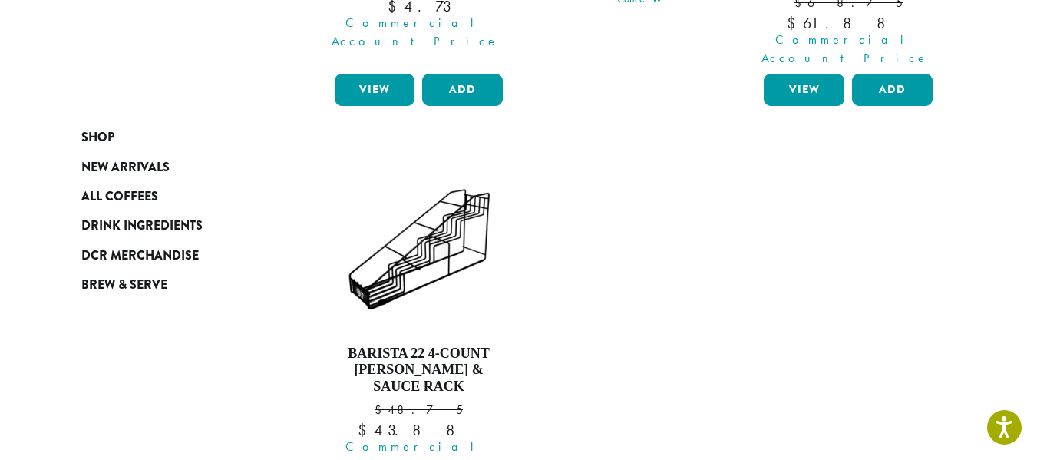
scroll to position [770, 0]
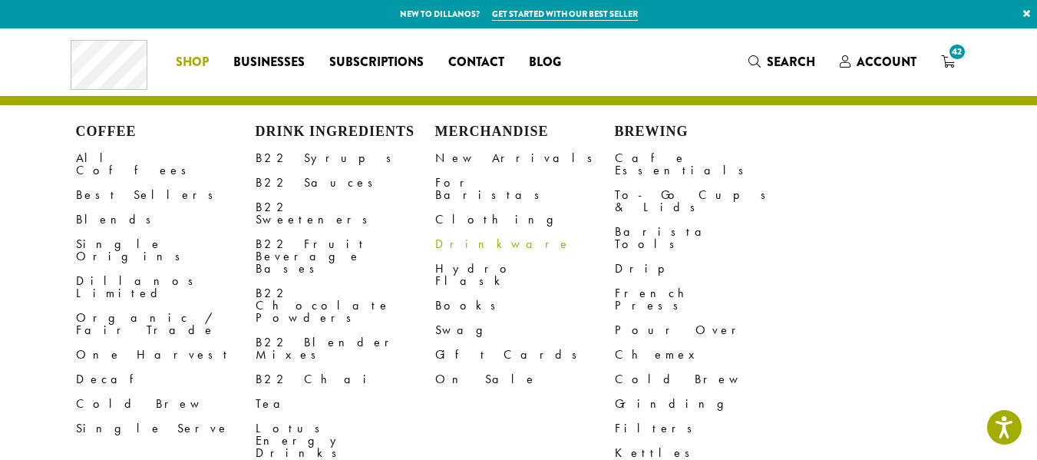
scroll to position [153, 0]
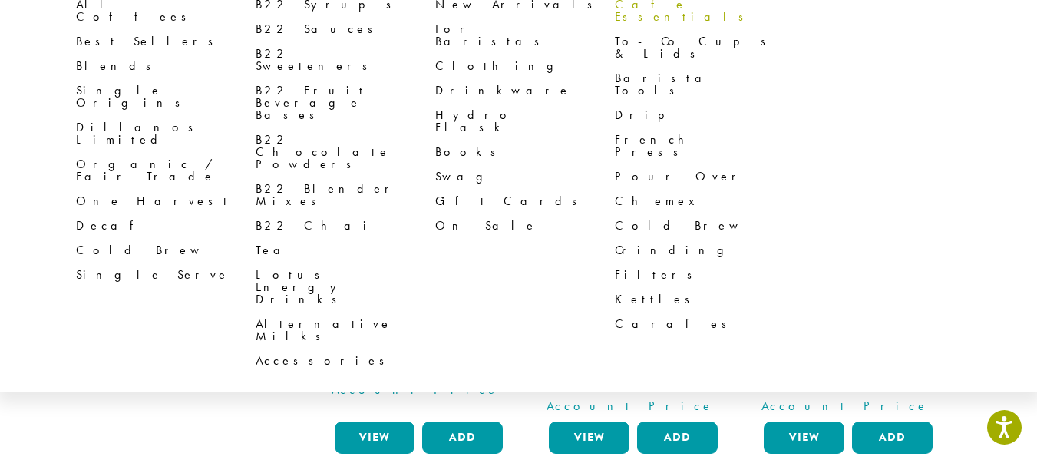
click at [667, 20] on link "Cafe Essentials" at bounding box center [705, 10] width 180 height 37
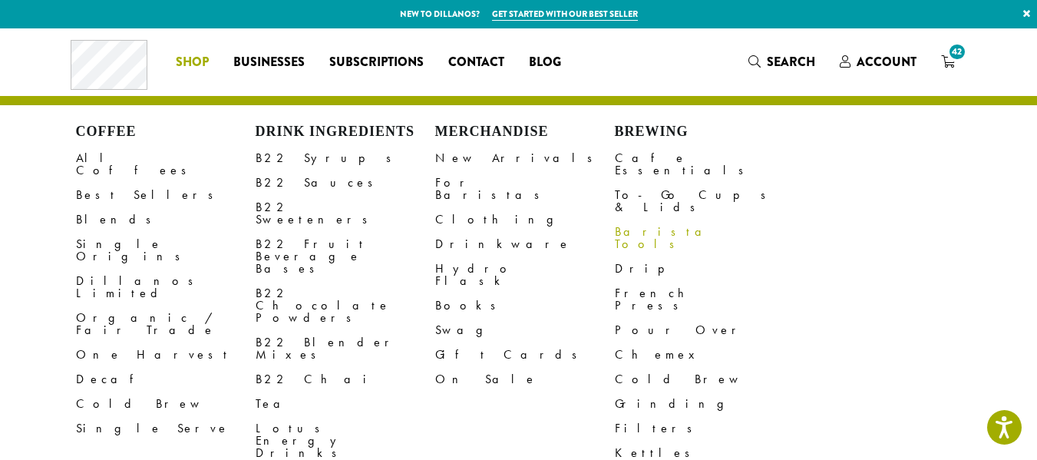
click at [667, 230] on link "Barista Tools" at bounding box center [705, 237] width 180 height 37
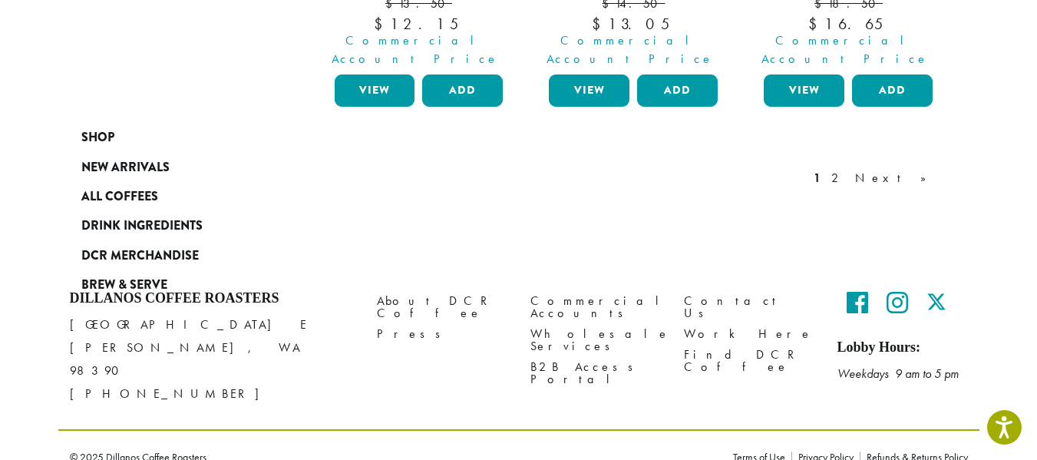
scroll to position [1842, 0]
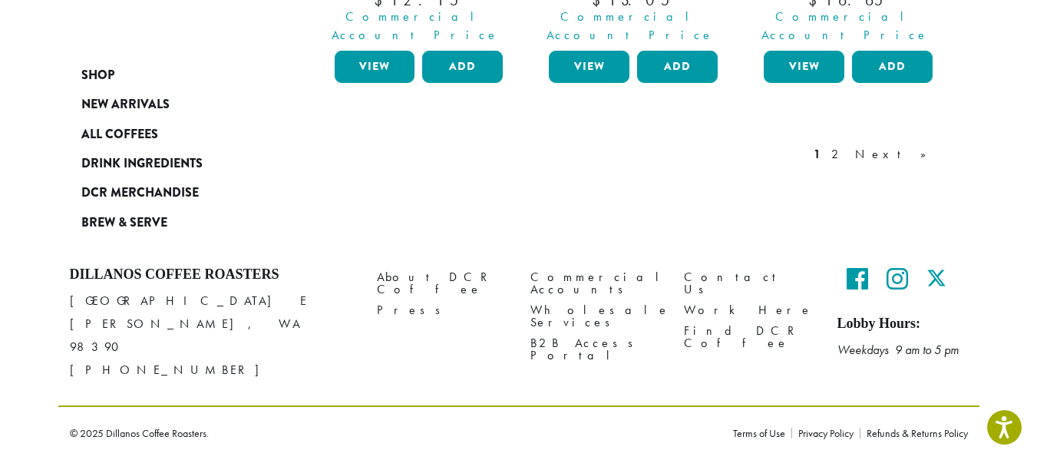
click at [847, 145] on link "2" at bounding box center [837, 154] width 19 height 18
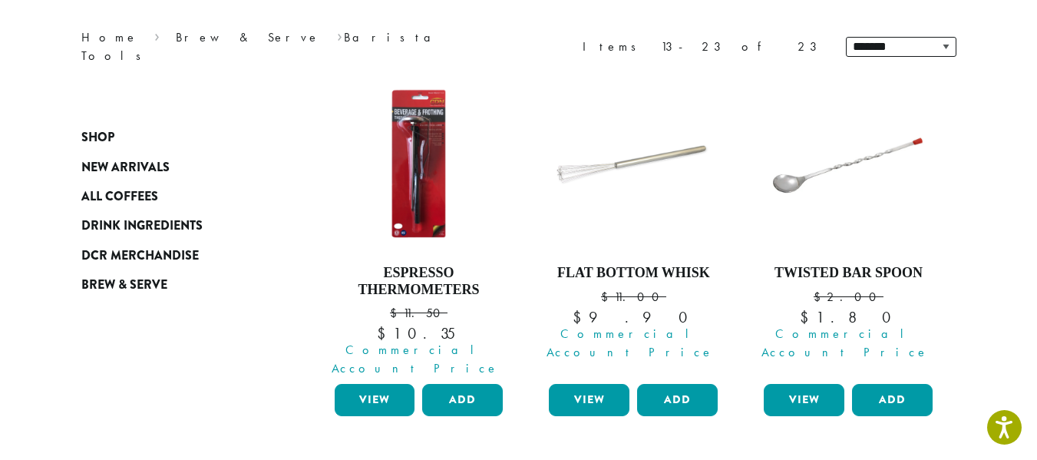
scroll to position [279, 0]
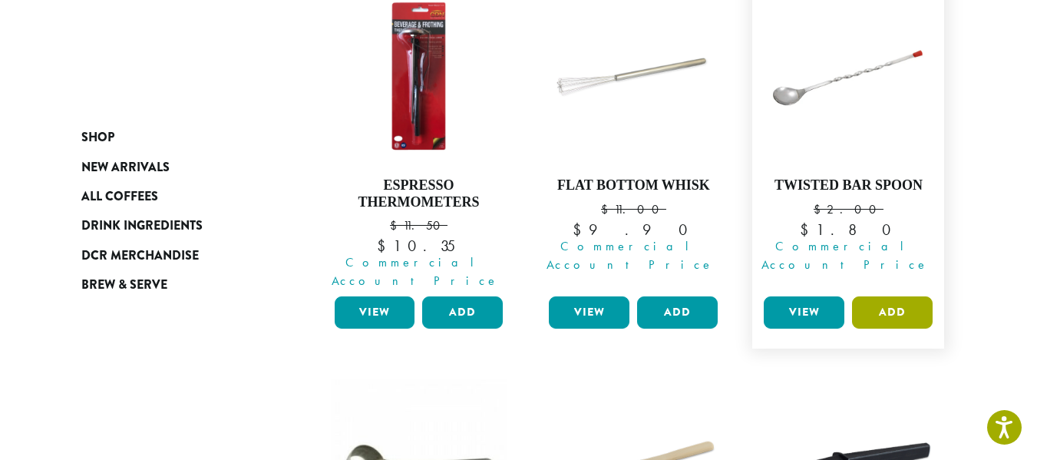
click at [932, 328] on button "Add" at bounding box center [892, 312] width 81 height 32
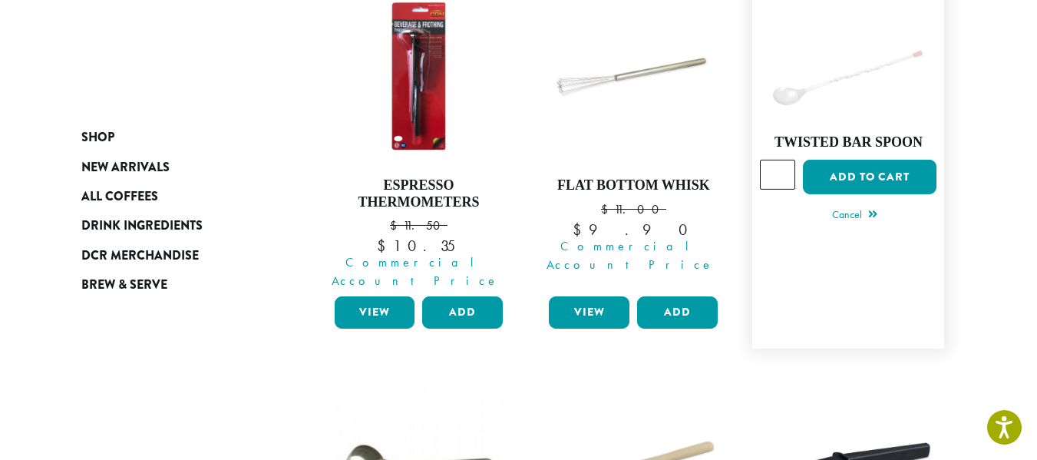
click at [795, 189] on input "*" at bounding box center [777, 174] width 35 height 29
type input "*"
click at [795, 189] on input "*" at bounding box center [777, 174] width 35 height 29
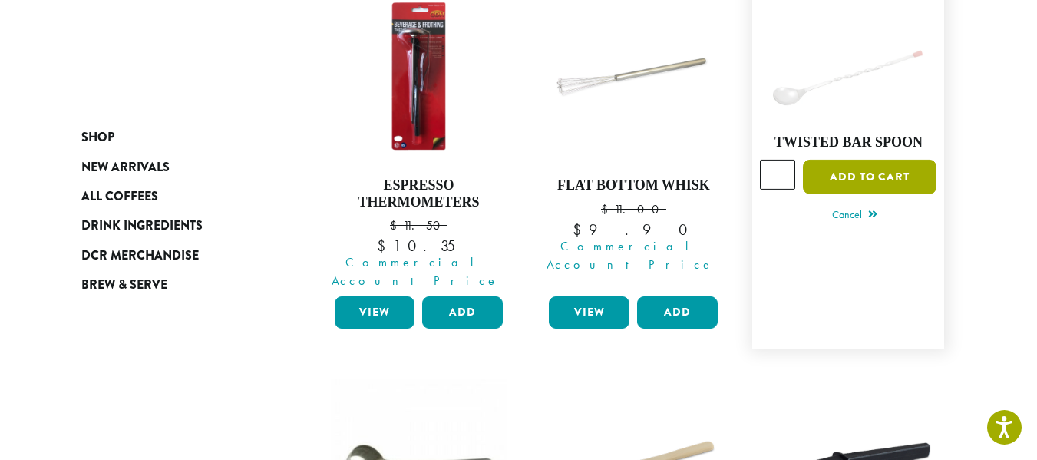
click at [910, 194] on button "Add to cart" at bounding box center [870, 177] width 134 height 35
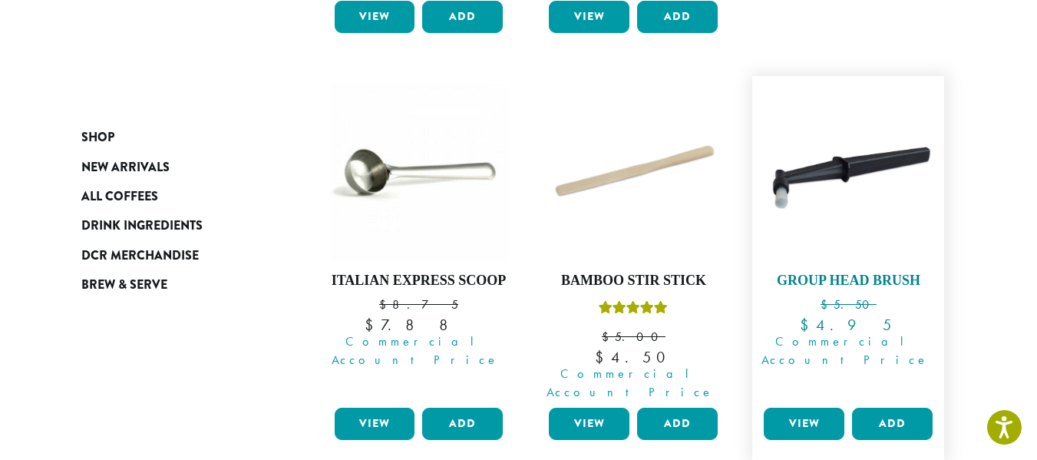
scroll to position [662, 0]
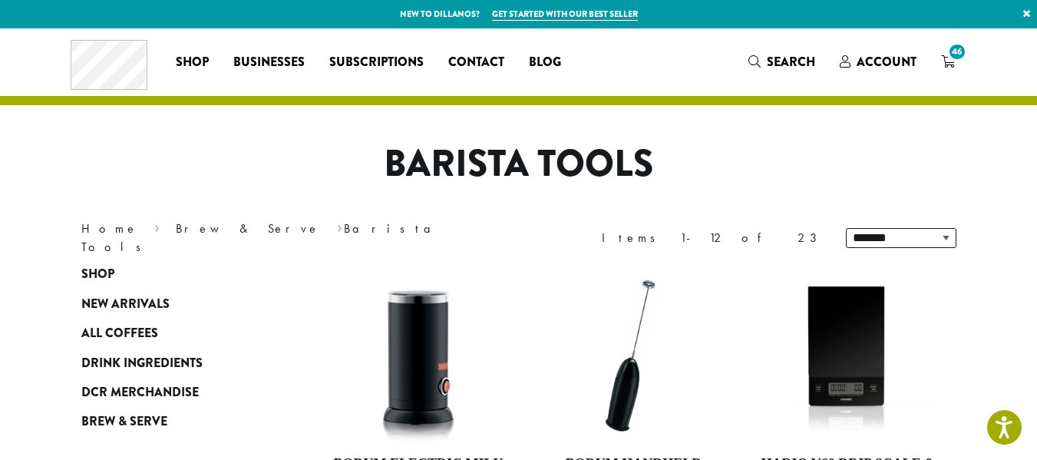
click at [967, 55] on div "Coffee All Coffees Best Sellers Blends Single Origins Dillanos Limited Organic …" at bounding box center [519, 62] width 896 height 50
click at [967, 53] on span "46" at bounding box center [956, 51] width 21 height 21
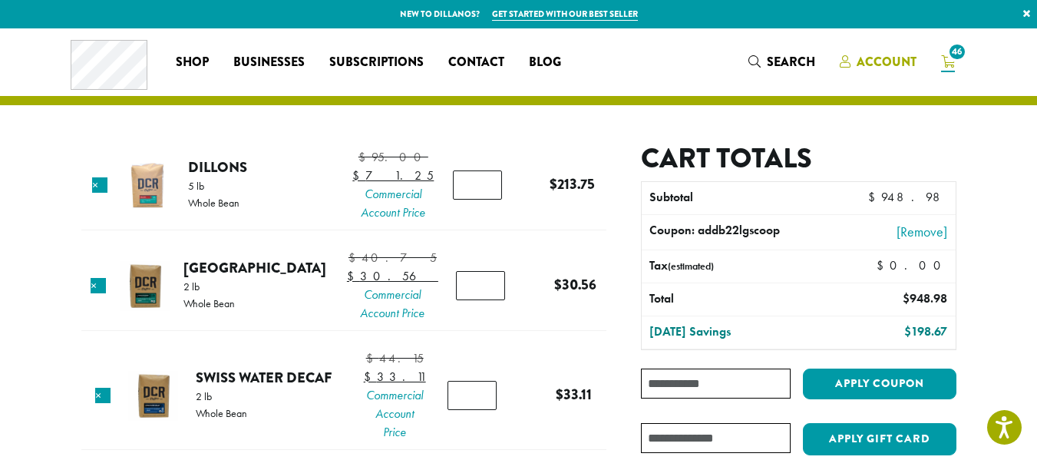
click at [916, 68] on span "Account" at bounding box center [886, 62] width 60 height 18
